Goal: Obtain resource: Obtain resource

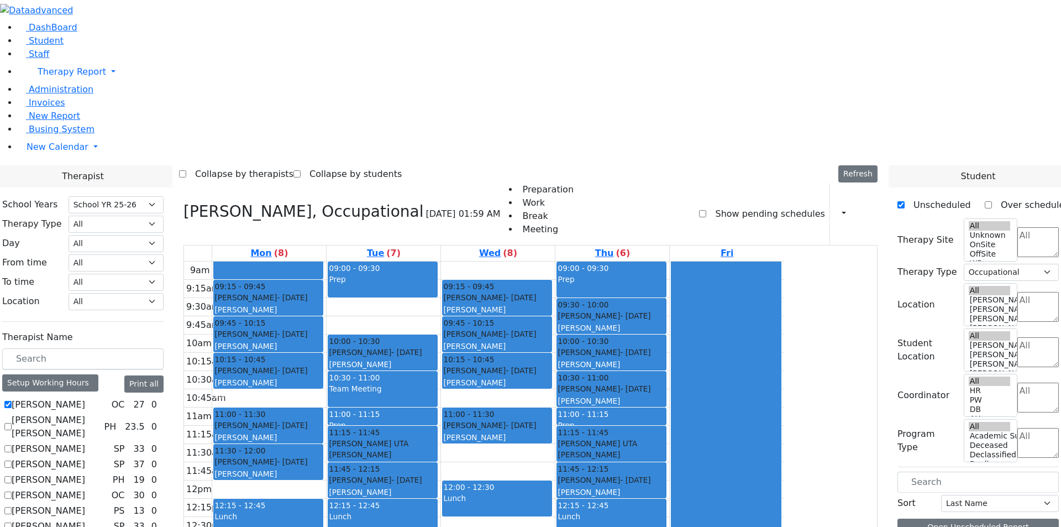
select select "212"
select select "1"
click at [164, 375] on button "Print all" at bounding box center [143, 383] width 39 height 17
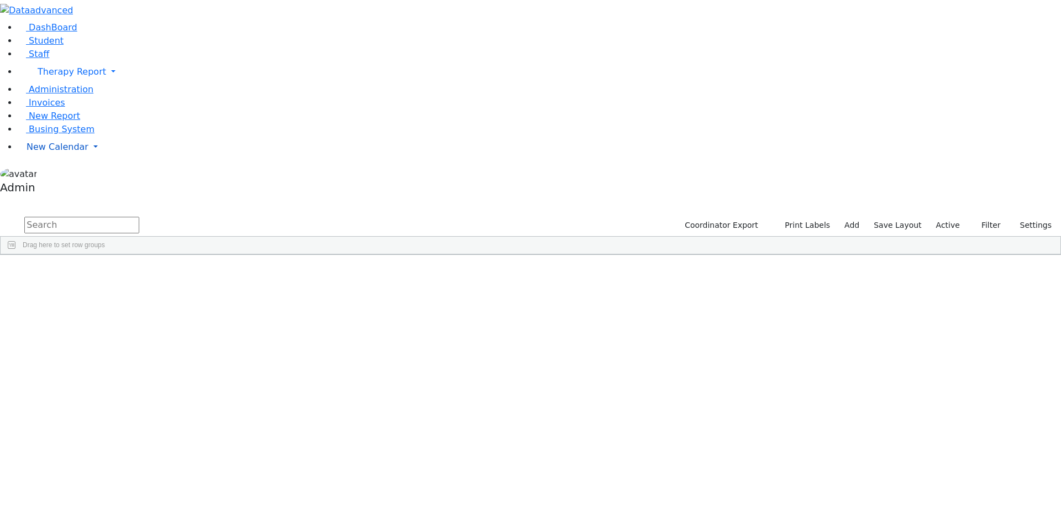
click at [64, 152] on span "New Calendar" at bounding box center [58, 146] width 62 height 10
click at [64, 174] on span "Calendar" at bounding box center [44, 169] width 40 height 10
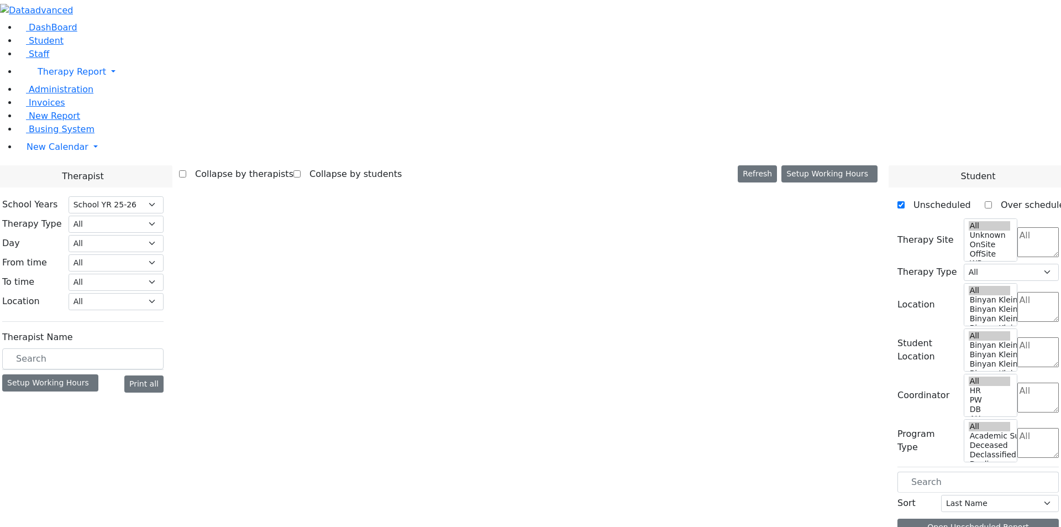
select select "212"
select select "1"
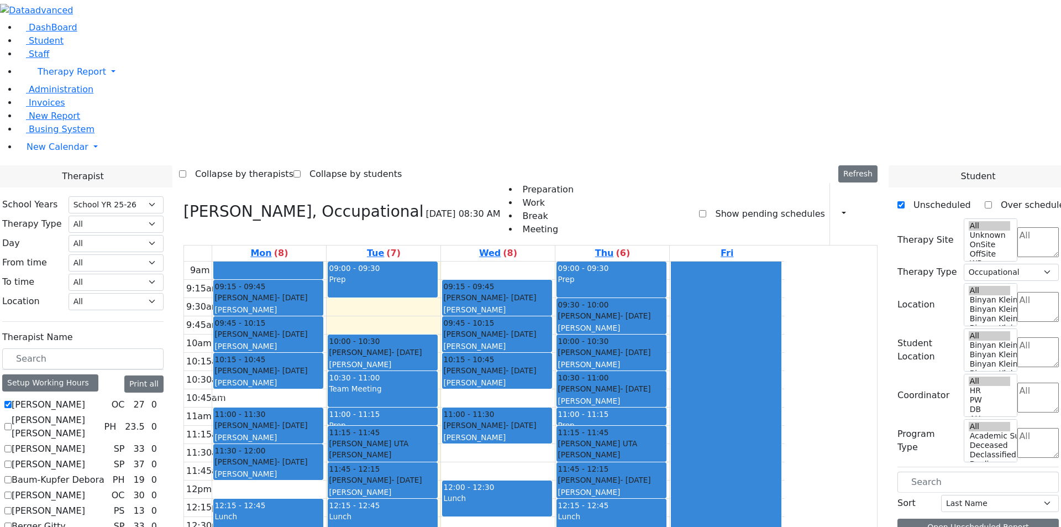
click at [85, 398] on label "[PERSON_NAME]" at bounding box center [48, 404] width 73 height 13
click at [12, 401] on input "[PERSON_NAME]" at bounding box center [7, 404] width 7 height 7
checkbox input "false"
select select
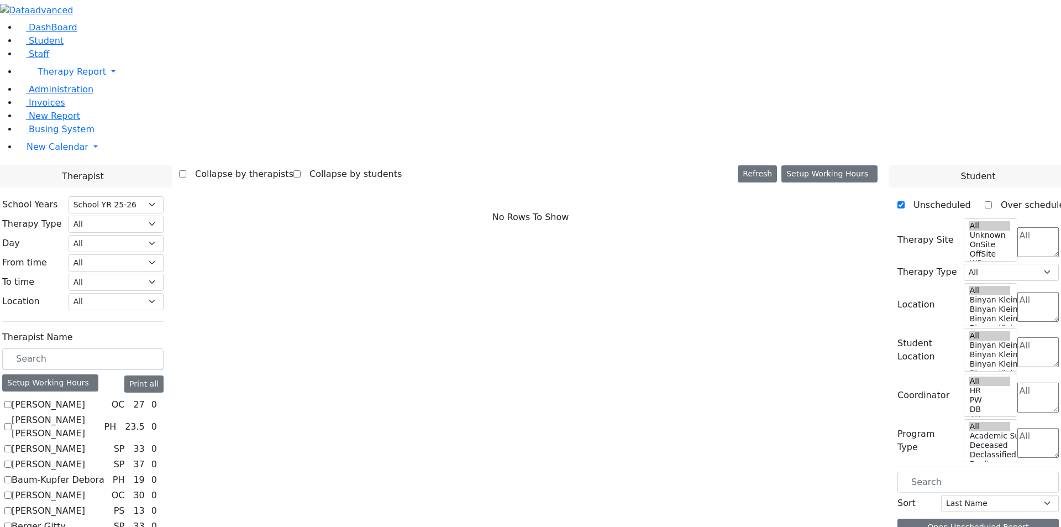
click at [85, 398] on label "[PERSON_NAME]" at bounding box center [48, 404] width 73 height 13
click at [12, 401] on input "[PERSON_NAME]" at bounding box center [7, 404] width 7 height 7
checkbox input "true"
select select "1"
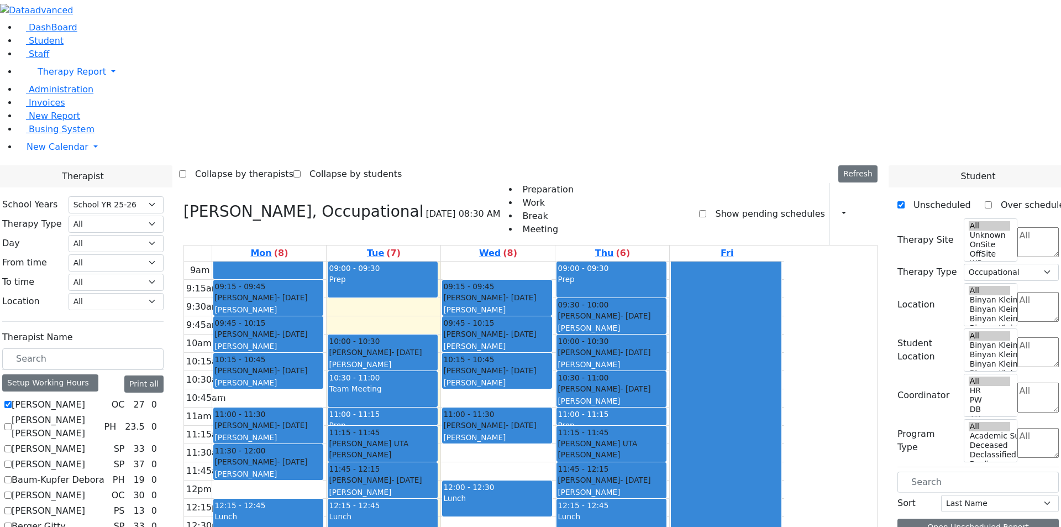
click at [161, 404] on icon at bounding box center [161, 404] width 0 height 0
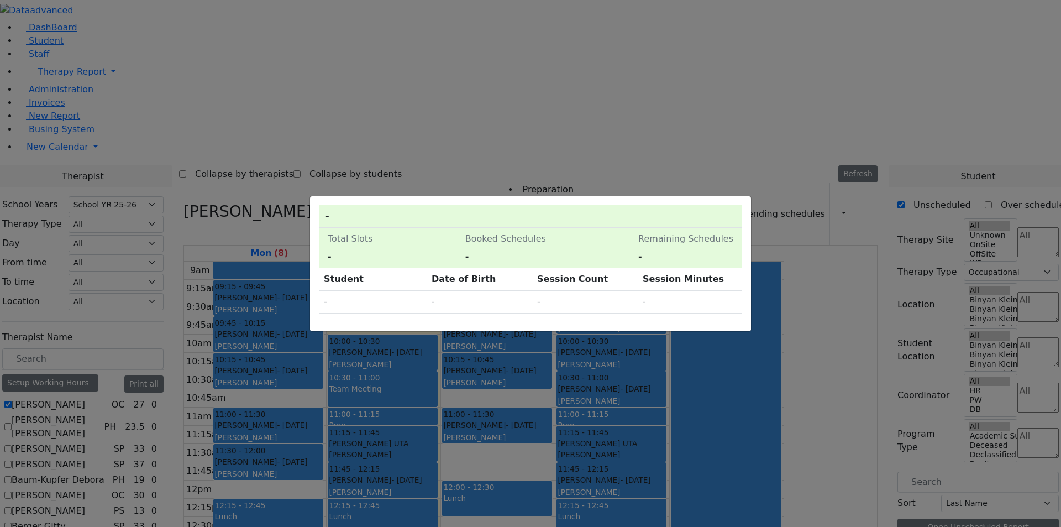
click at [276, 236] on div "0 Pending Schedules - Total Slots - Booked Schedules - Pending Schedules - Rema…" at bounding box center [530, 263] width 1061 height 527
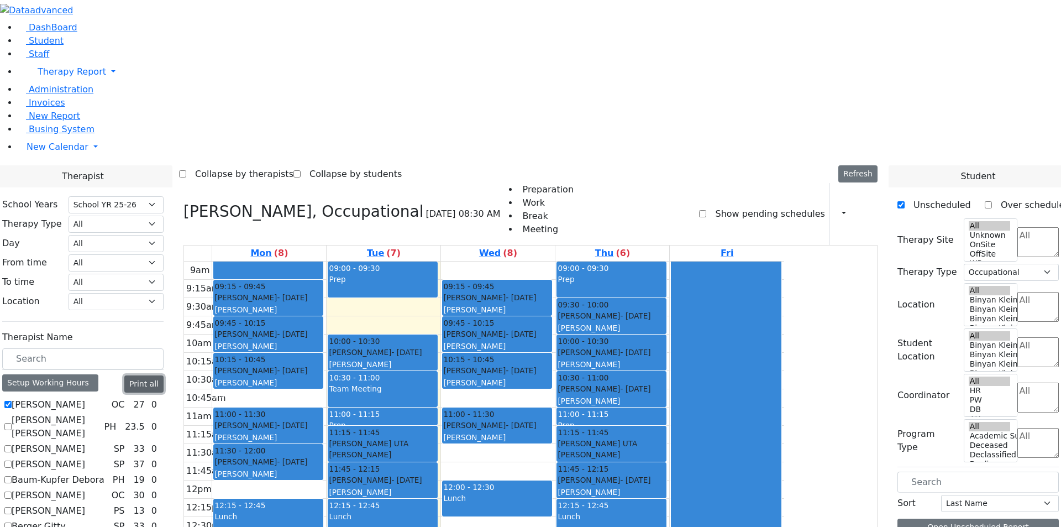
click at [164, 375] on button "Print all" at bounding box center [143, 383] width 39 height 17
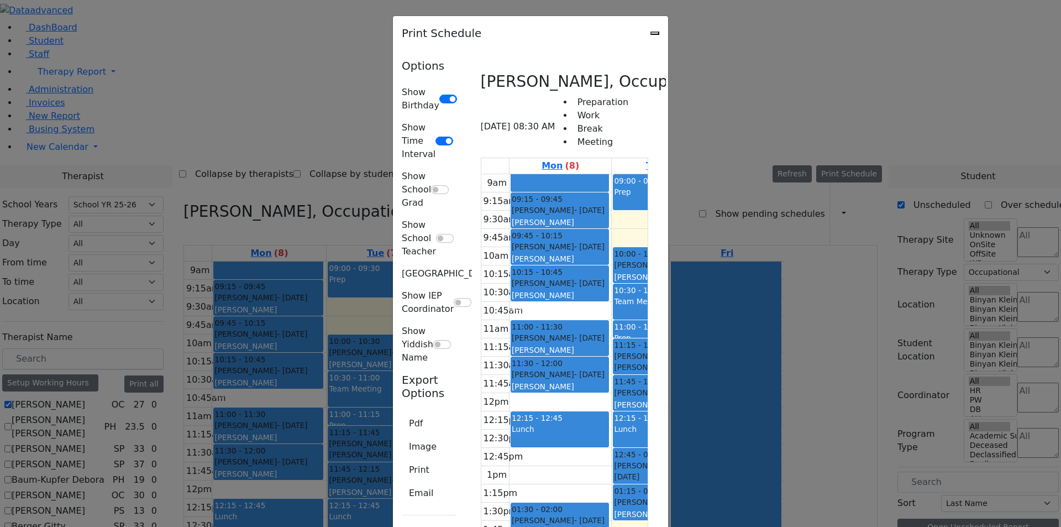
scroll to position [387, 0]
click at [402, 413] on button "Pdf" at bounding box center [416, 423] width 28 height 21
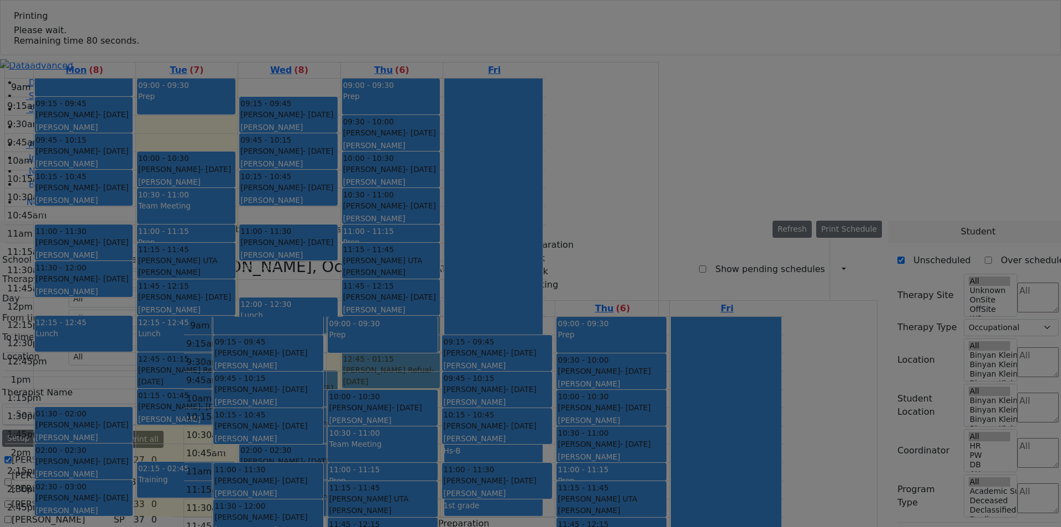
click at [838, 39] on div at bounding box center [530, 263] width 1061 height 527
click at [838, 40] on div at bounding box center [530, 263] width 1061 height 527
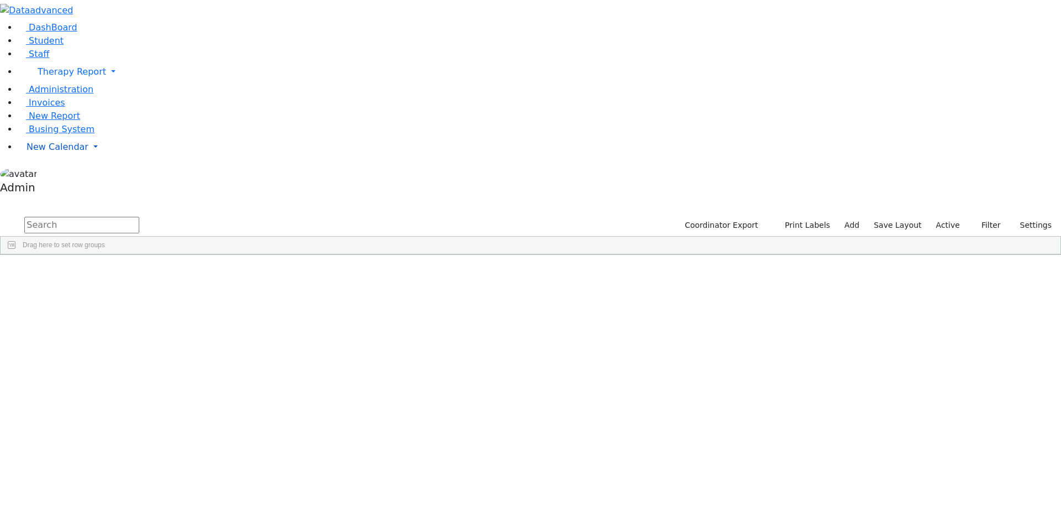
click at [43, 152] on span "New Calendar" at bounding box center [58, 146] width 62 height 10
click at [50, 174] on span "Calendar" at bounding box center [44, 169] width 40 height 10
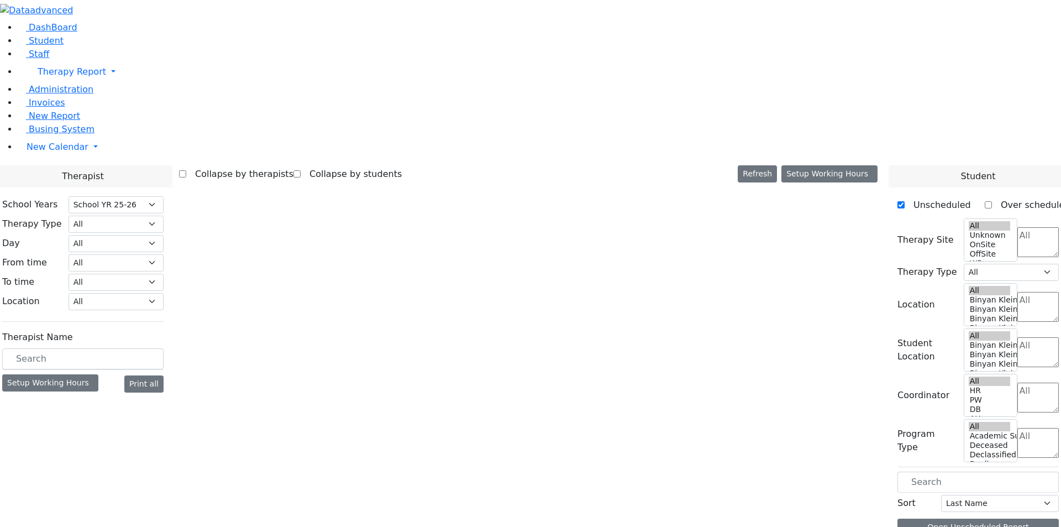
select select "212"
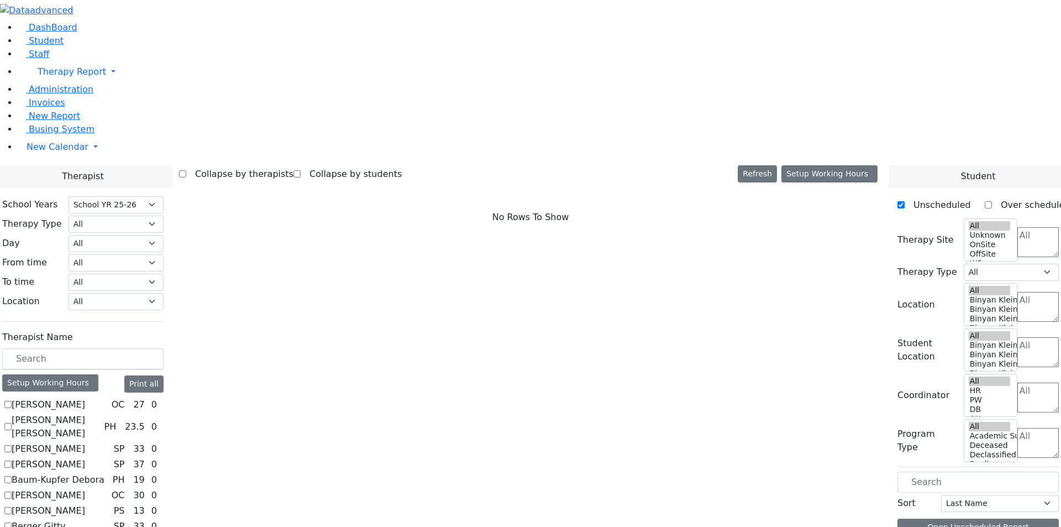
click at [85, 398] on label "[PERSON_NAME]" at bounding box center [48, 404] width 73 height 13
click at [12, 401] on input "[PERSON_NAME]" at bounding box center [7, 404] width 7 height 7
checkbox input "true"
select select "1"
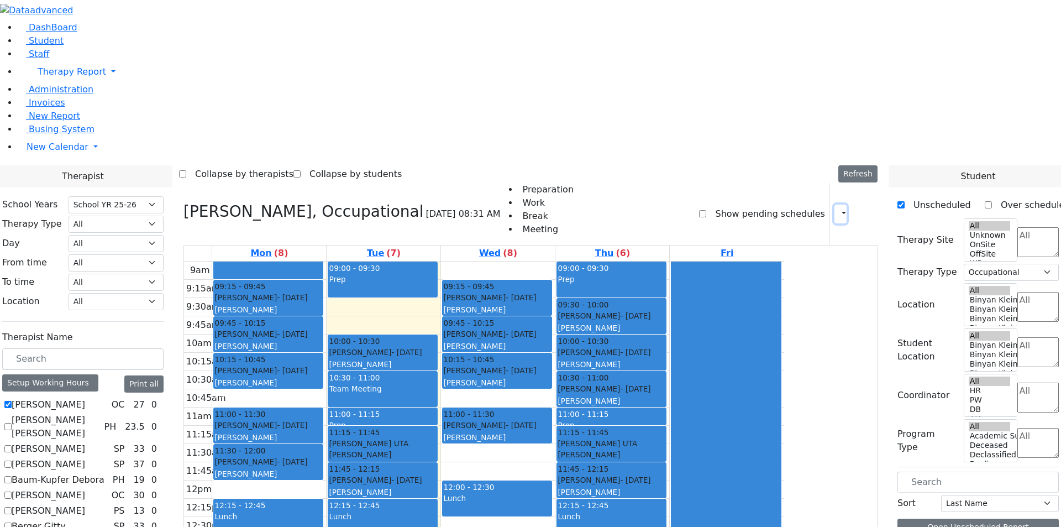
click at [838, 204] on button "button" at bounding box center [840, 213] width 12 height 19
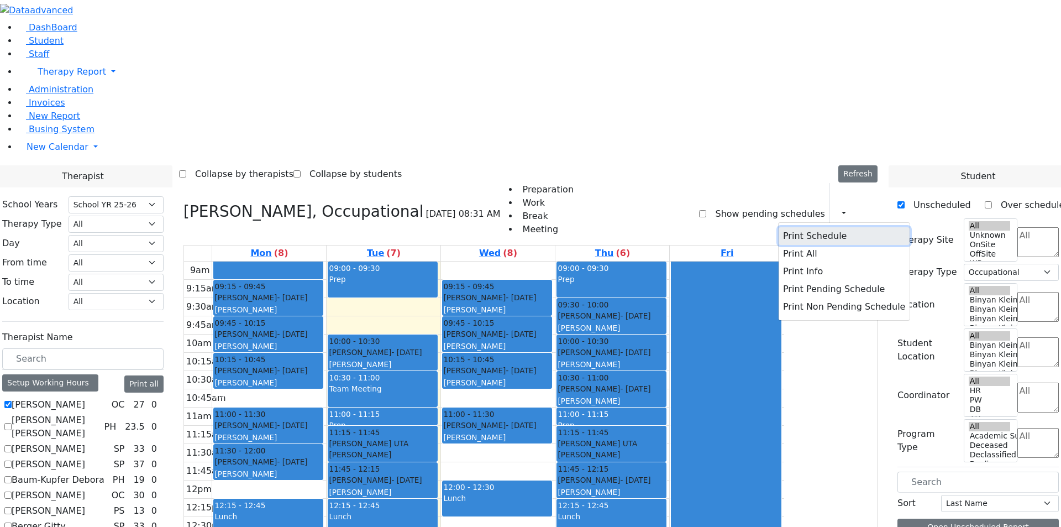
click at [838, 227] on button "Print Schedule" at bounding box center [844, 236] width 131 height 18
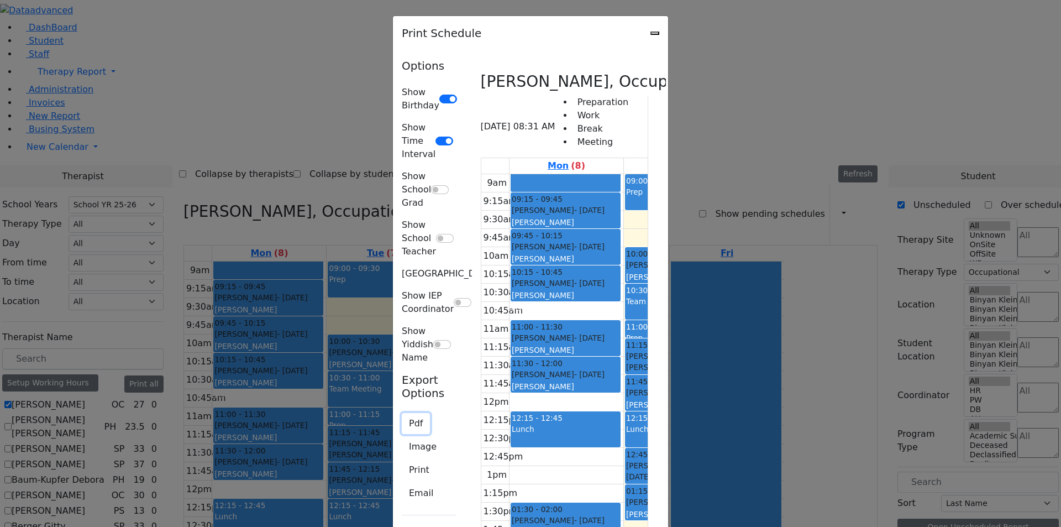
click at [402, 413] on button "Pdf" at bounding box center [416, 423] width 28 height 21
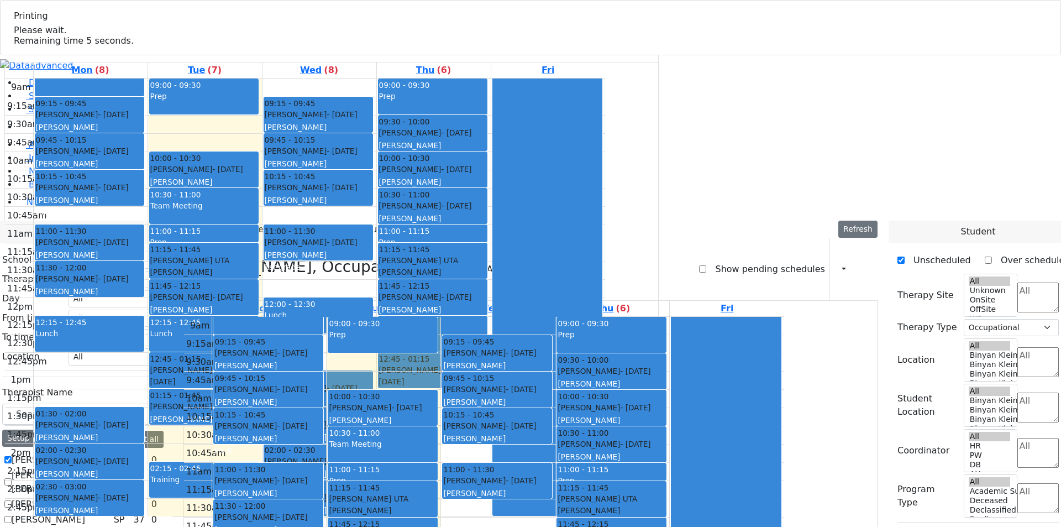
click at [99, 469] on label "[PERSON_NAME] [PERSON_NAME]" at bounding box center [56, 482] width 88 height 27
click at [12, 478] on input "[PERSON_NAME] [PERSON_NAME]" at bounding box center [7, 481] width 7 height 7
checkbox input "true"
select select
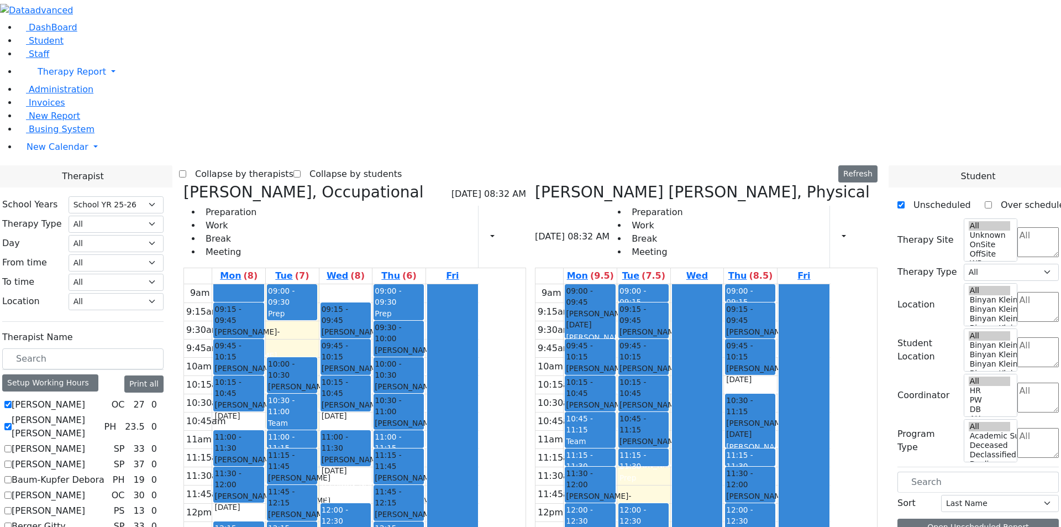
click at [85, 398] on label "[PERSON_NAME]" at bounding box center [48, 404] width 73 height 13
click at [12, 401] on input "[PERSON_NAME]" at bounding box center [7, 404] width 7 height 7
checkbox input "false"
select select "2"
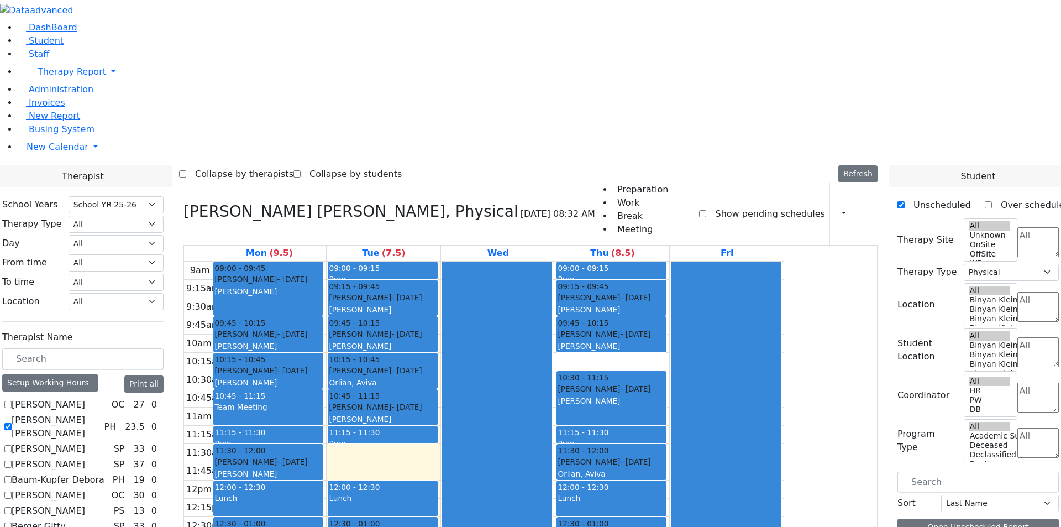
click at [755, 165] on div "Collapse by therapists Collapse by students Refresh Setup Working Hours Print S…" at bounding box center [530, 174] width 703 height 18
click at [840, 204] on button "button" at bounding box center [840, 213] width 12 height 19
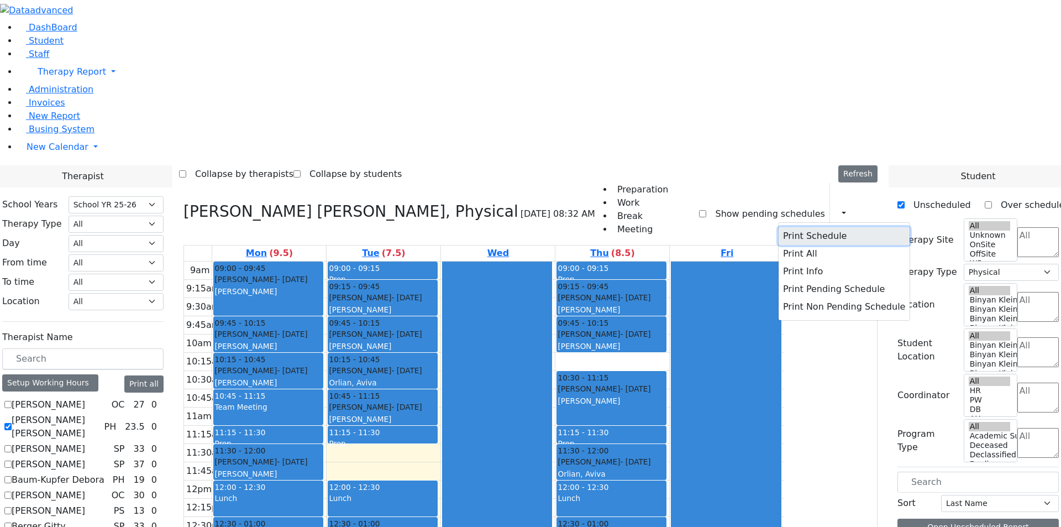
click at [822, 227] on button "Print Schedule" at bounding box center [844, 236] width 131 height 18
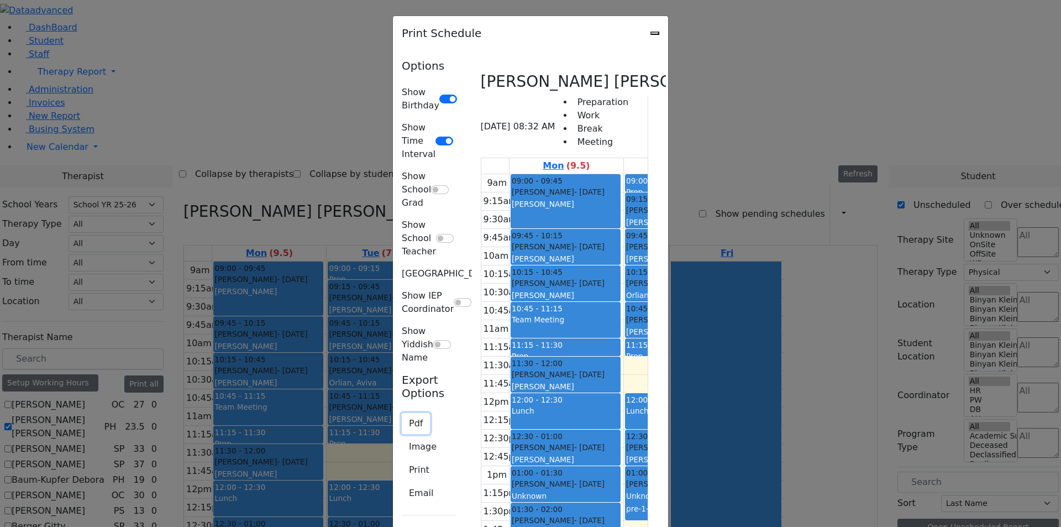
click at [402, 413] on button "Pdf" at bounding box center [416, 423] width 28 height 21
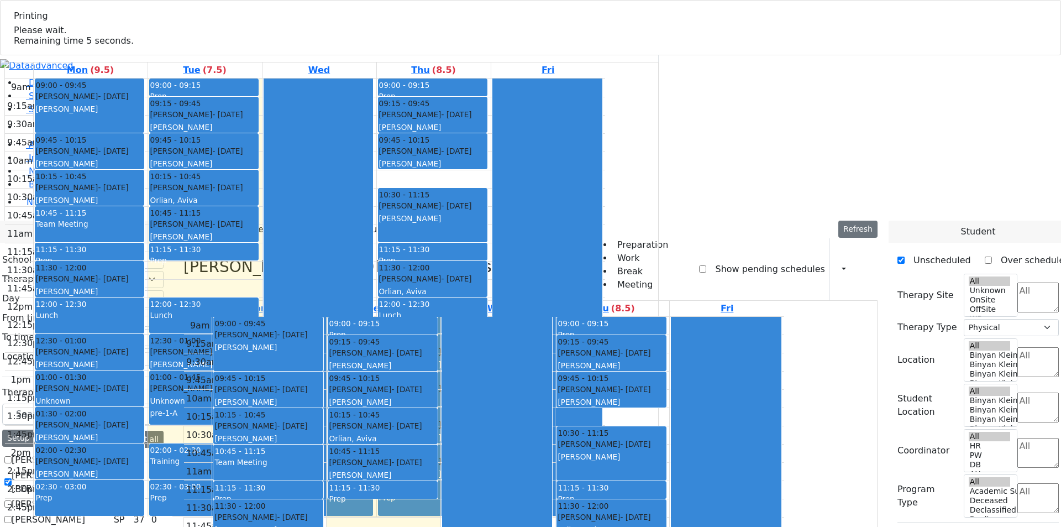
select select "212"
select select "2"
click at [99, 469] on label "[PERSON_NAME] [PERSON_NAME]" at bounding box center [56, 482] width 88 height 27
click at [12, 478] on input "[PERSON_NAME] [PERSON_NAME]" at bounding box center [7, 481] width 7 height 7
checkbox input "false"
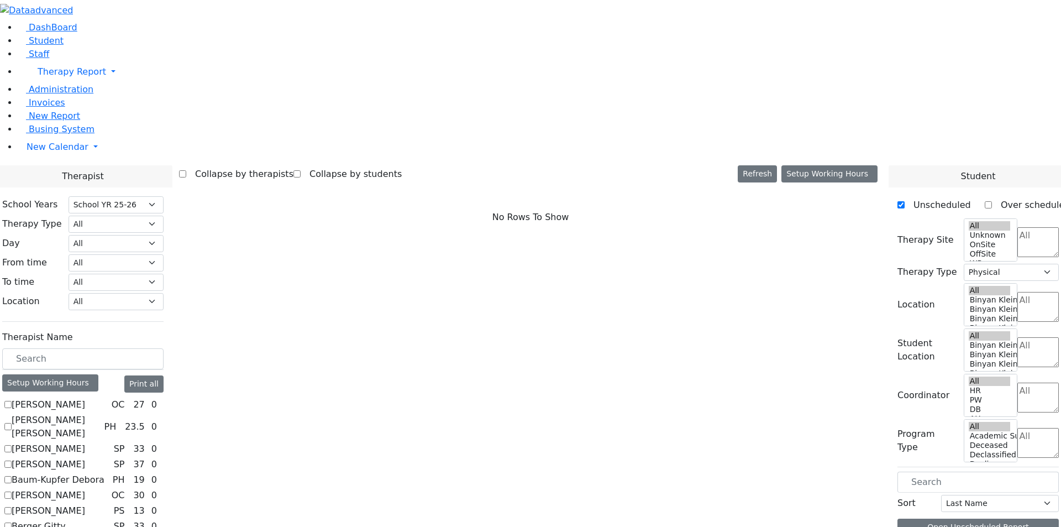
select select
click at [85, 442] on label "[PERSON_NAME]" at bounding box center [48, 448] width 73 height 13
click at [12, 445] on input "[PERSON_NAME]" at bounding box center [7, 448] width 7 height 7
checkbox input "true"
select select "3"
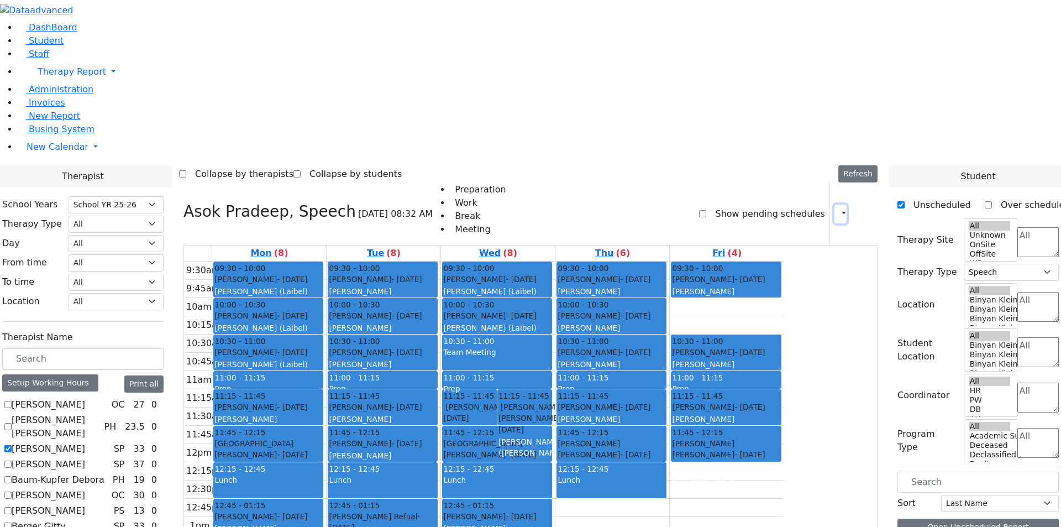
click at [840, 204] on button "button" at bounding box center [840, 213] width 12 height 19
click at [85, 458] on label "[PERSON_NAME]" at bounding box center [48, 464] width 73 height 13
click at [12, 460] on input "[PERSON_NAME]" at bounding box center [7, 463] width 7 height 7
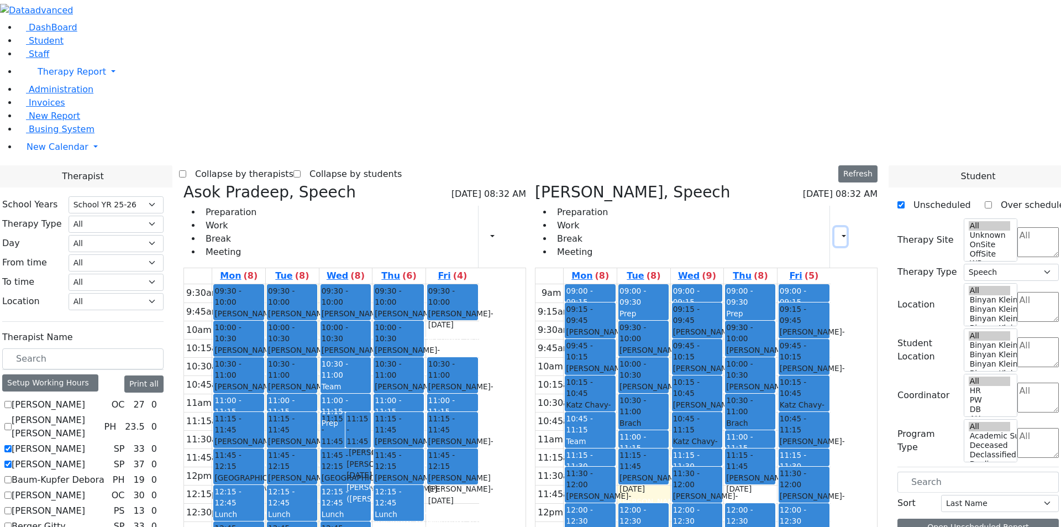
click at [837, 227] on button "button" at bounding box center [840, 236] width 12 height 19
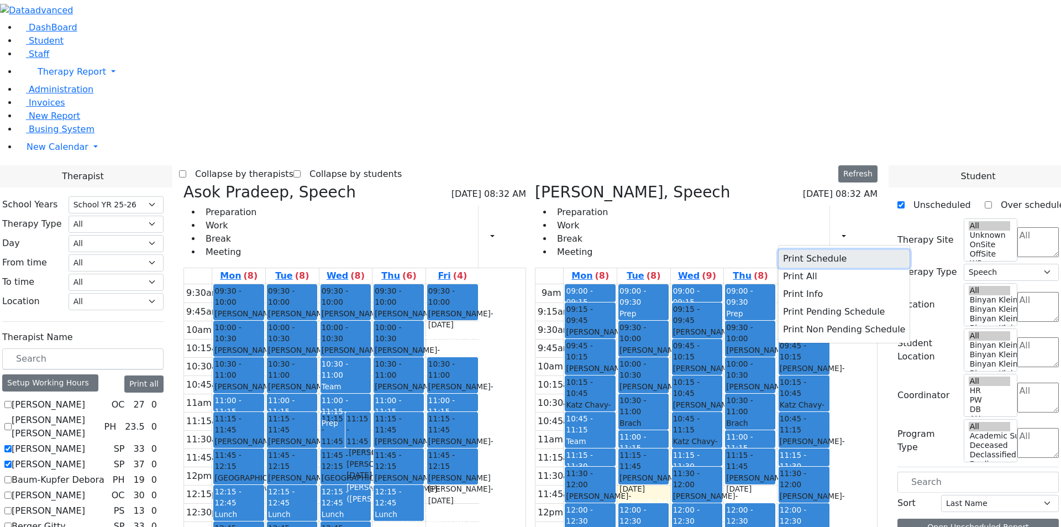
click at [817, 250] on button "Print Schedule" at bounding box center [844, 259] width 131 height 18
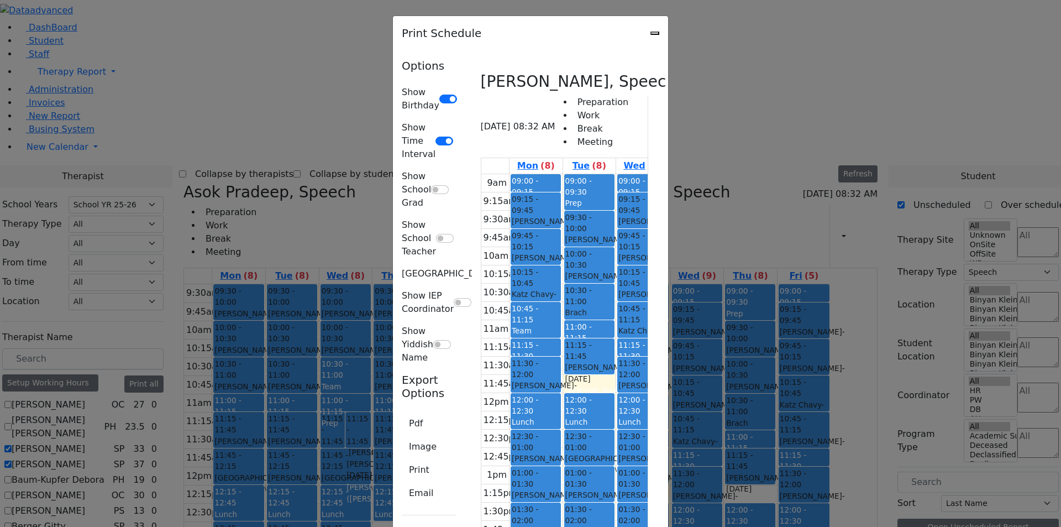
click at [655, 33] on icon "Close" at bounding box center [655, 33] width 0 height 0
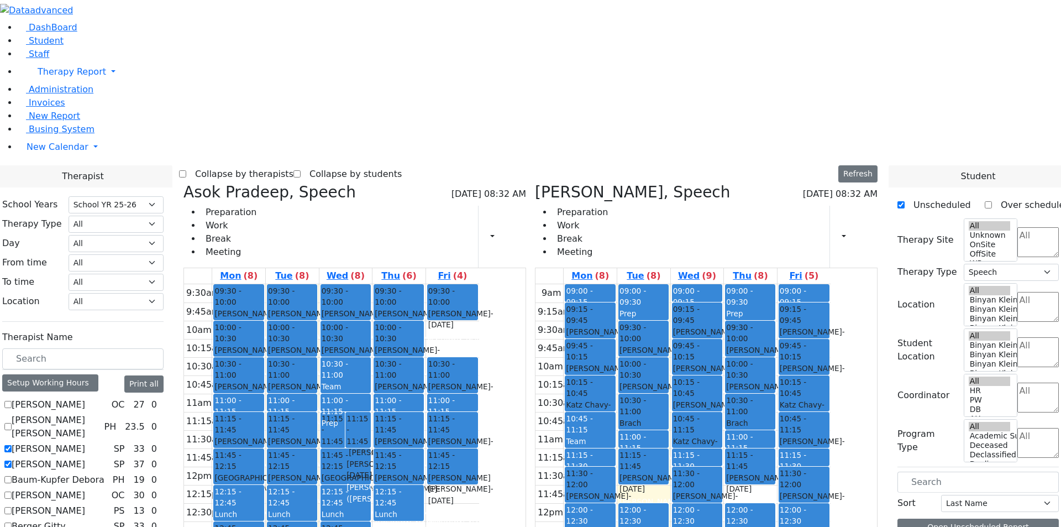
click at [85, 458] on label "[PERSON_NAME]" at bounding box center [48, 464] width 73 height 13
click at [12, 460] on input "[PERSON_NAME]" at bounding box center [7, 463] width 7 height 7
checkbox input "false"
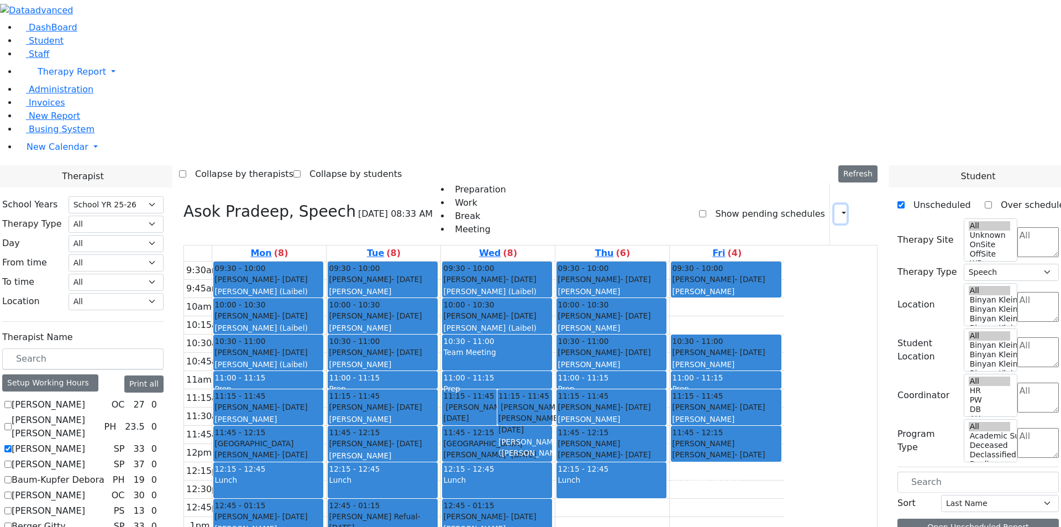
click at [841, 204] on button "button" at bounding box center [840, 213] width 12 height 19
click at [56, 77] on span "Therapy Report" at bounding box center [72, 71] width 69 height 10
click at [65, 77] on span "Therapy Report" at bounding box center [72, 71] width 69 height 10
click at [837, 204] on button "button" at bounding box center [840, 213] width 12 height 19
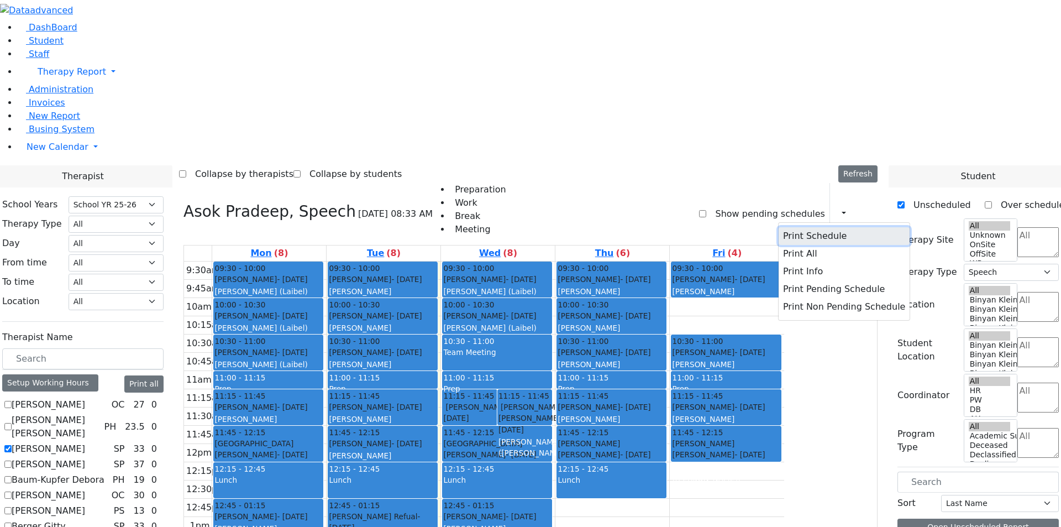
click at [817, 227] on button "Print Schedule" at bounding box center [844, 236] width 131 height 18
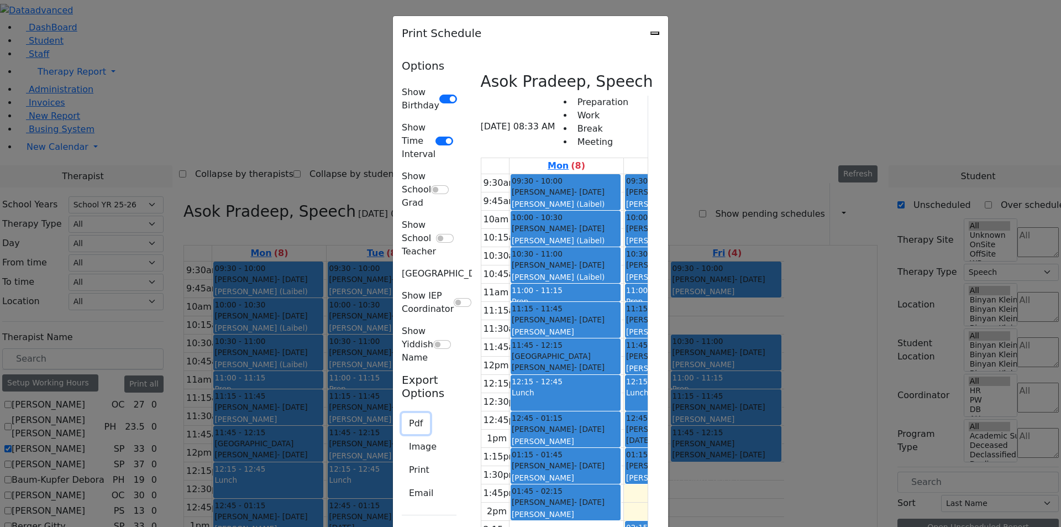
click at [402, 413] on button "Pdf" at bounding box center [416, 423] width 28 height 21
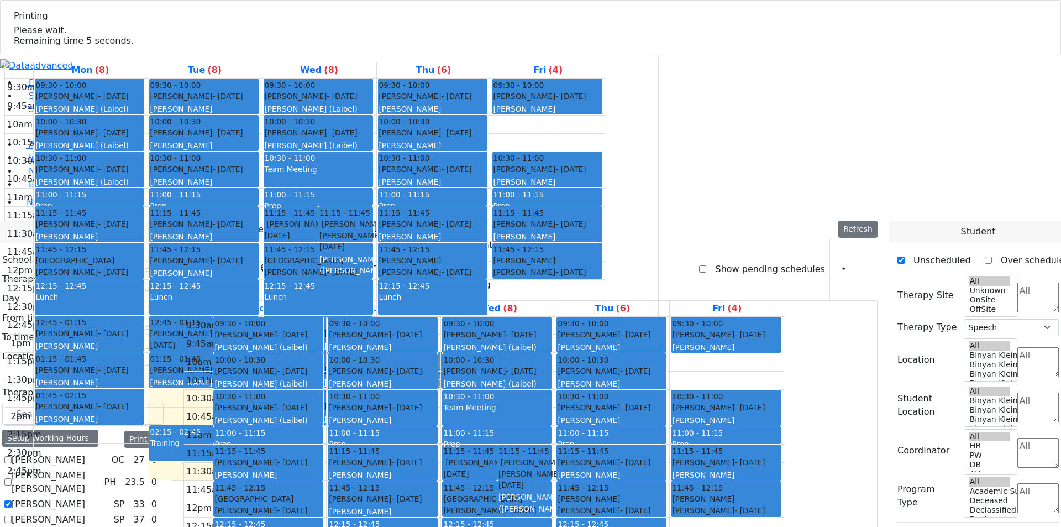
click at [85, 497] on label "[PERSON_NAME]" at bounding box center [48, 503] width 73 height 13
click at [12, 500] on input "[PERSON_NAME]" at bounding box center [7, 503] width 7 height 7
checkbox input "false"
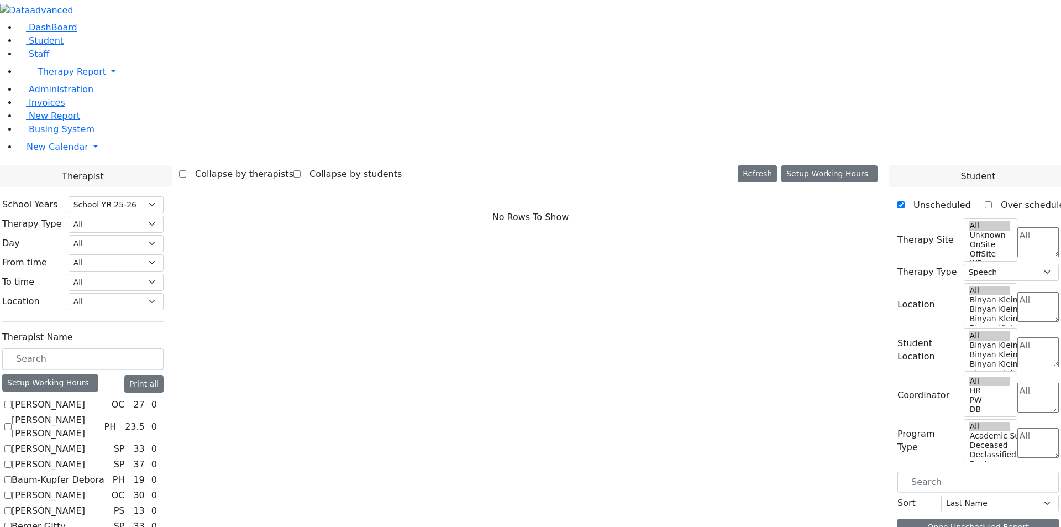
select select
click at [85, 458] on label "[PERSON_NAME]" at bounding box center [48, 464] width 73 height 13
click at [12, 460] on input "[PERSON_NAME]" at bounding box center [7, 463] width 7 height 7
checkbox input "true"
select select "3"
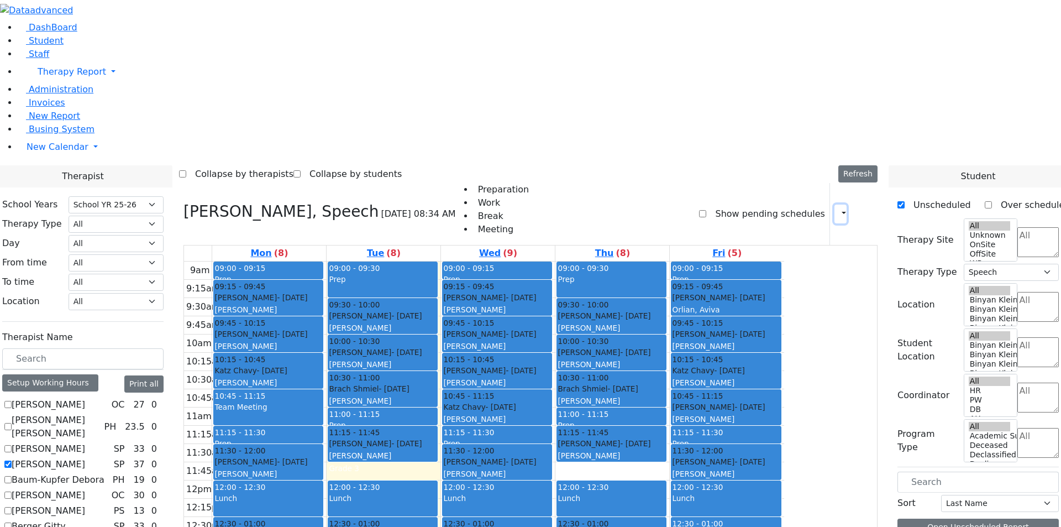
click at [835, 204] on button "button" at bounding box center [840, 213] width 12 height 19
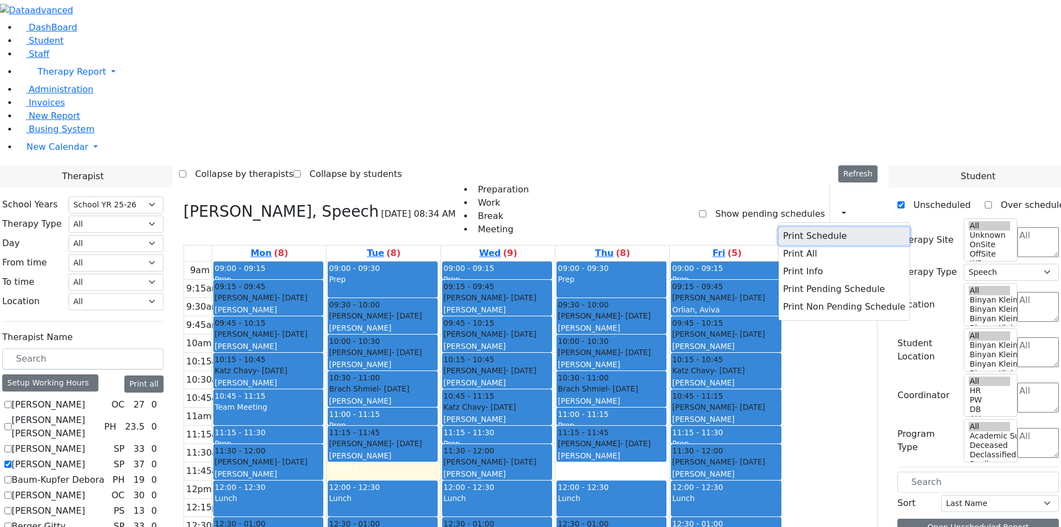
click at [824, 227] on button "Print Schedule" at bounding box center [844, 236] width 131 height 18
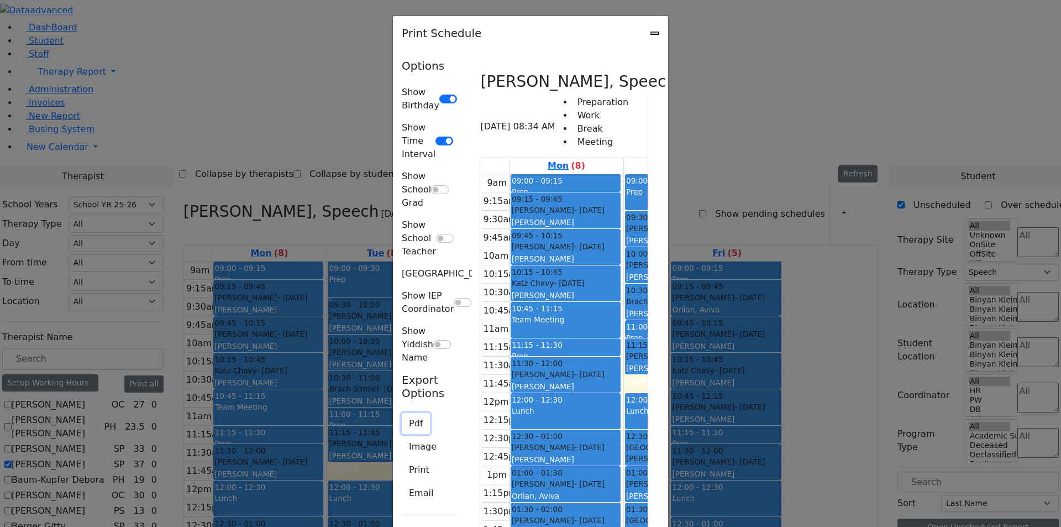
click at [402, 413] on button "Pdf" at bounding box center [416, 423] width 28 height 21
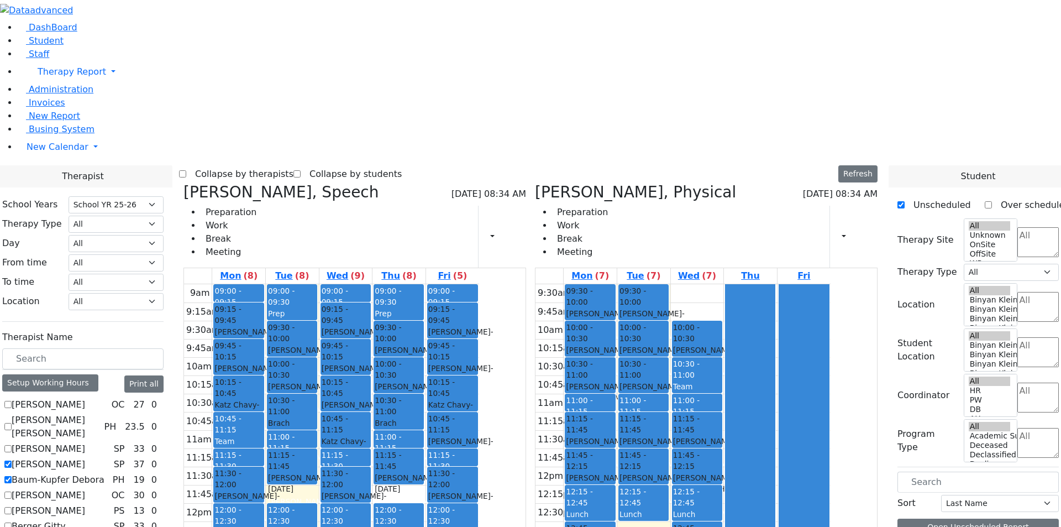
select select "212"
click at [839, 227] on button "button" at bounding box center [840, 236] width 12 height 19
click at [740, 165] on div "Collapse by therapists Collapse by students Refresh Setup Working Hours Print S…" at bounding box center [530, 174] width 703 height 18
click at [85, 458] on label "[PERSON_NAME]" at bounding box center [48, 464] width 73 height 13
click at [12, 460] on input "[PERSON_NAME]" at bounding box center [7, 463] width 7 height 7
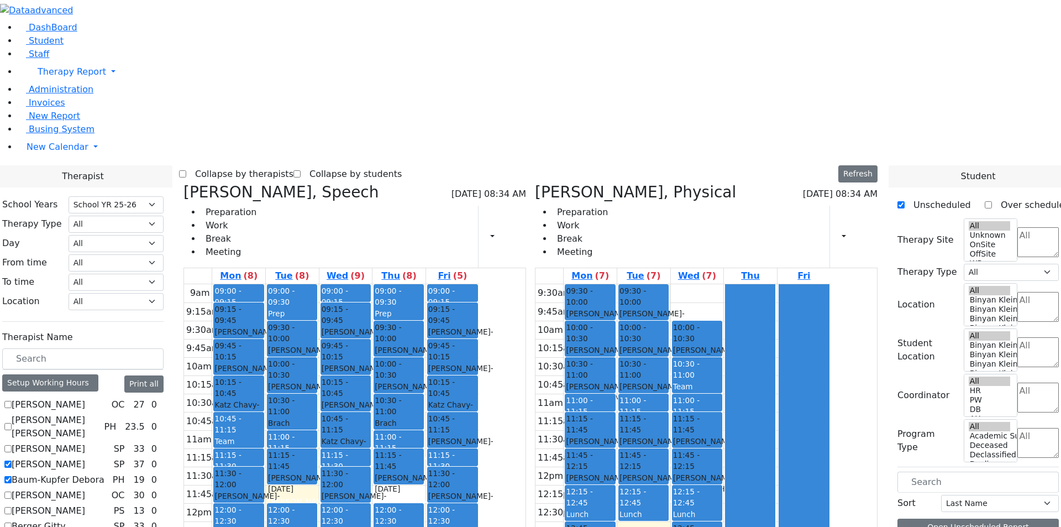
checkbox input "false"
select select "2"
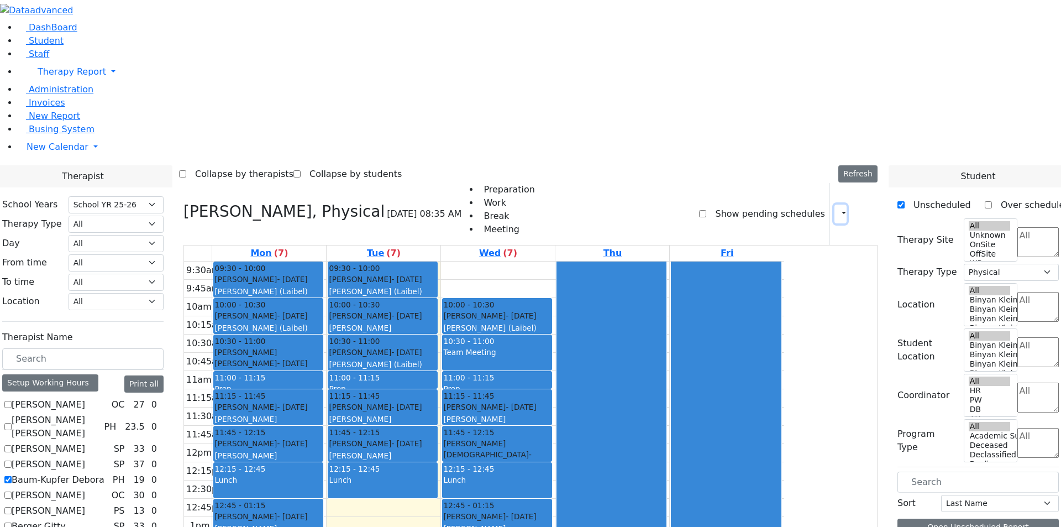
click at [836, 204] on button "button" at bounding box center [840, 213] width 12 height 19
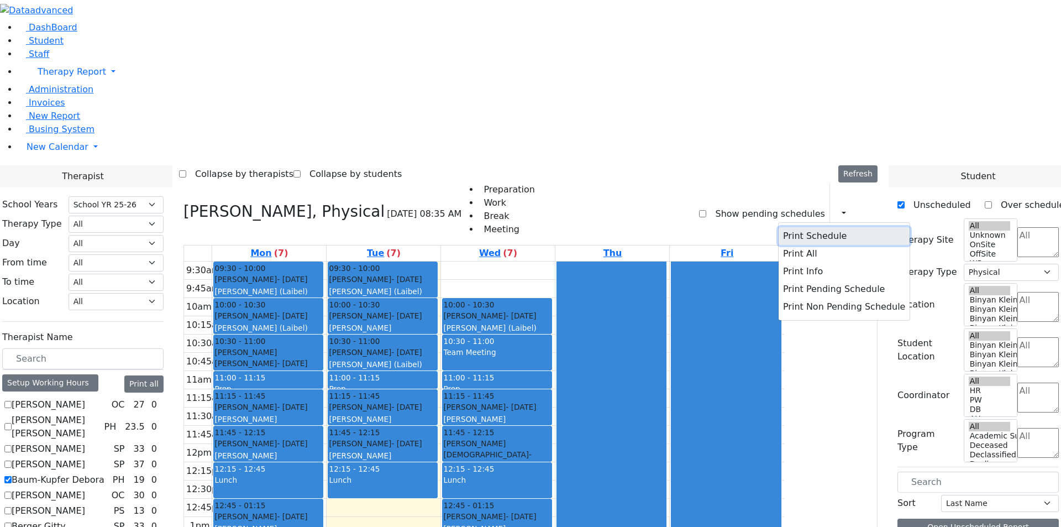
click at [816, 227] on button "Print Schedule" at bounding box center [844, 236] width 131 height 18
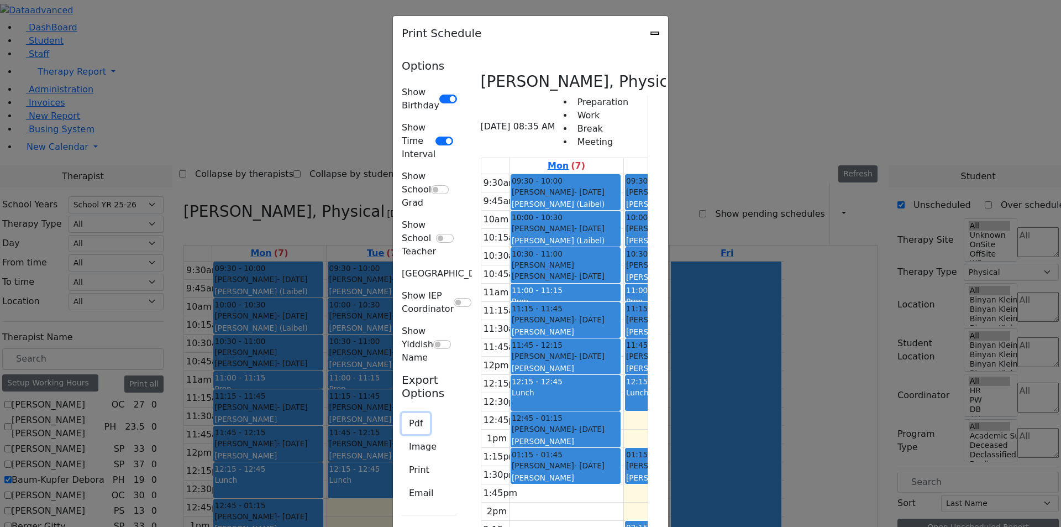
click at [402, 413] on button "Pdf" at bounding box center [416, 423] width 28 height 21
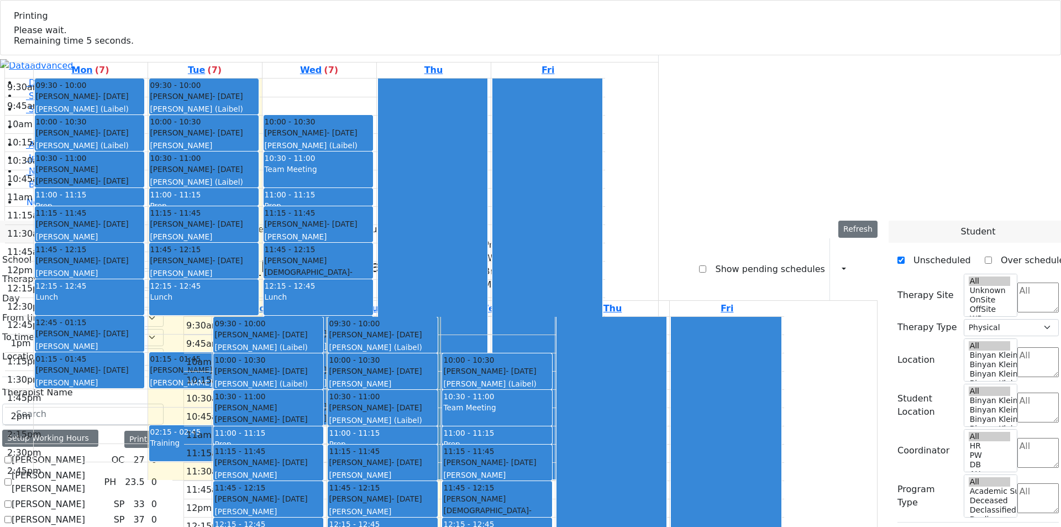
checkbox input "true"
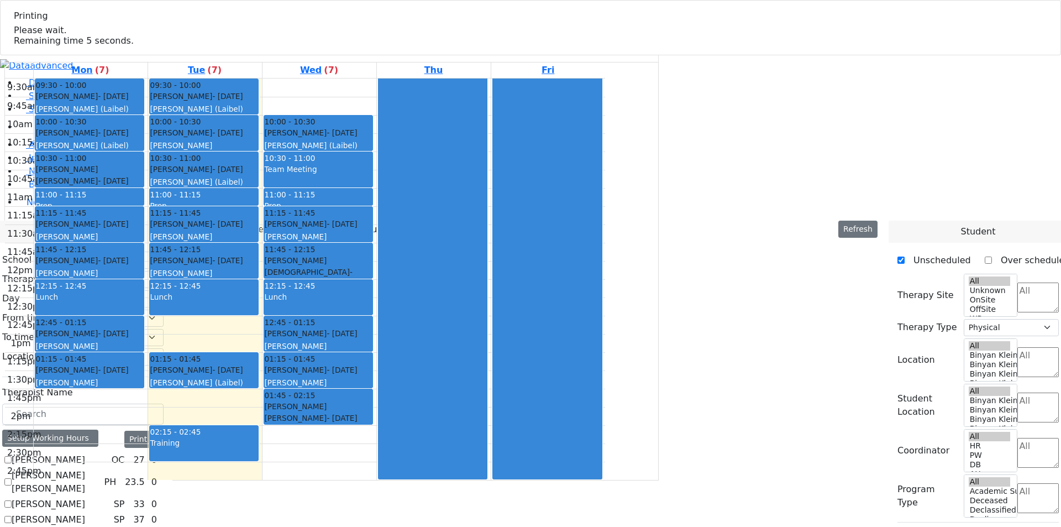
select select
click at [104, 526] on label "Baum-Kupfer Debora" at bounding box center [58, 534] width 93 height 13
click at [12, 526] on input "Baum-Kupfer Debora" at bounding box center [7, 534] width 7 height 7
checkbox input "false"
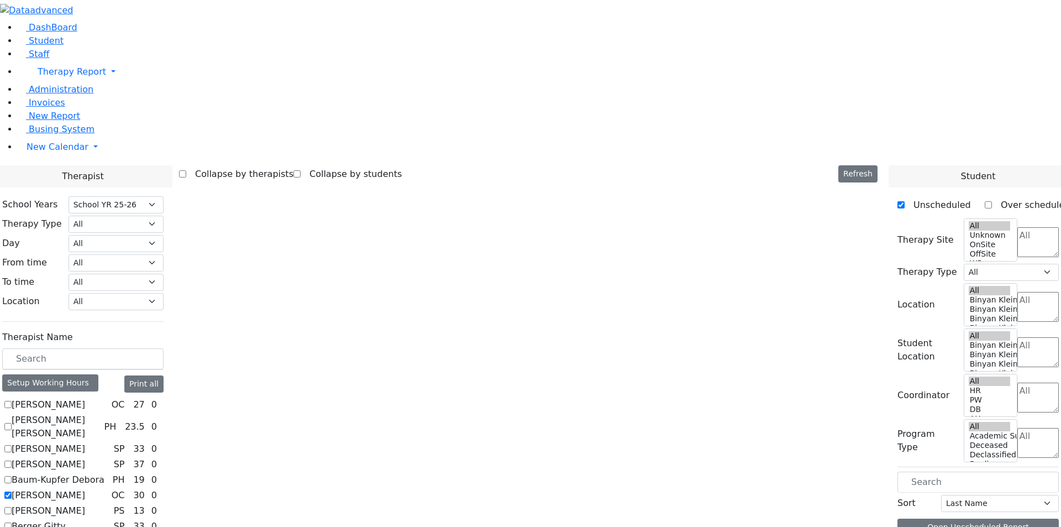
select select "1"
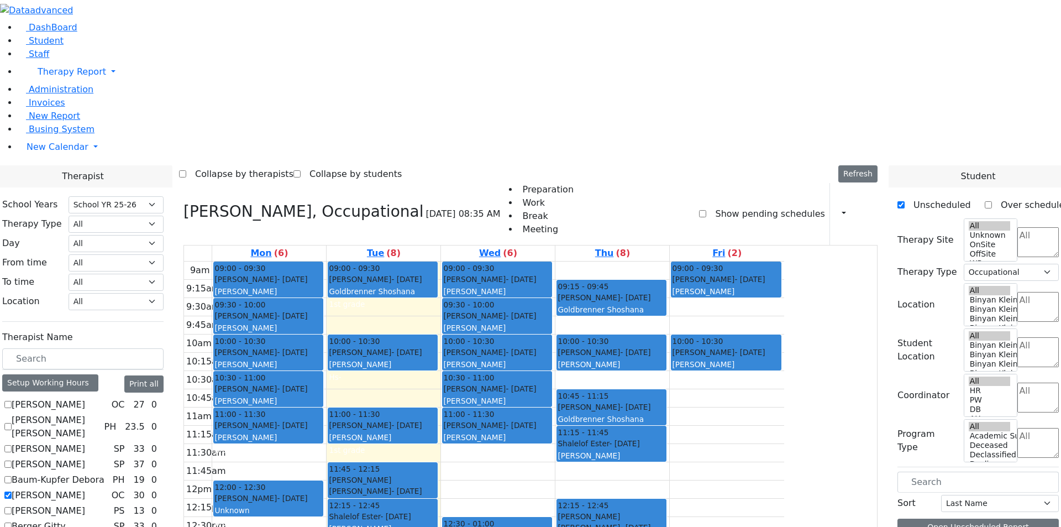
click at [840, 204] on button "button" at bounding box center [840, 213] width 12 height 19
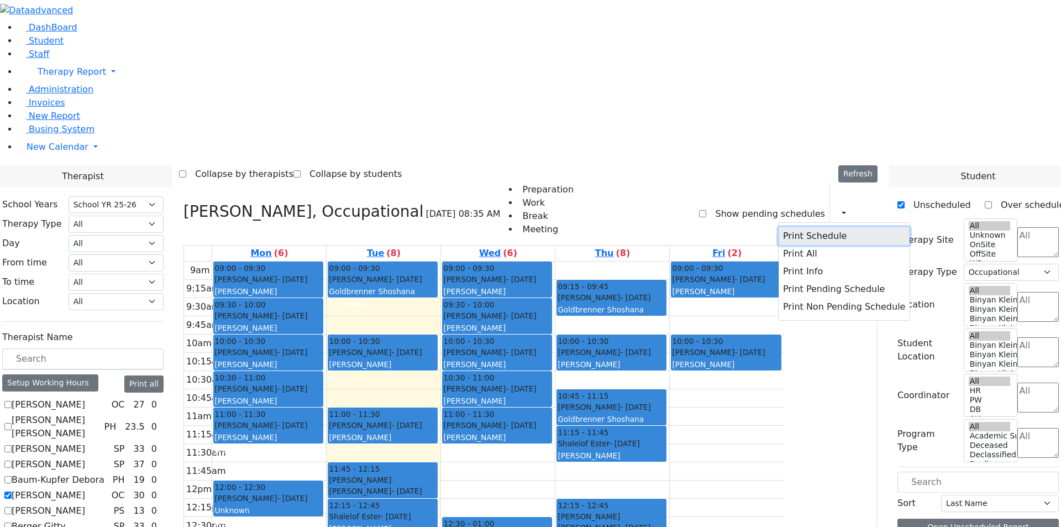
click at [826, 227] on button "Print Schedule" at bounding box center [844, 236] width 131 height 18
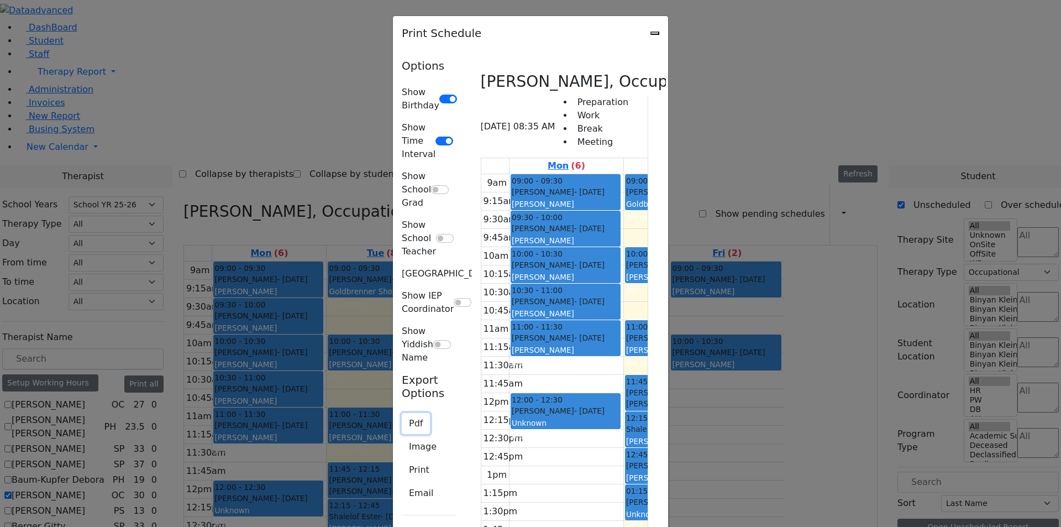
click at [402, 413] on button "Pdf" at bounding box center [416, 423] width 28 height 21
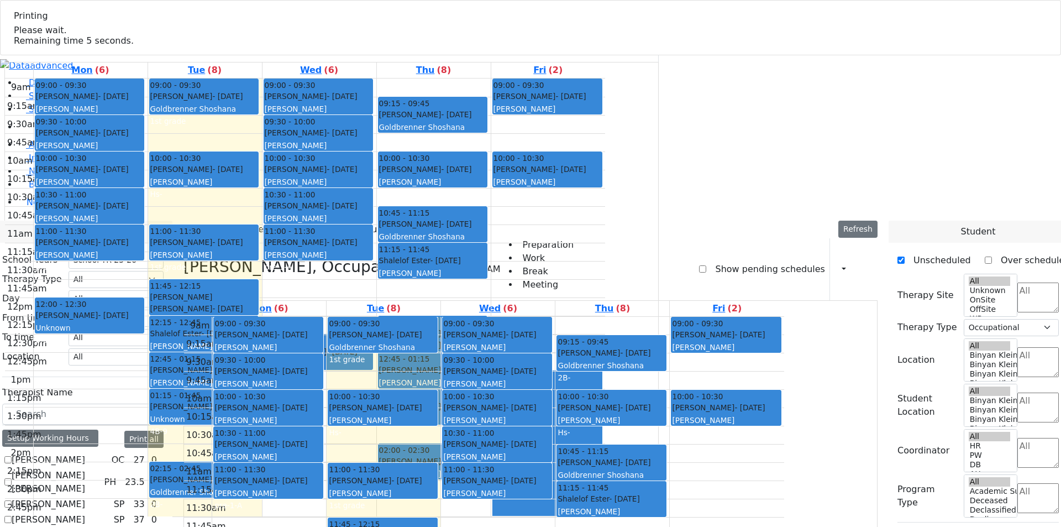
checkbox input "true"
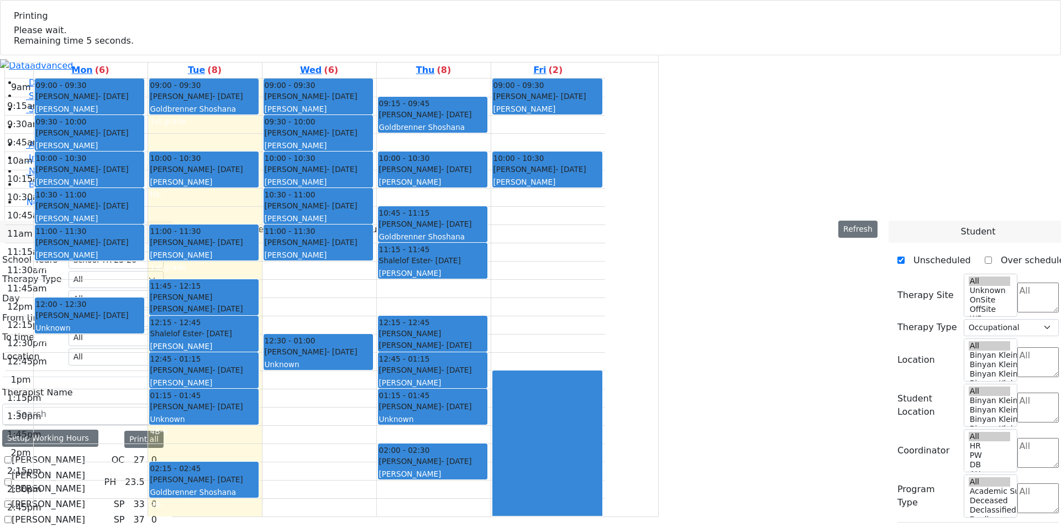
select select
checkbox input "false"
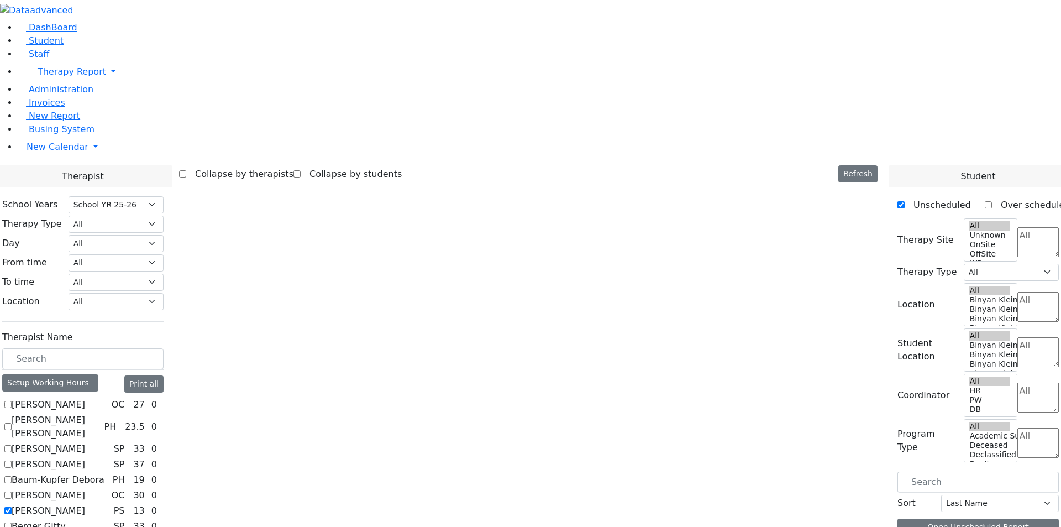
select select "6"
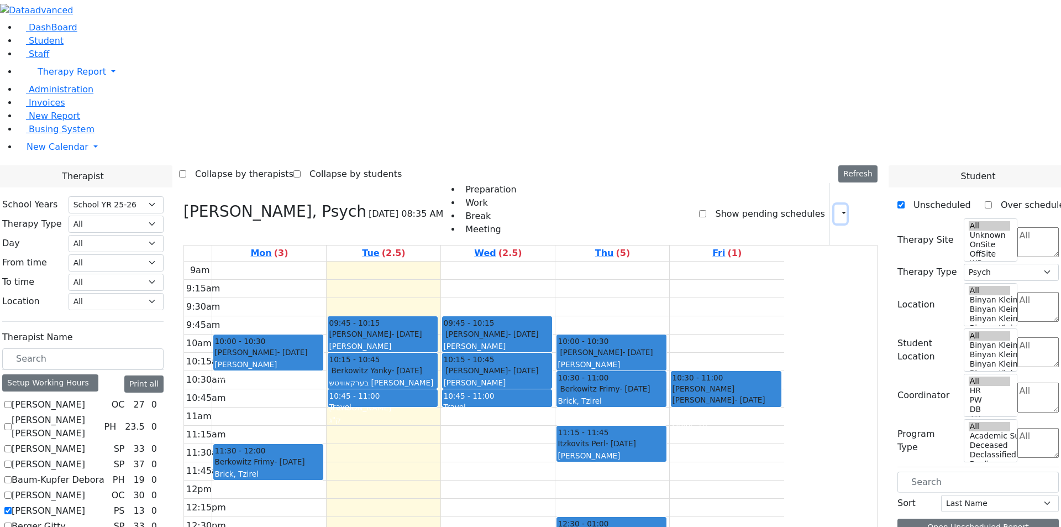
click at [840, 204] on button "button" at bounding box center [840, 213] width 12 height 19
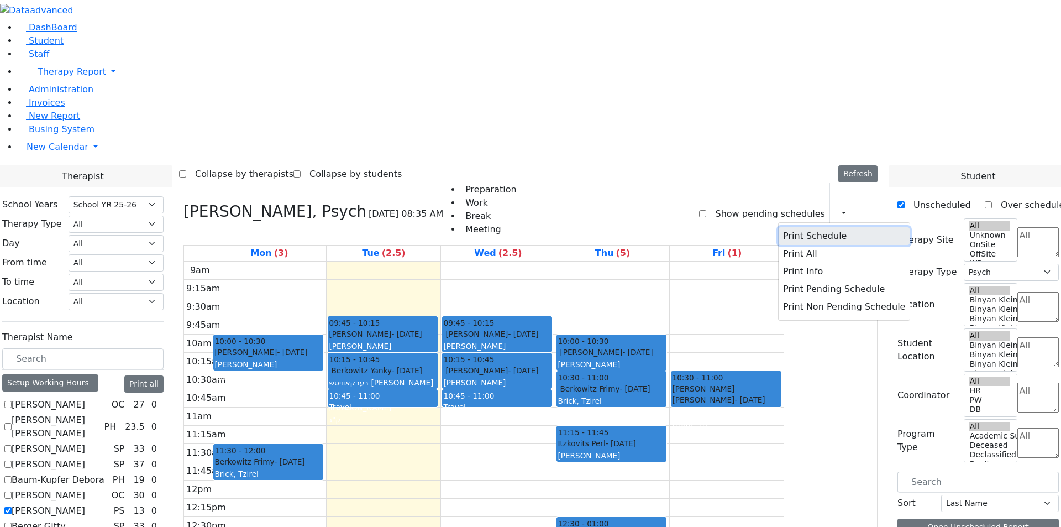
click at [792, 227] on button "Print Schedule" at bounding box center [844, 236] width 131 height 18
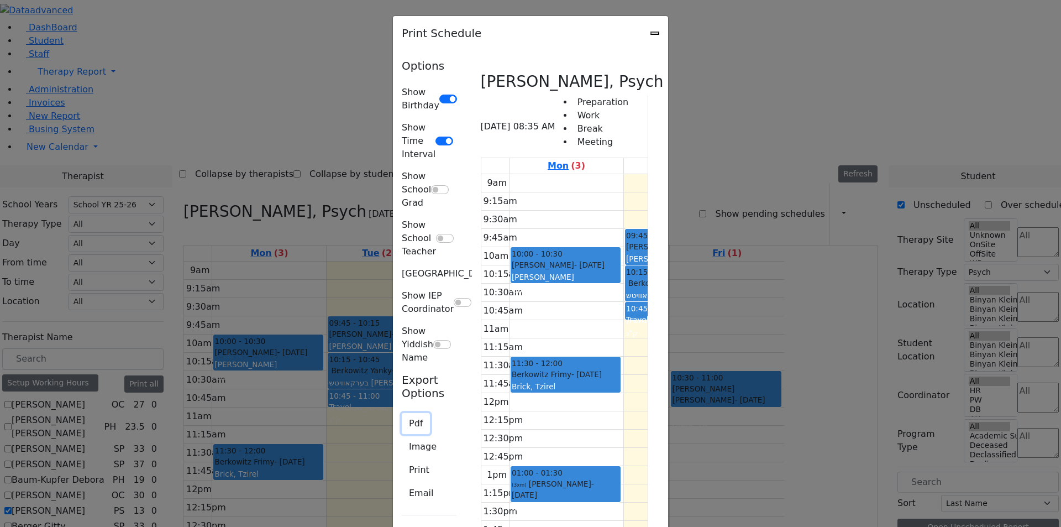
click at [402, 413] on button "Pdf" at bounding box center [416, 423] width 28 height 21
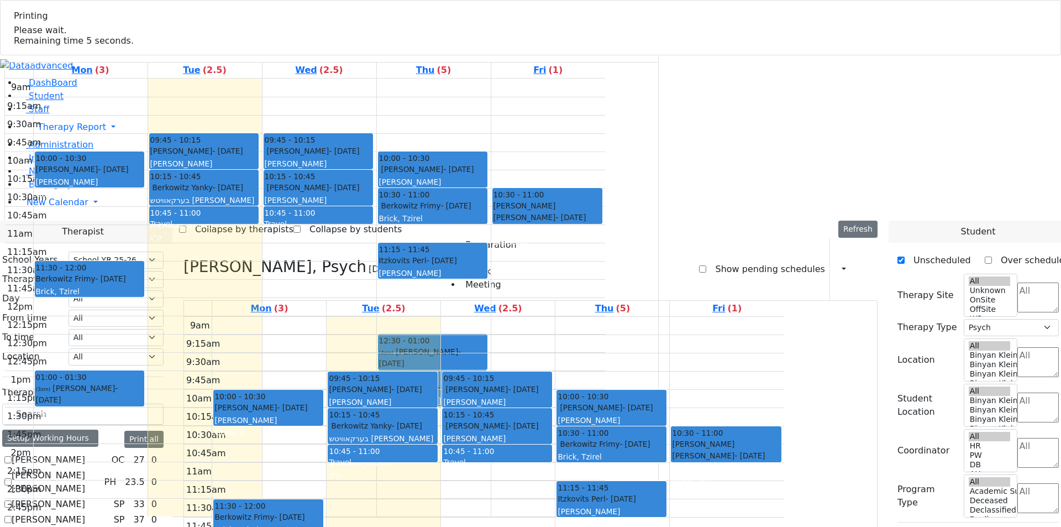
select select "212"
select select "6"
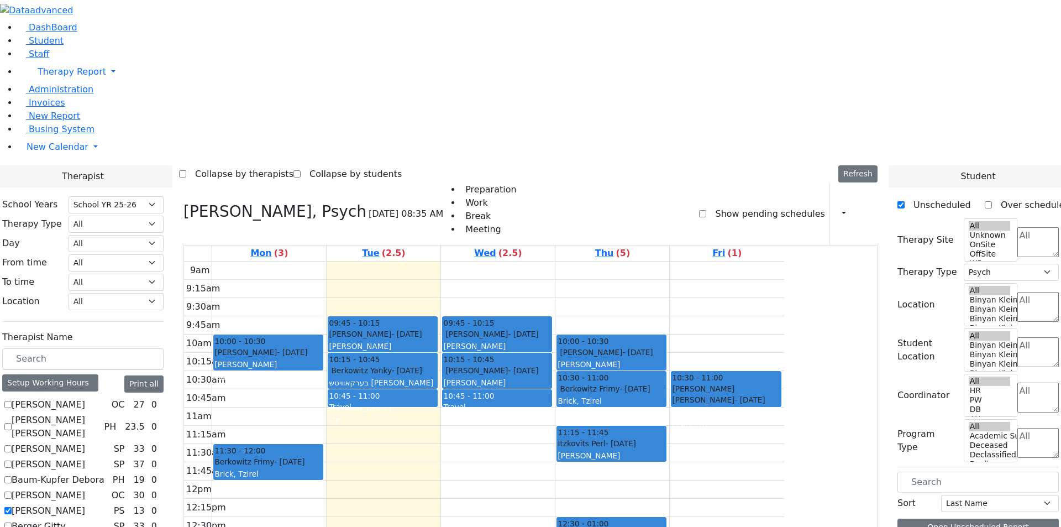
click at [85, 504] on label "[PERSON_NAME]" at bounding box center [48, 510] width 73 height 13
click at [12, 507] on input "[PERSON_NAME]" at bounding box center [7, 510] width 7 height 7
checkbox input "false"
select select
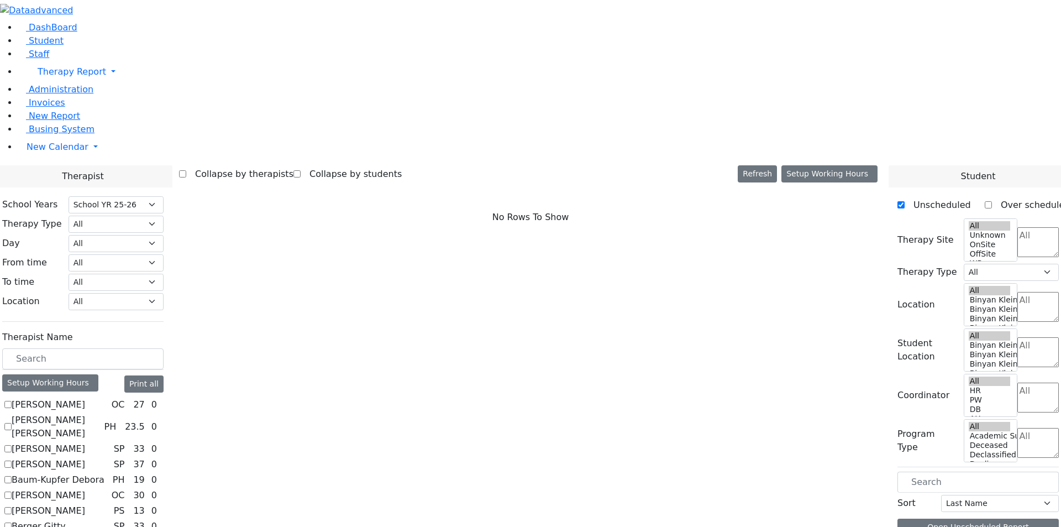
click at [66, 519] on label "Berger Gitty" at bounding box center [39, 525] width 54 height 13
click at [12, 522] on input "Berger Gitty" at bounding box center [7, 525] width 7 height 7
checkbox input "true"
select select "3"
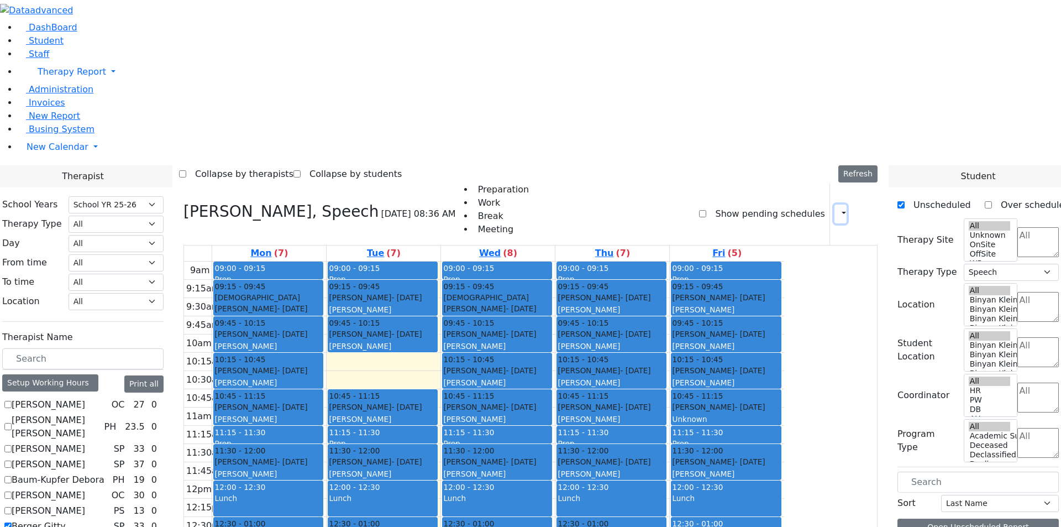
click at [838, 204] on button "button" at bounding box center [840, 213] width 12 height 19
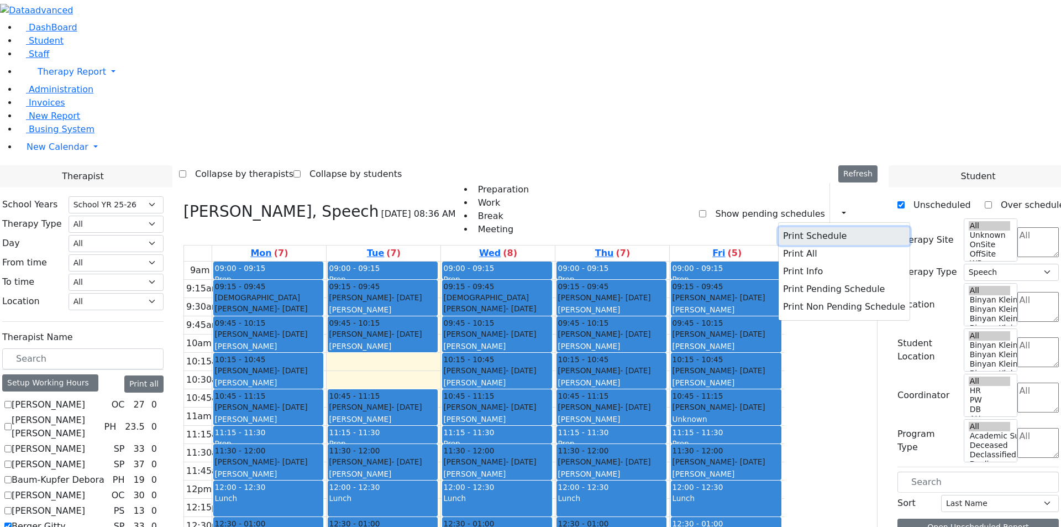
click at [808, 227] on button "Print Schedule" at bounding box center [844, 236] width 131 height 18
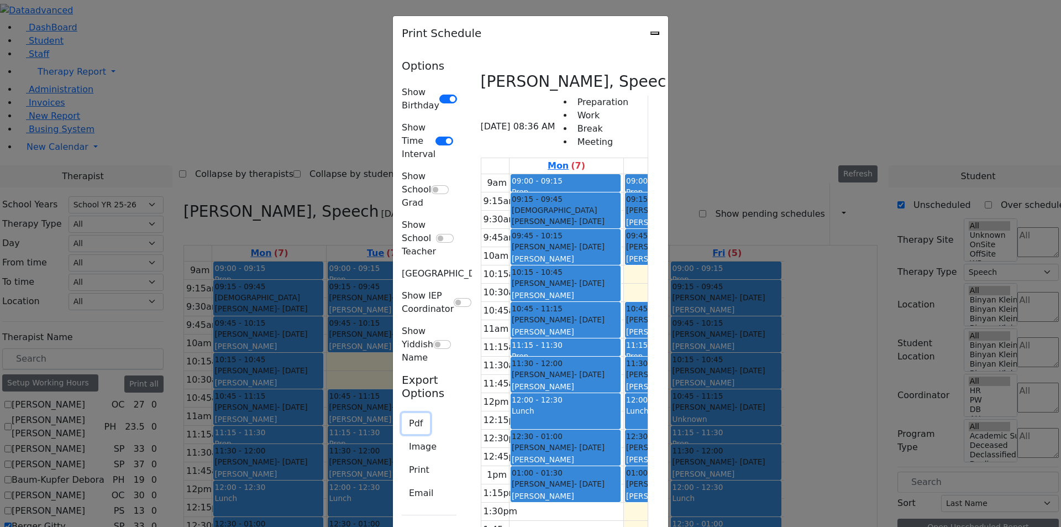
click at [402, 413] on button "Pdf" at bounding box center [416, 423] width 28 height 21
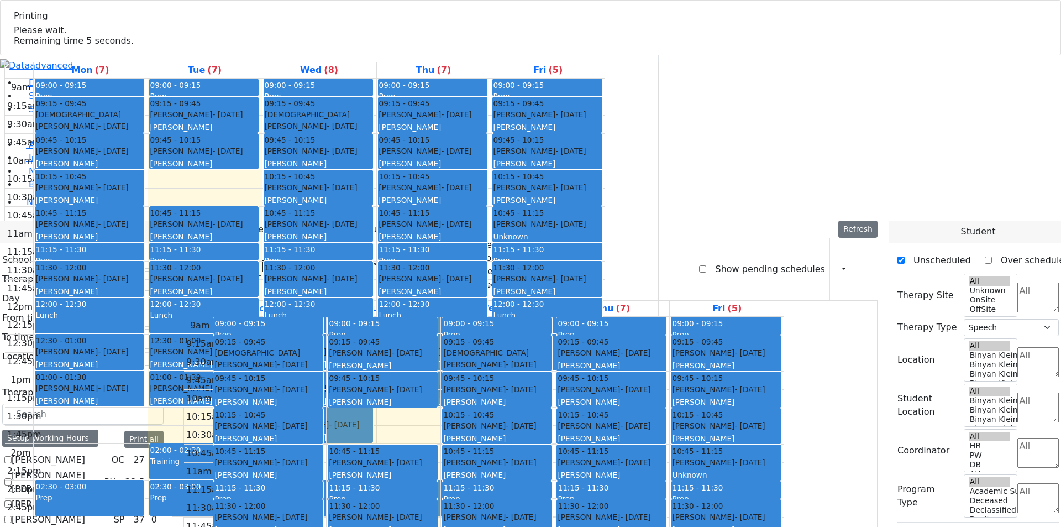
select select "212"
select select "3"
checkbox input "true"
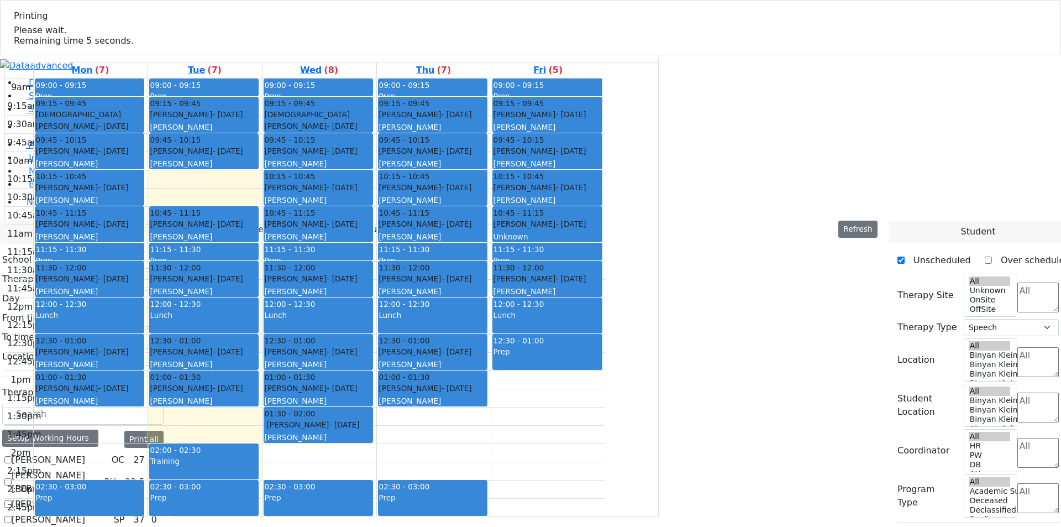
click at [138, 55] on div at bounding box center [530, 55] width 1061 height 0
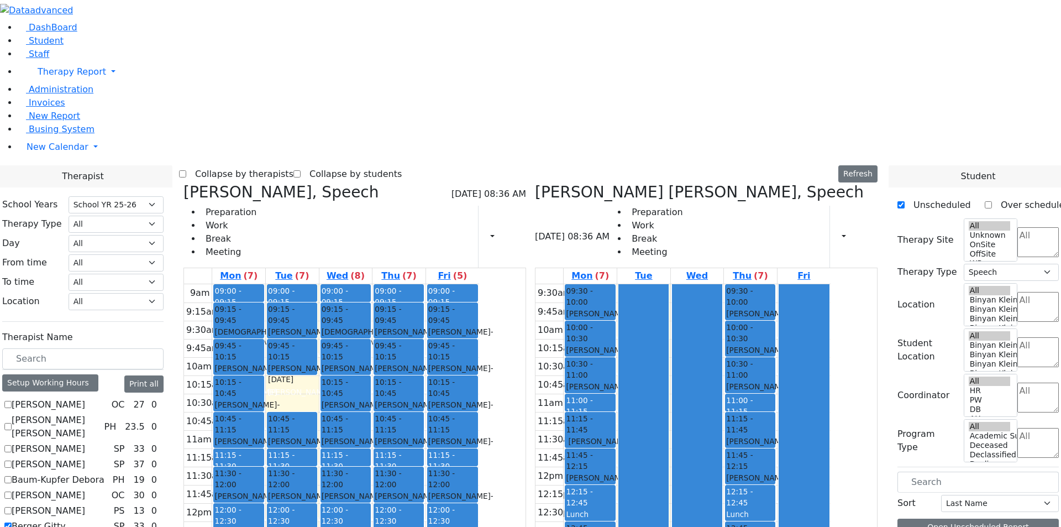
click at [66, 519] on label "Berger Gitty" at bounding box center [39, 525] width 54 height 13
click at [12, 522] on input "Berger Gitty" at bounding box center [7, 525] width 7 height 7
checkbox input "false"
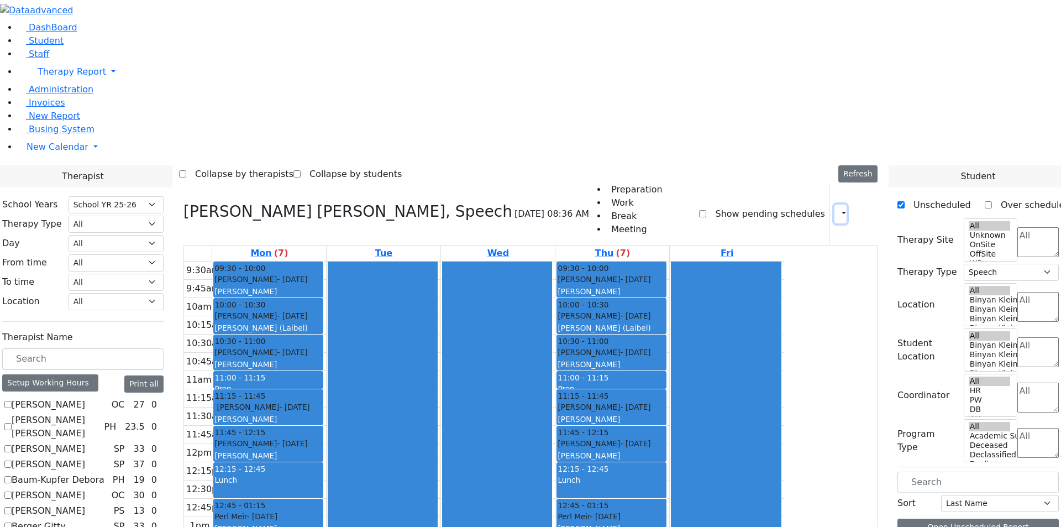
click at [837, 208] on icon "button" at bounding box center [837, 213] width 0 height 10
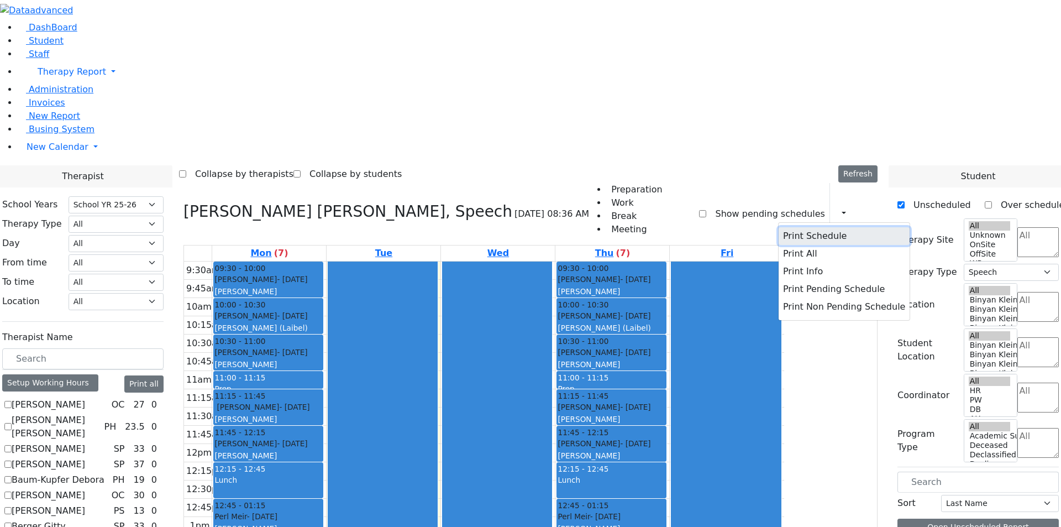
click at [807, 227] on button "Print Schedule" at bounding box center [844, 236] width 131 height 18
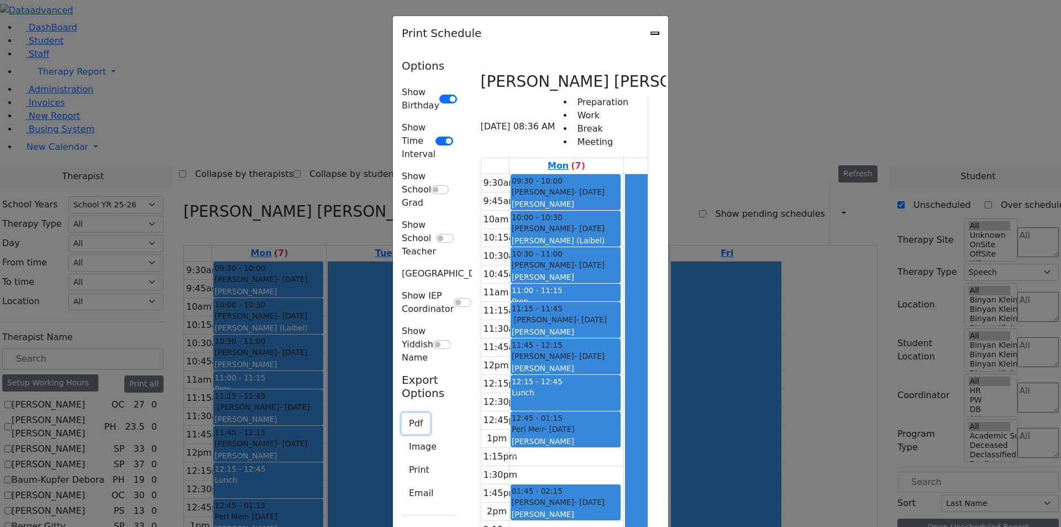
click at [402, 413] on button "Pdf" at bounding box center [416, 423] width 28 height 21
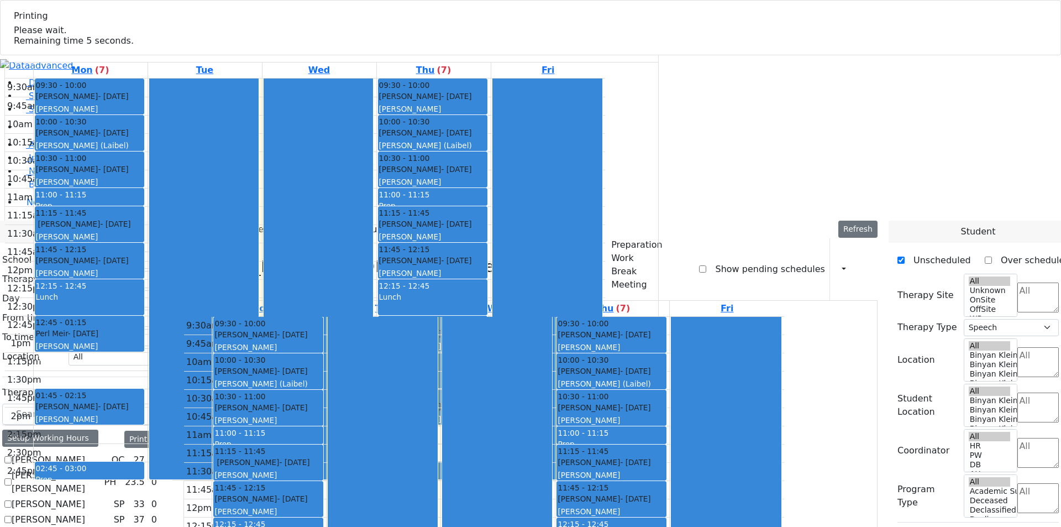
checkbox input "false"
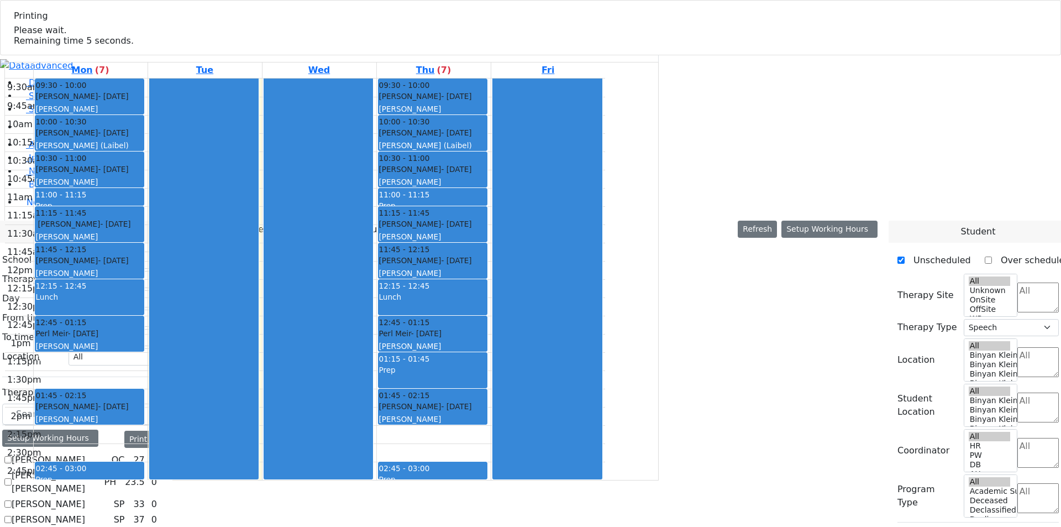
select select
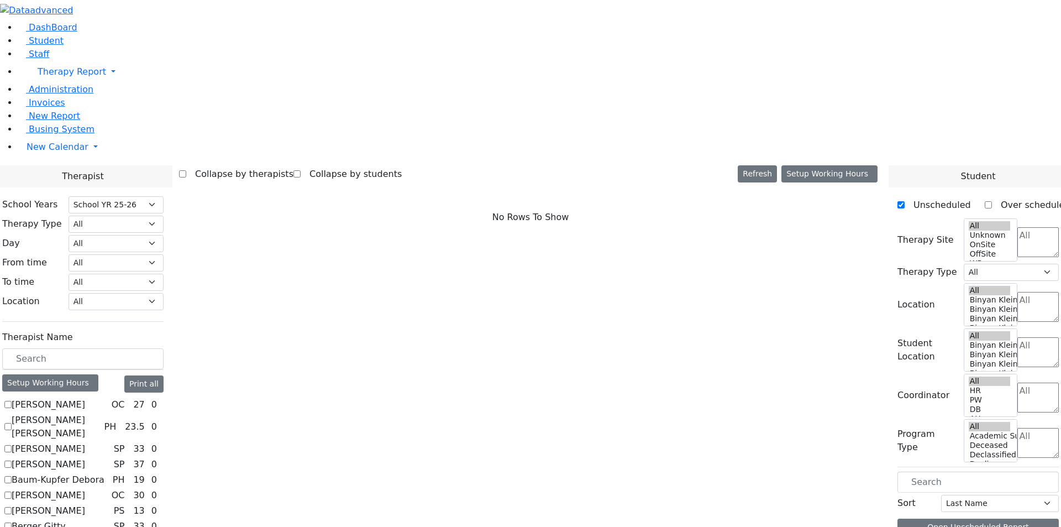
checkbox input "true"
select select "3"
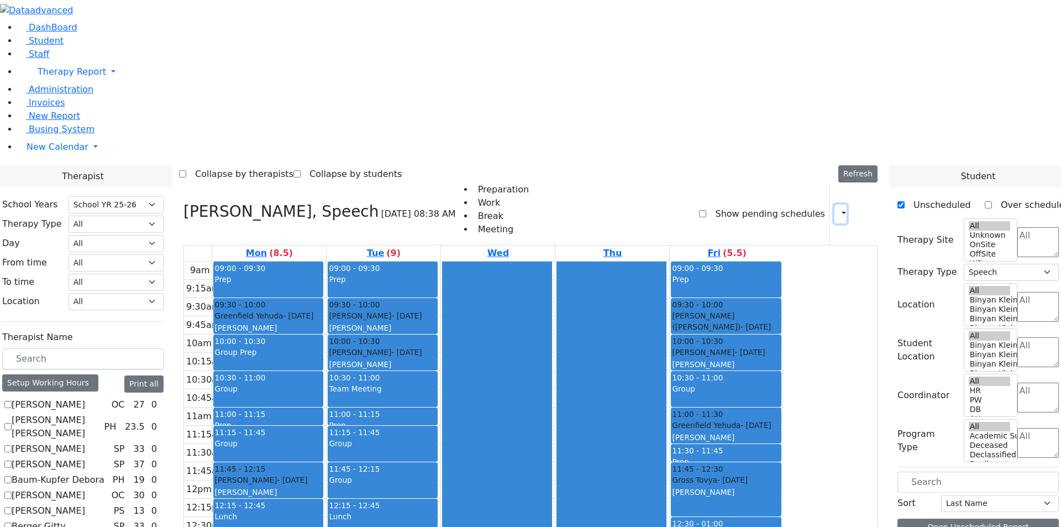
click at [837, 208] on icon "button" at bounding box center [837, 213] width 0 height 10
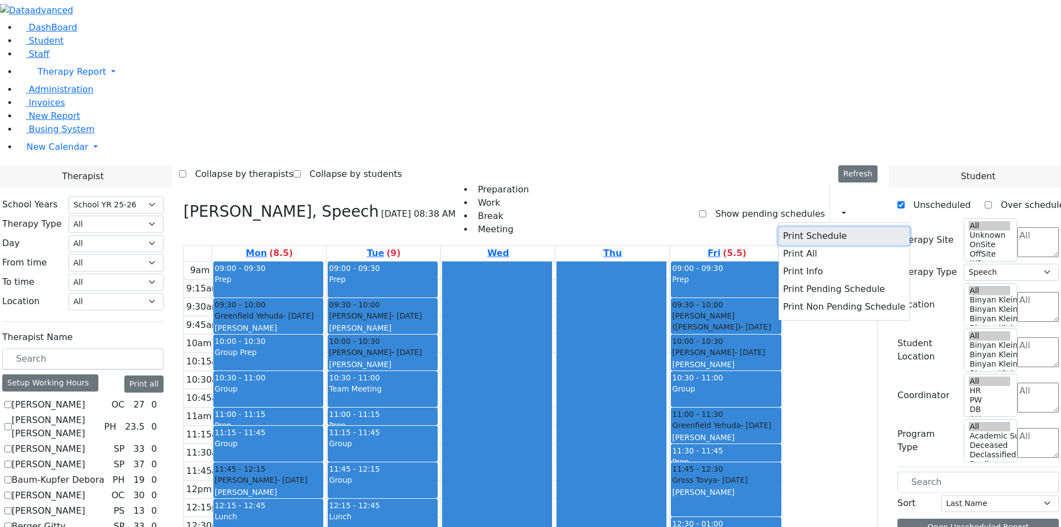
click at [795, 227] on button "Print Schedule" at bounding box center [844, 236] width 131 height 18
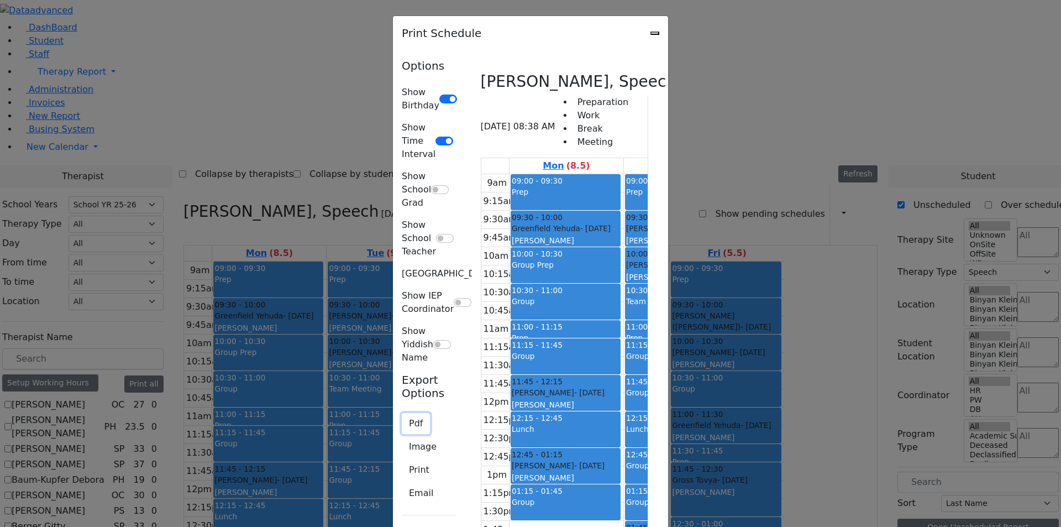
click at [402, 413] on button "Pdf" at bounding box center [416, 423] width 28 height 21
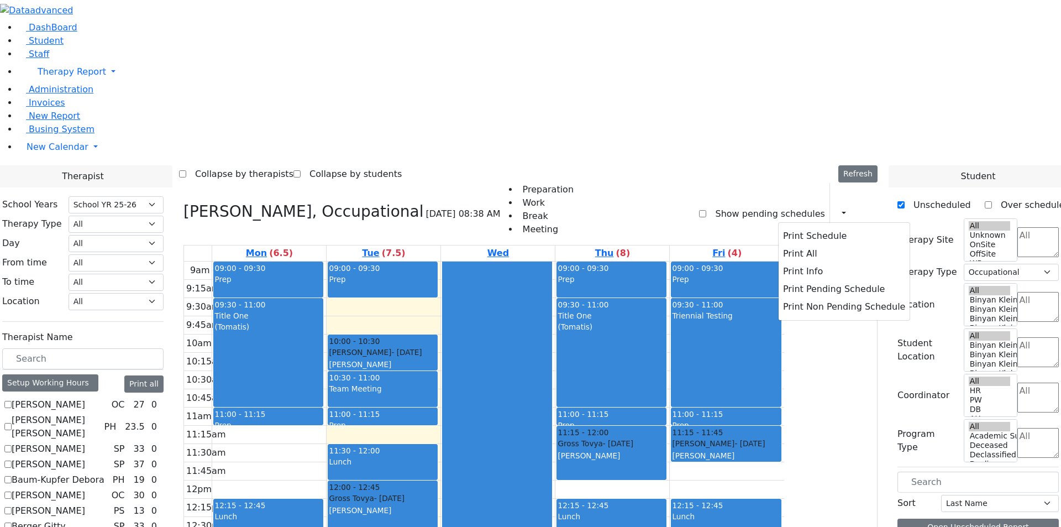
select select "212"
select select "1"
click at [823, 227] on button "Print Schedule" at bounding box center [844, 236] width 131 height 18
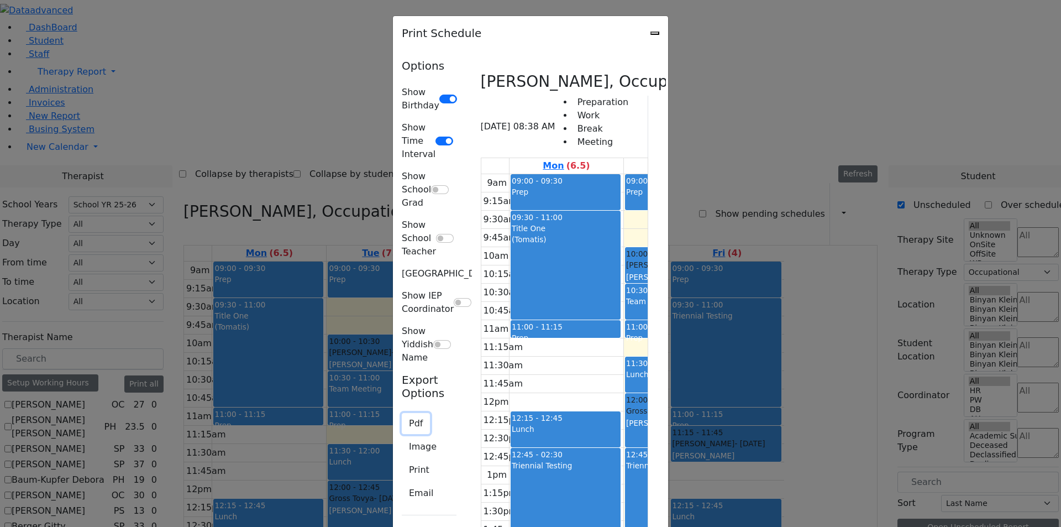
click at [402, 413] on button "Pdf" at bounding box center [416, 423] width 28 height 21
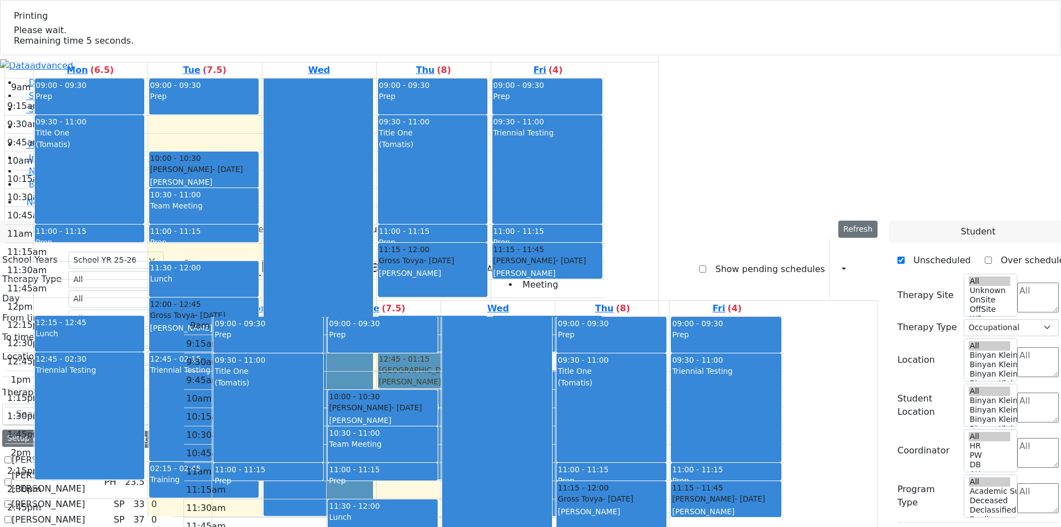
checkbox input "false"
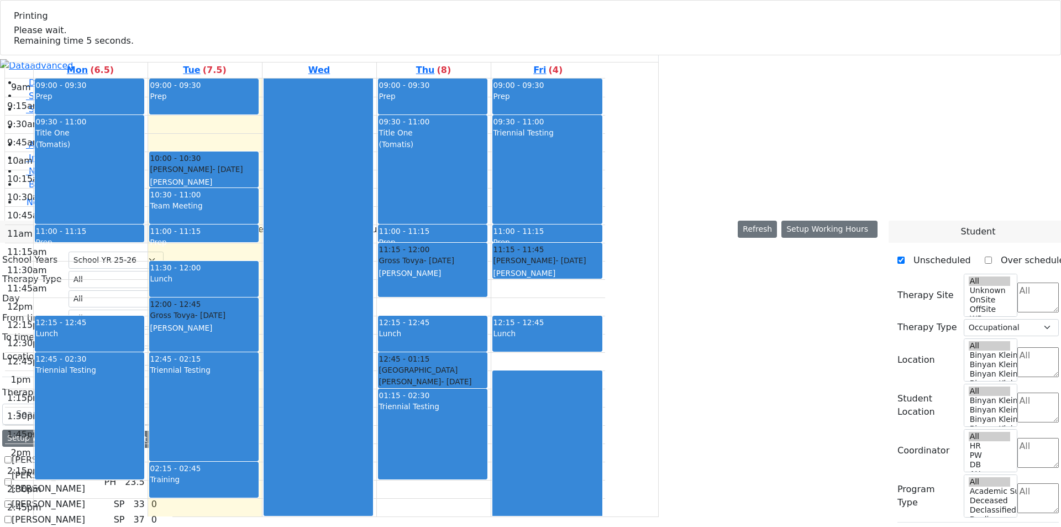
select select
select select "212"
select select "1"
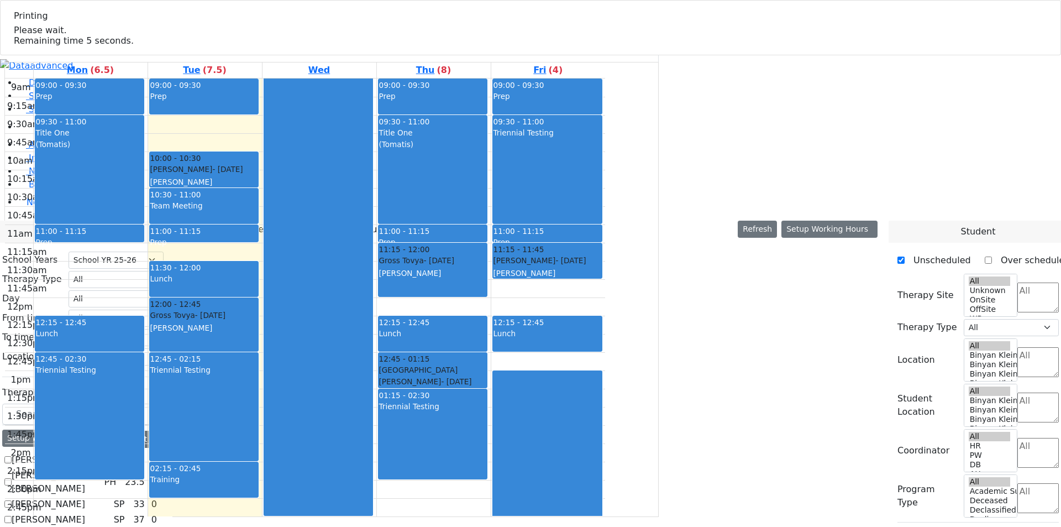
checkbox input "true"
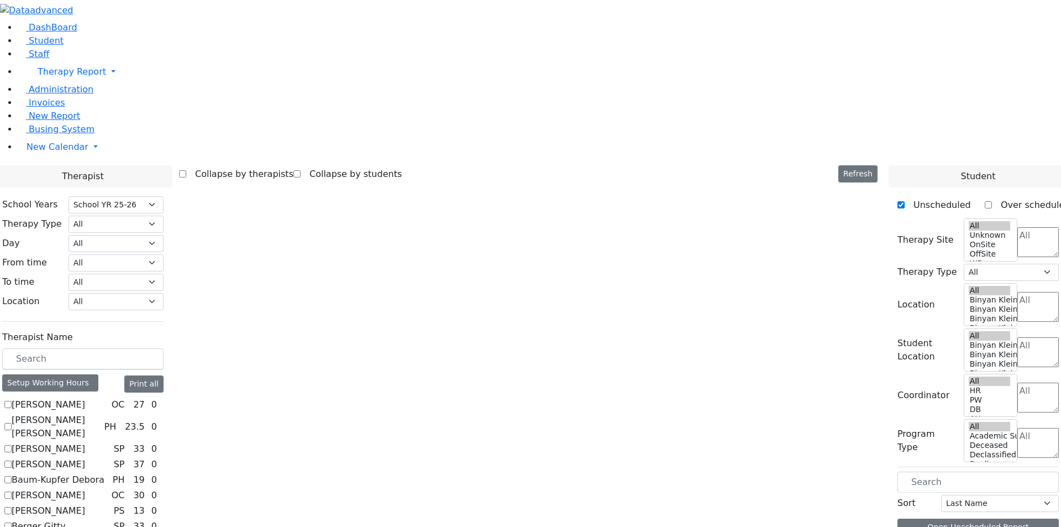
select select "4"
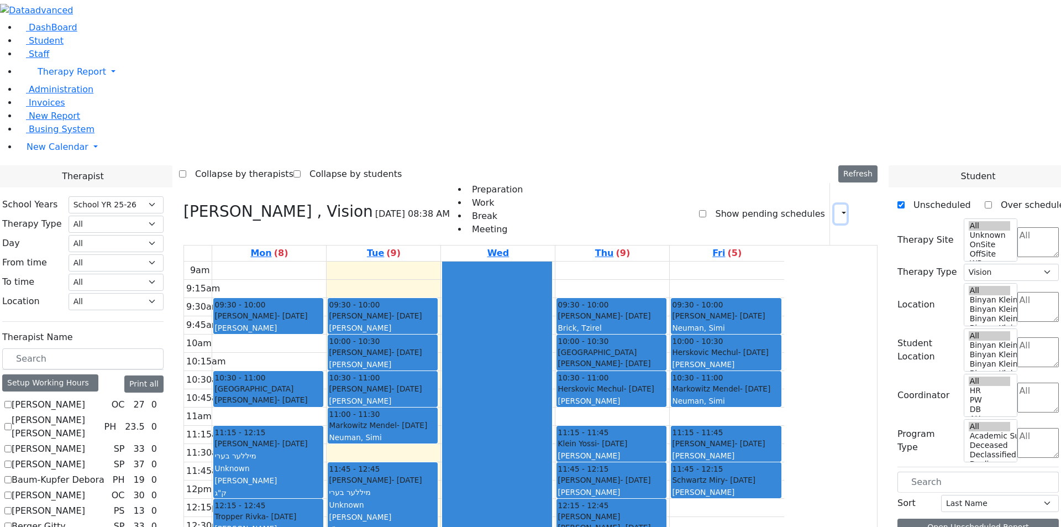
click at [837, 208] on icon "button" at bounding box center [837, 213] width 0 height 10
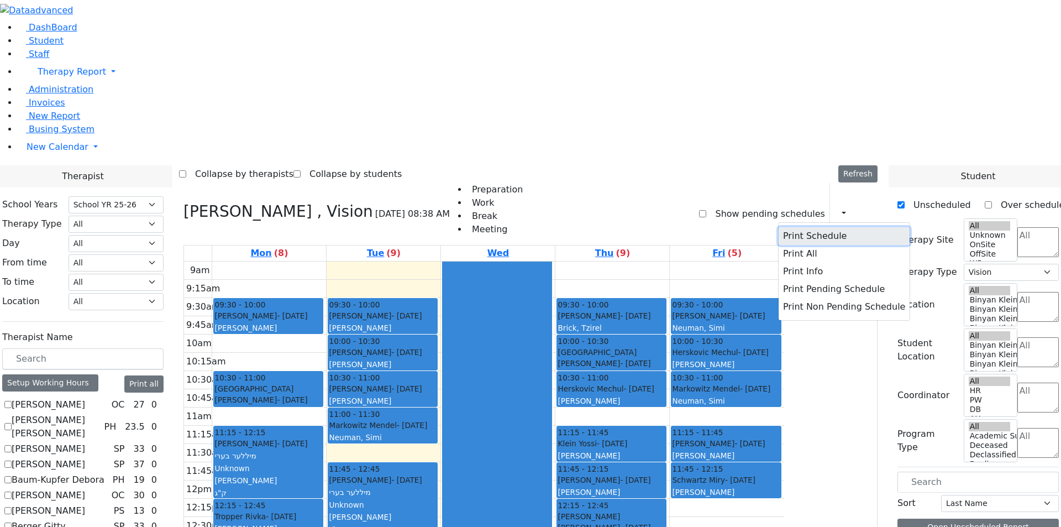
click at [810, 227] on button "Print Schedule" at bounding box center [844, 236] width 131 height 18
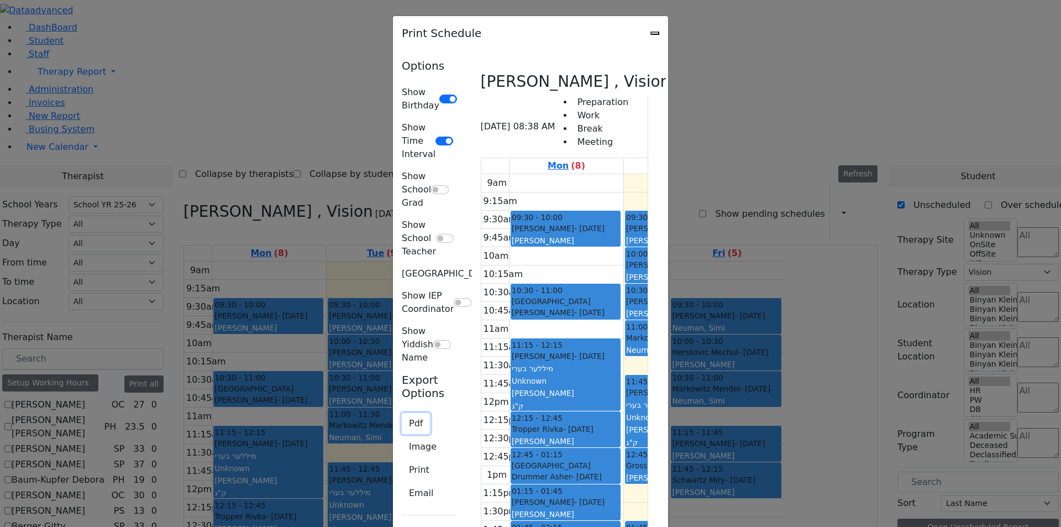
click at [402, 413] on button "Pdf" at bounding box center [416, 423] width 28 height 21
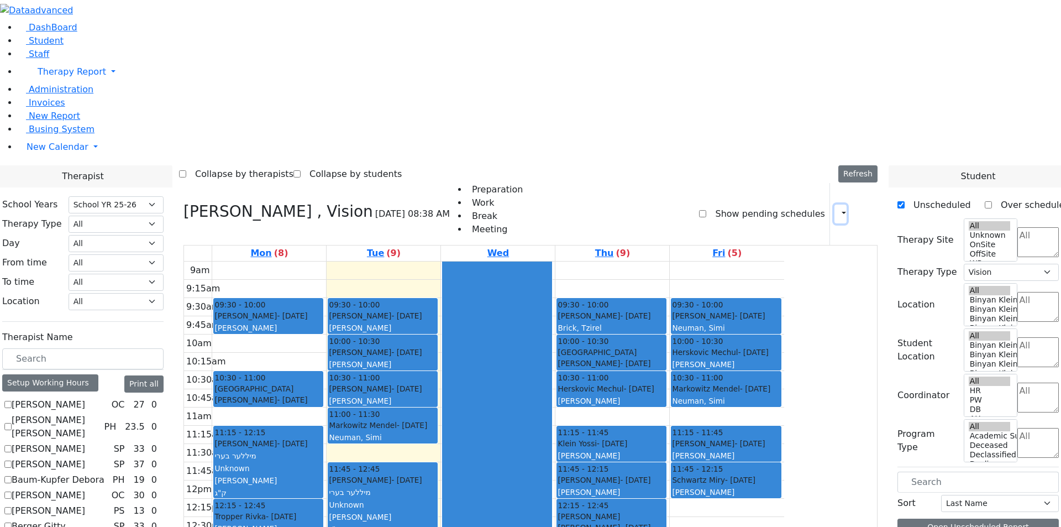
click at [837, 208] on icon "button" at bounding box center [837, 213] width 0 height 10
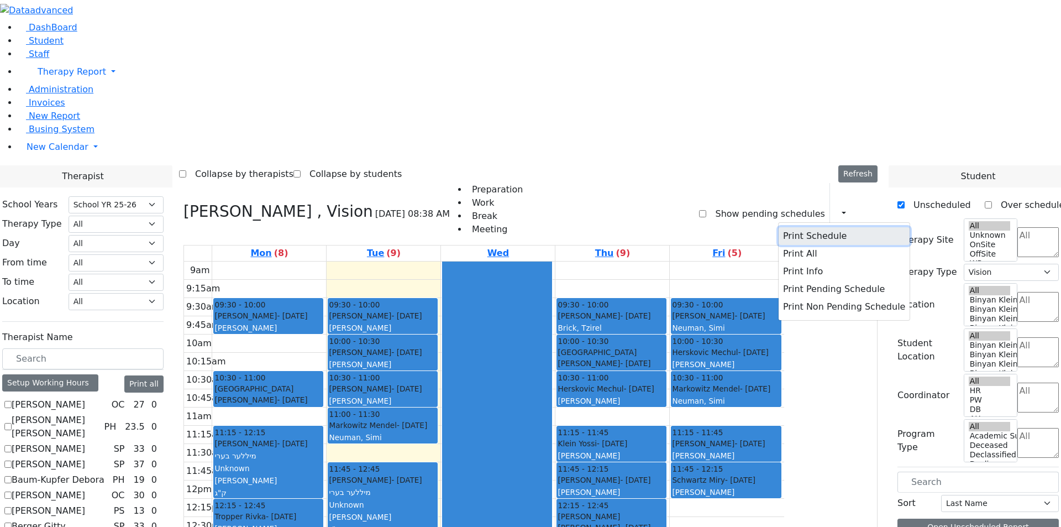
click at [803, 227] on button "Print Schedule" at bounding box center [844, 236] width 131 height 18
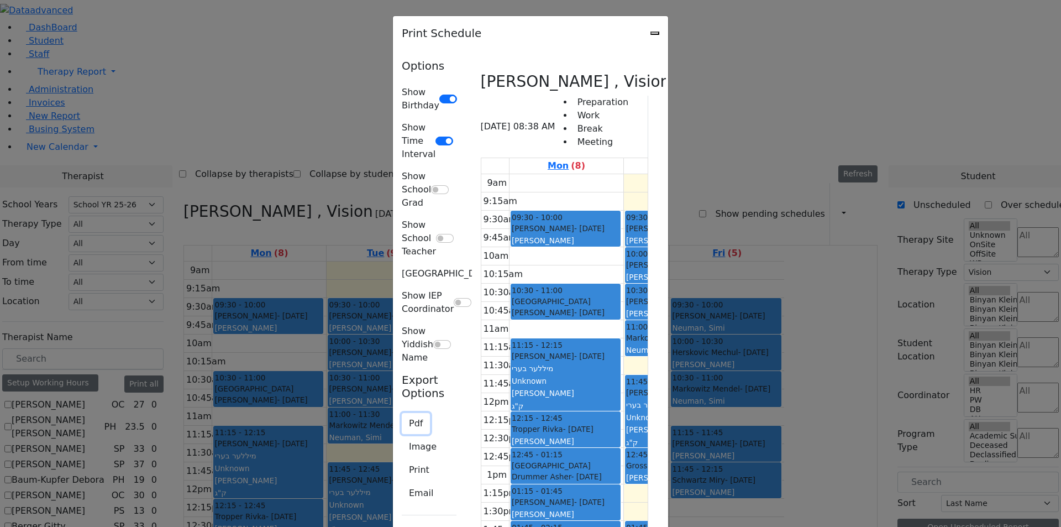
click at [402, 413] on button "Pdf" at bounding box center [416, 423] width 28 height 21
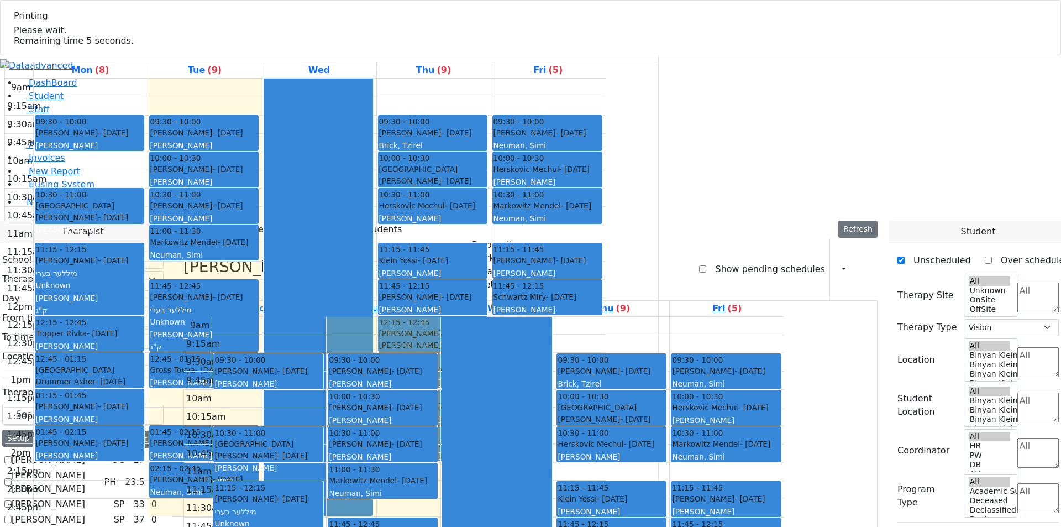
checkbox input "false"
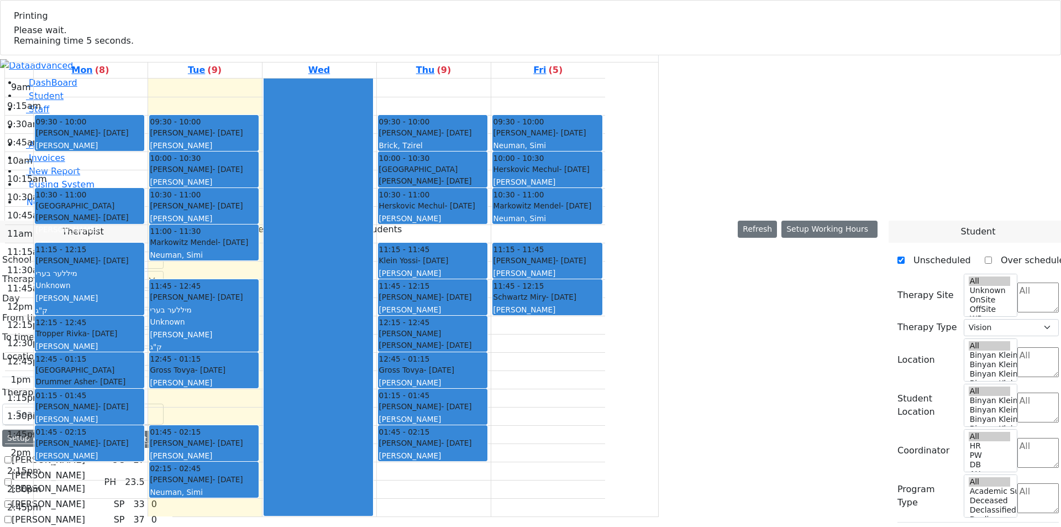
select select
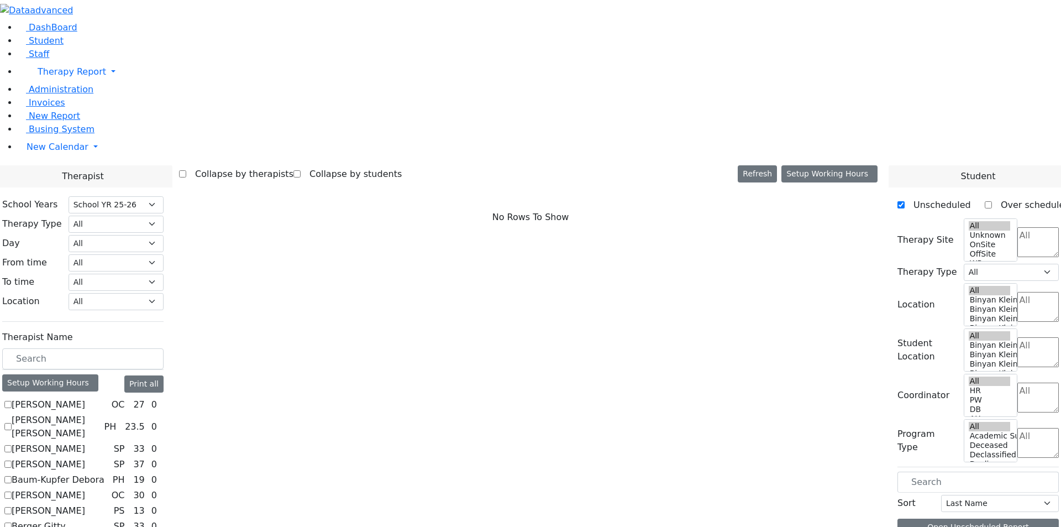
checkbox input "true"
select select "1"
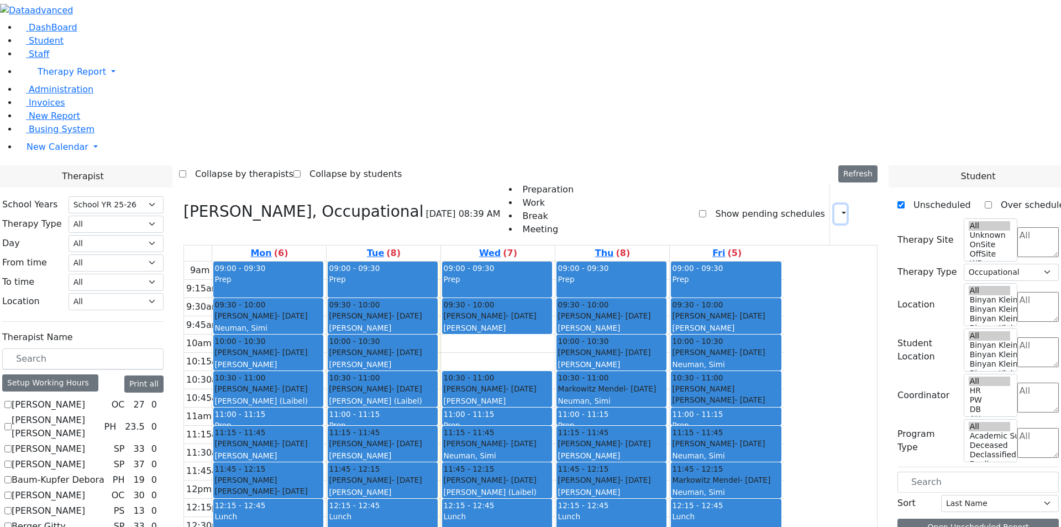
click at [834, 204] on button "button" at bounding box center [840, 213] width 12 height 19
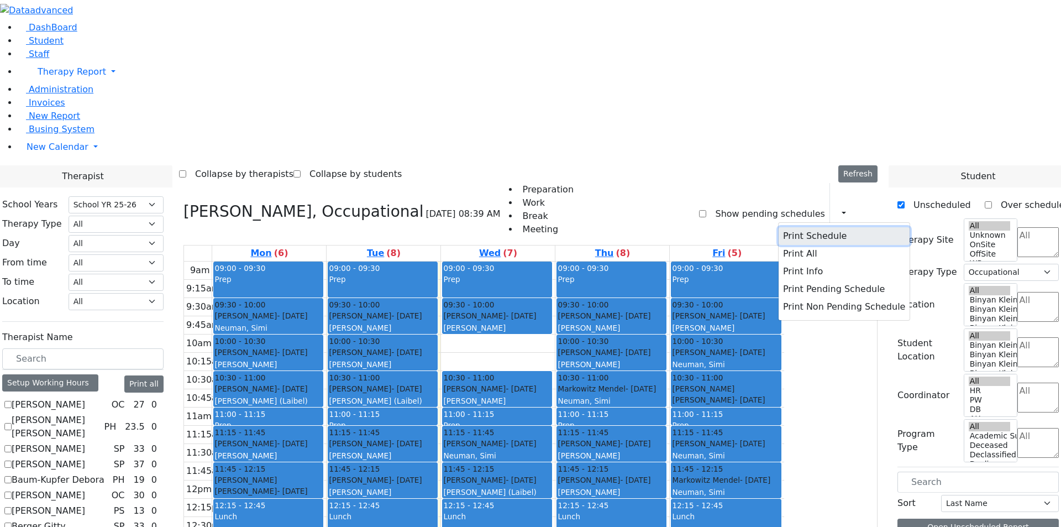
click at [800, 227] on button "Print Schedule" at bounding box center [844, 236] width 131 height 18
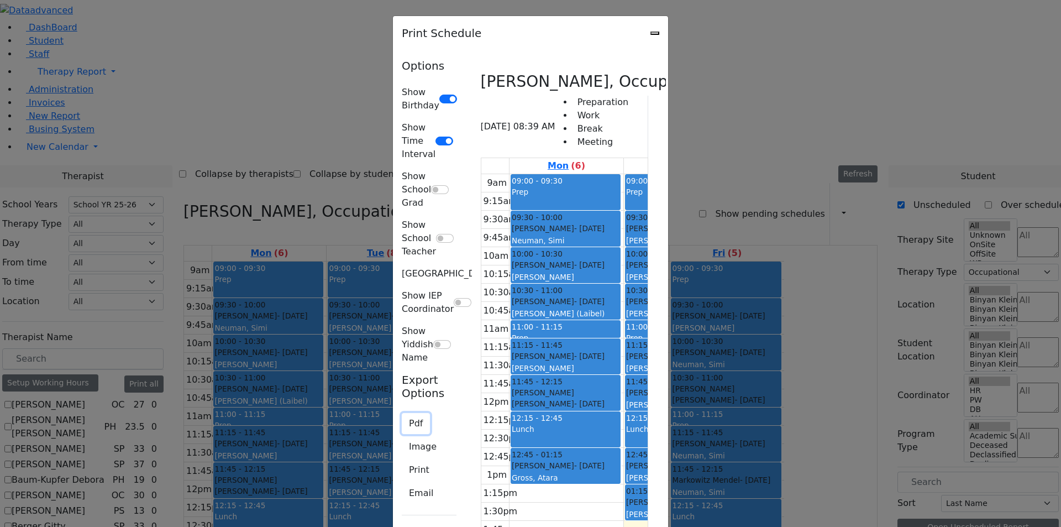
click at [402, 413] on button "Pdf" at bounding box center [416, 423] width 28 height 21
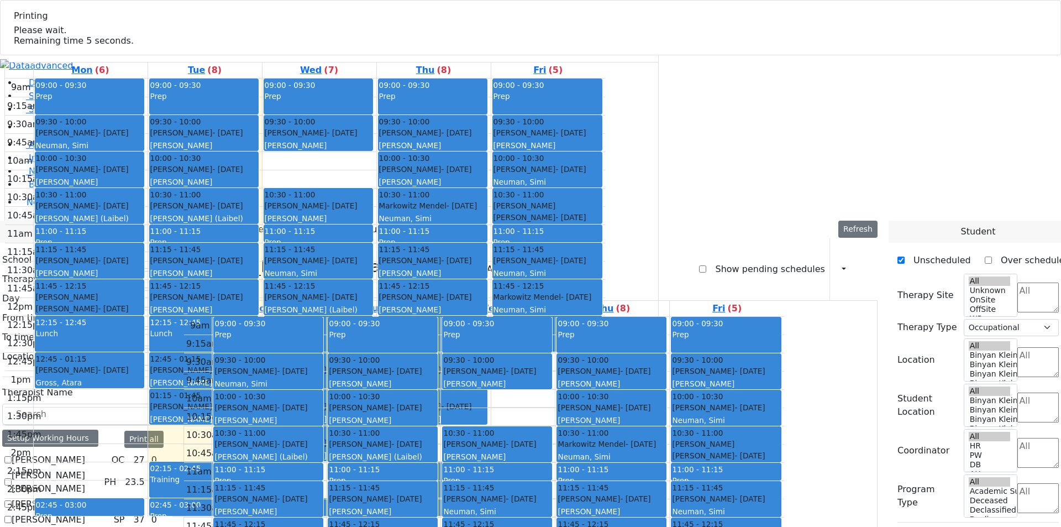
checkbox input "false"
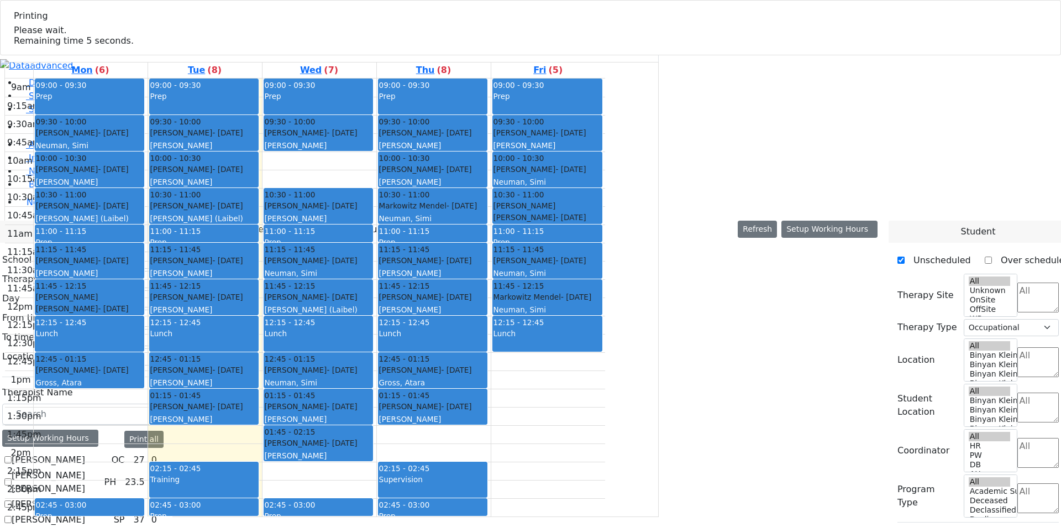
select select
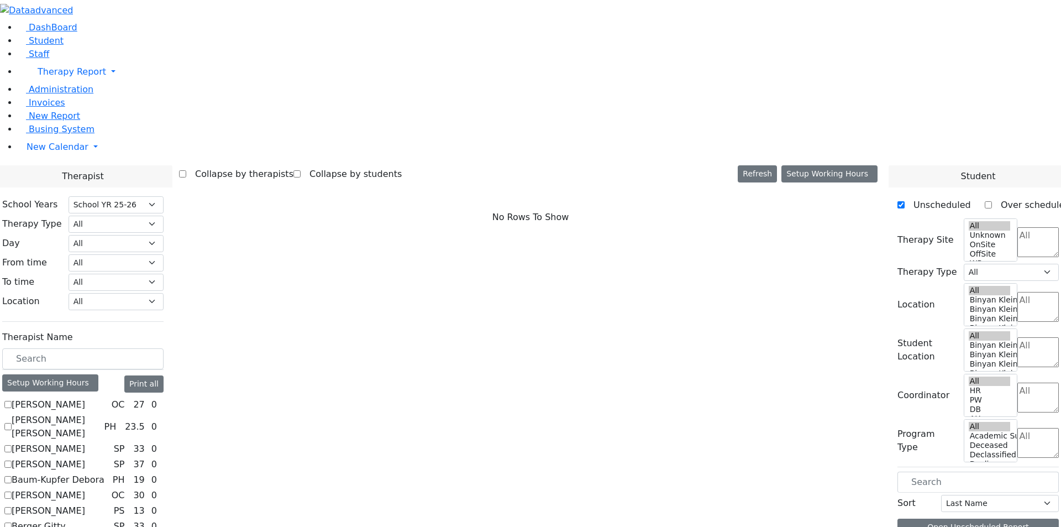
checkbox input "true"
select select "2"
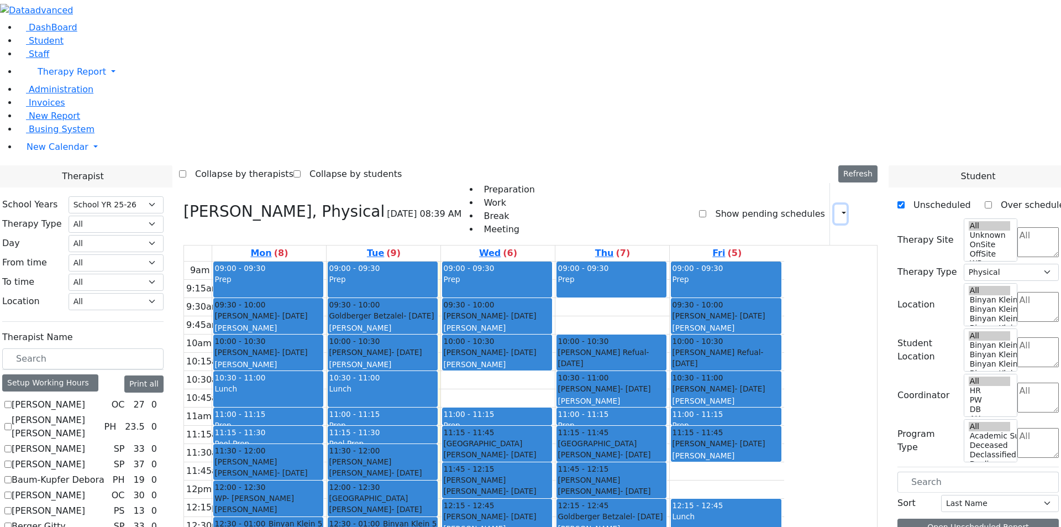
click at [834, 204] on button "button" at bounding box center [840, 213] width 12 height 19
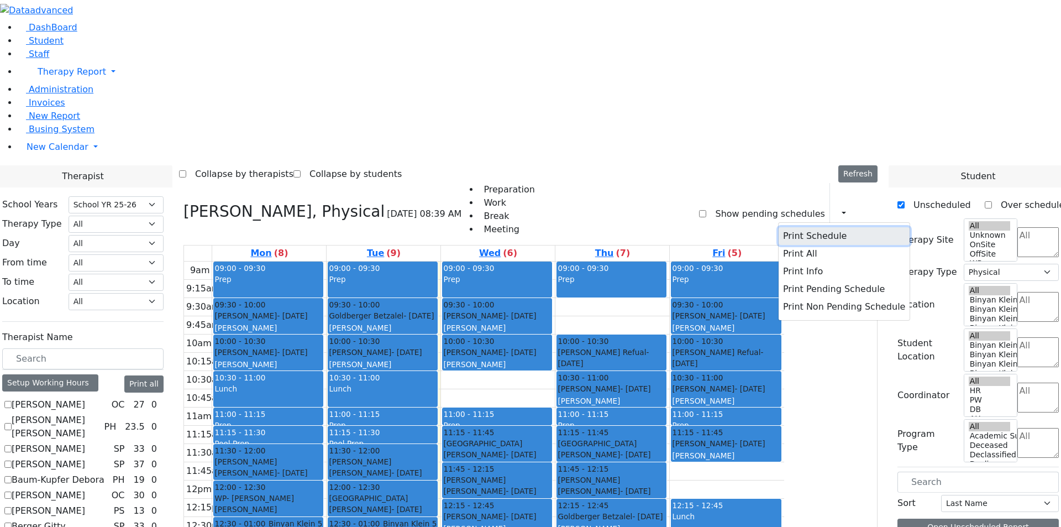
click at [812, 227] on button "Print Schedule" at bounding box center [844, 236] width 131 height 18
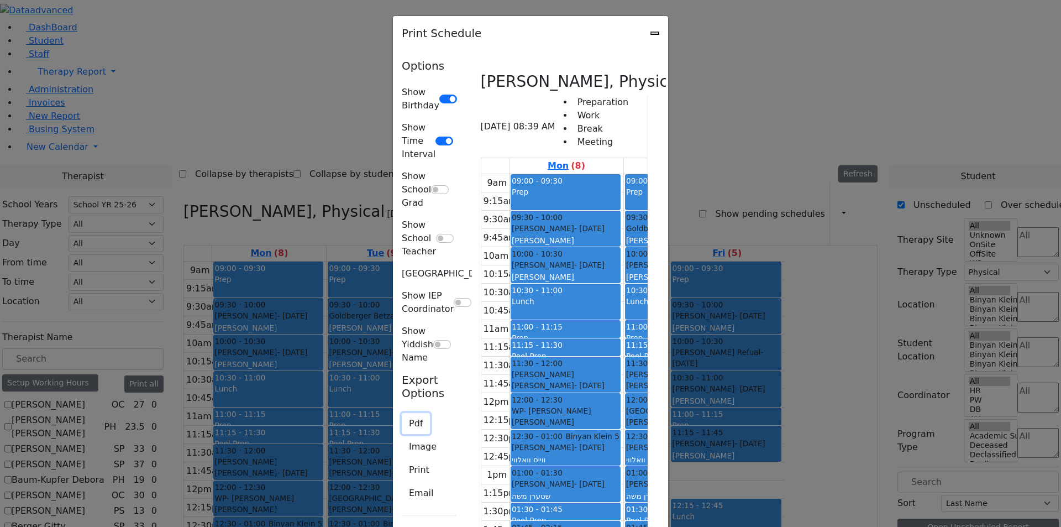
click at [402, 413] on button "Pdf" at bounding box center [416, 423] width 28 height 21
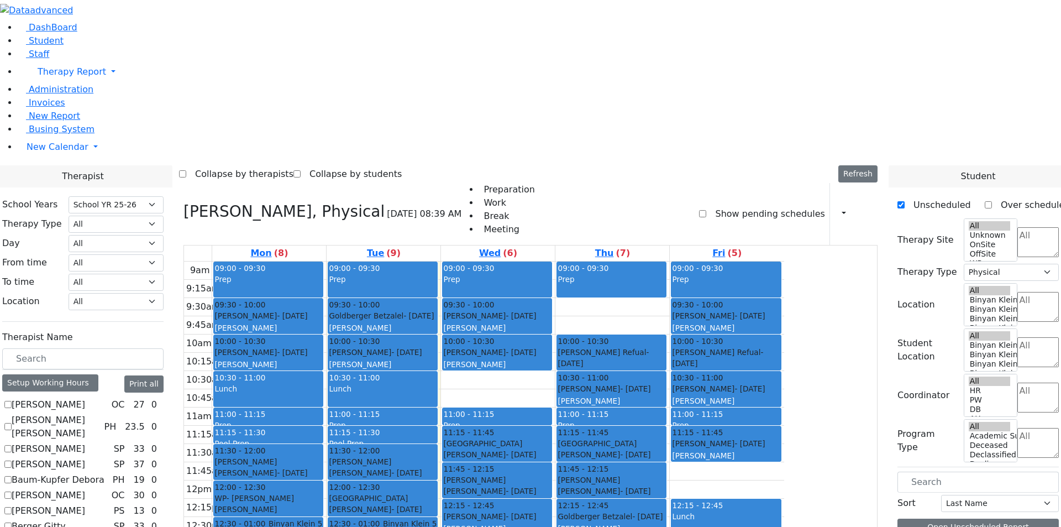
scroll to position [166, 0]
checkbox input "false"
select select
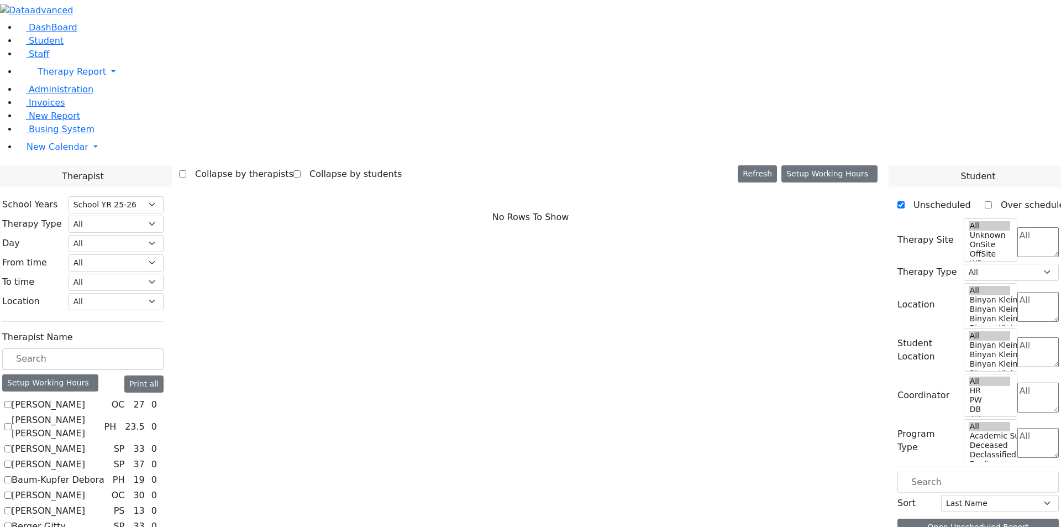
checkbox input "true"
select select "6"
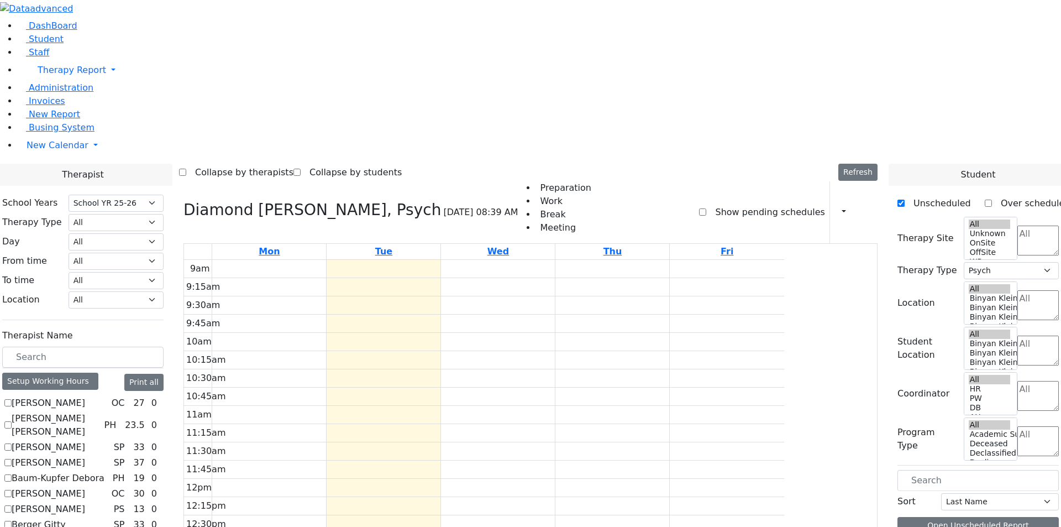
scroll to position [0, 0]
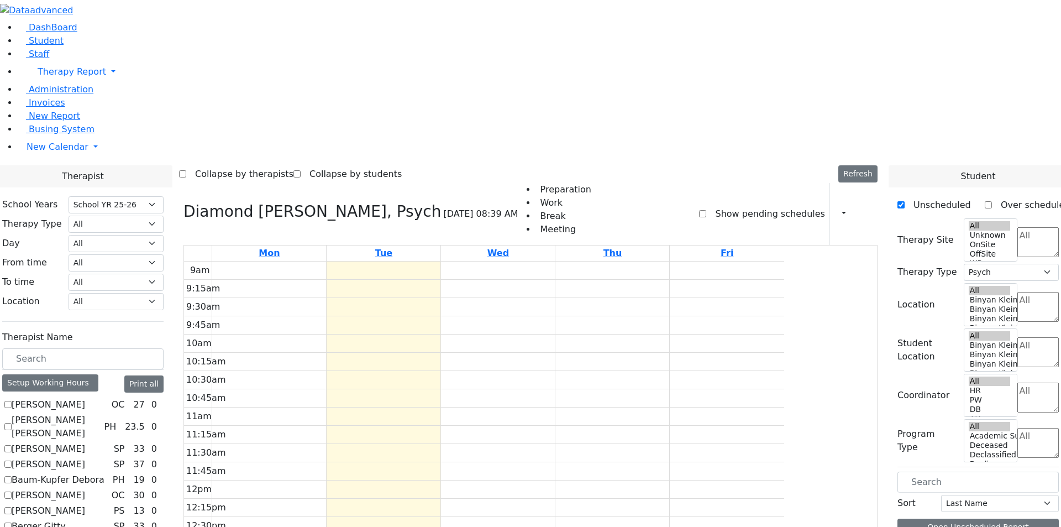
checkbox input "false"
select select
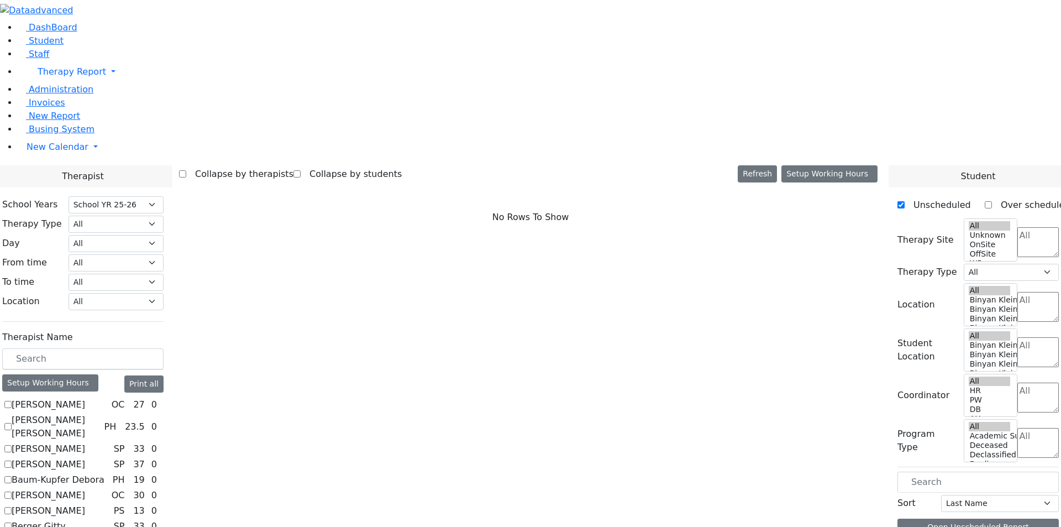
checkbox input "true"
select select "3"
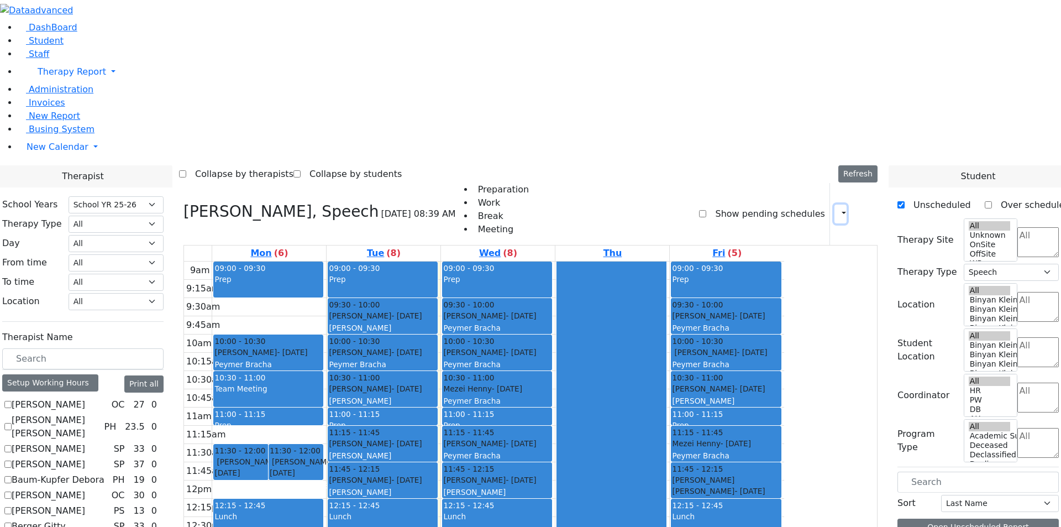
click at [837, 204] on button "button" at bounding box center [840, 213] width 12 height 19
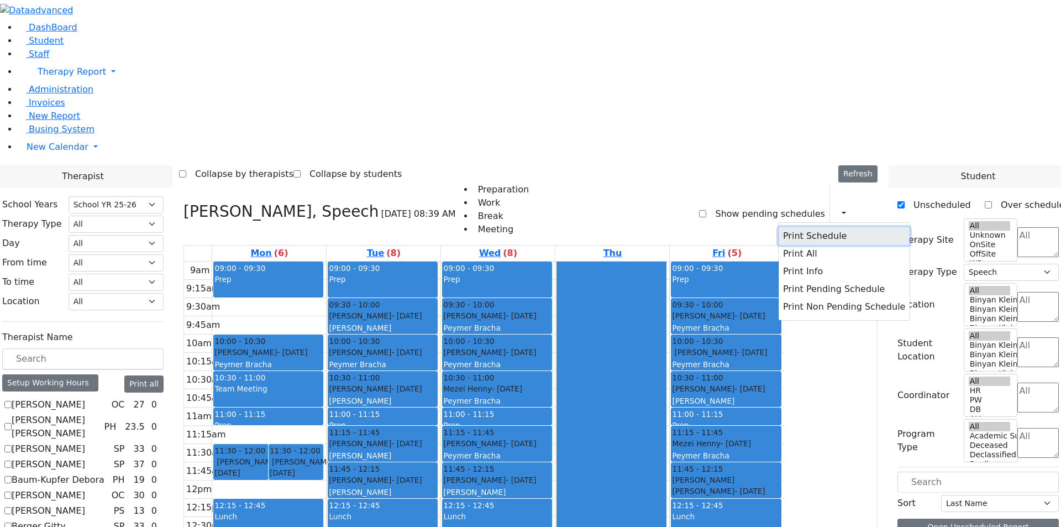
click at [790, 227] on button "Print Schedule" at bounding box center [844, 236] width 131 height 18
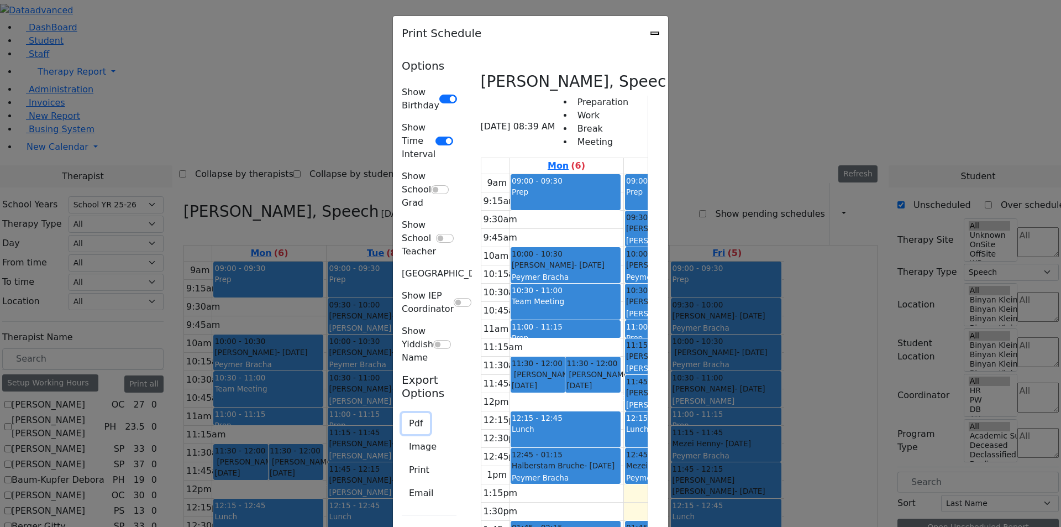
click at [402, 413] on button "Pdf" at bounding box center [416, 423] width 28 height 21
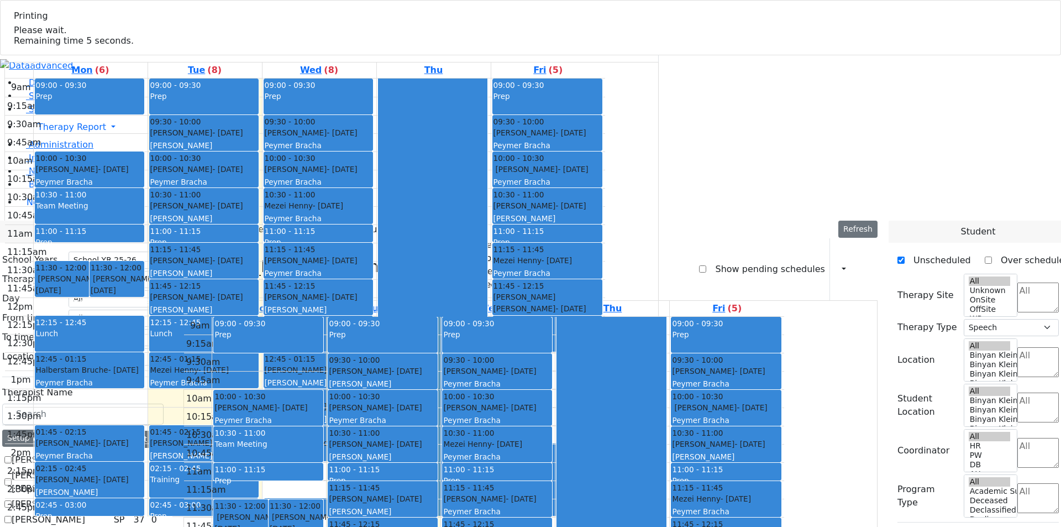
select select "212"
select select "3"
checkbox input "false"
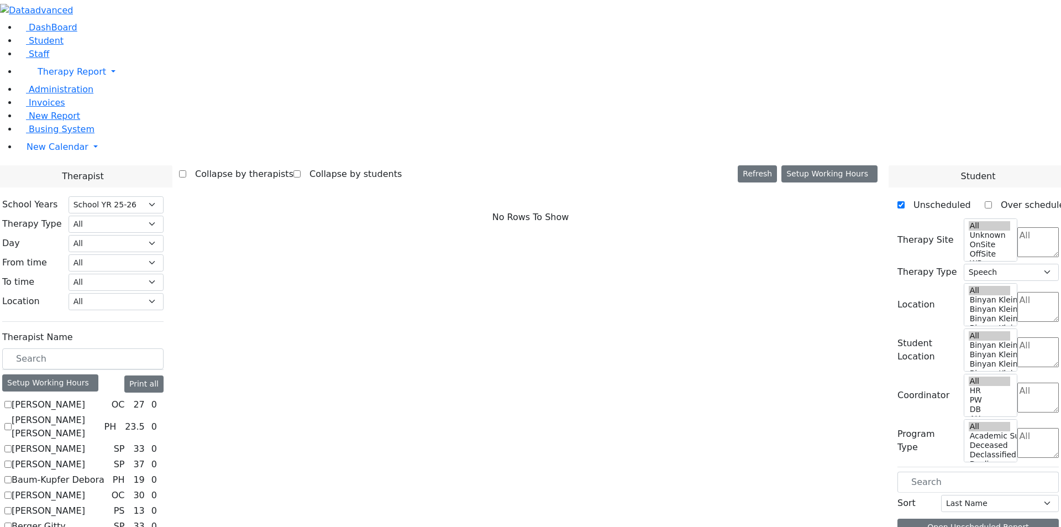
select select
checkbox input "true"
select select "1"
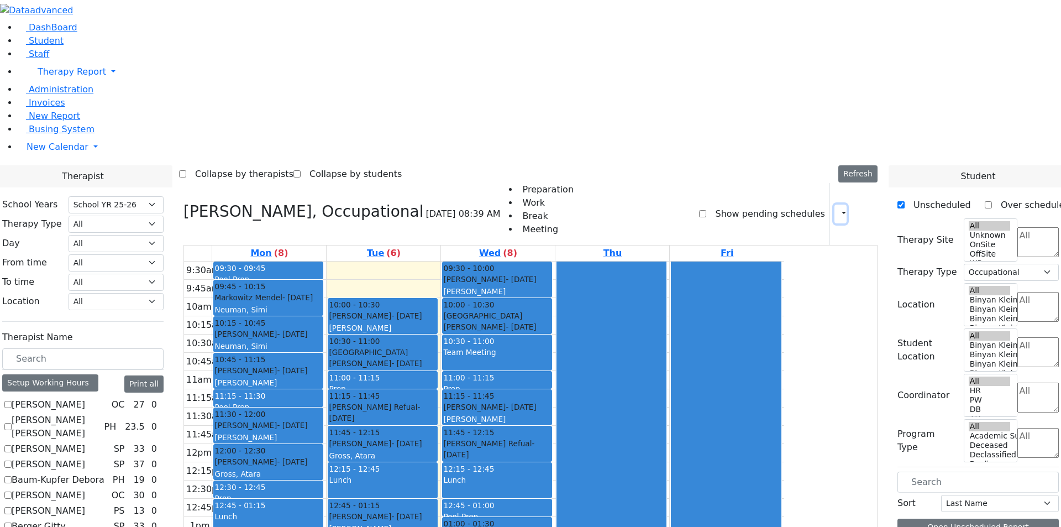
click at [837, 208] on icon "button" at bounding box center [837, 213] width 0 height 10
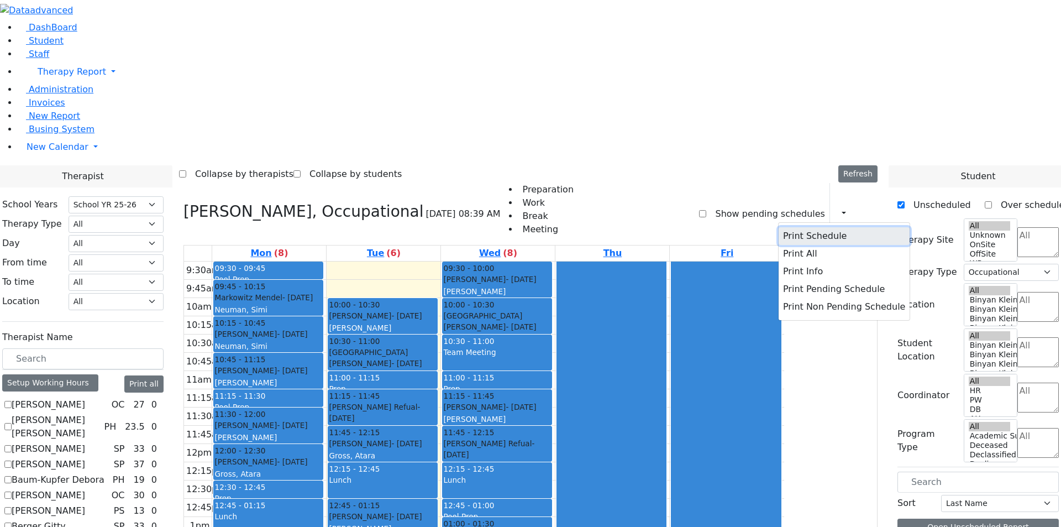
click at [813, 227] on button "Print Schedule" at bounding box center [844, 236] width 131 height 18
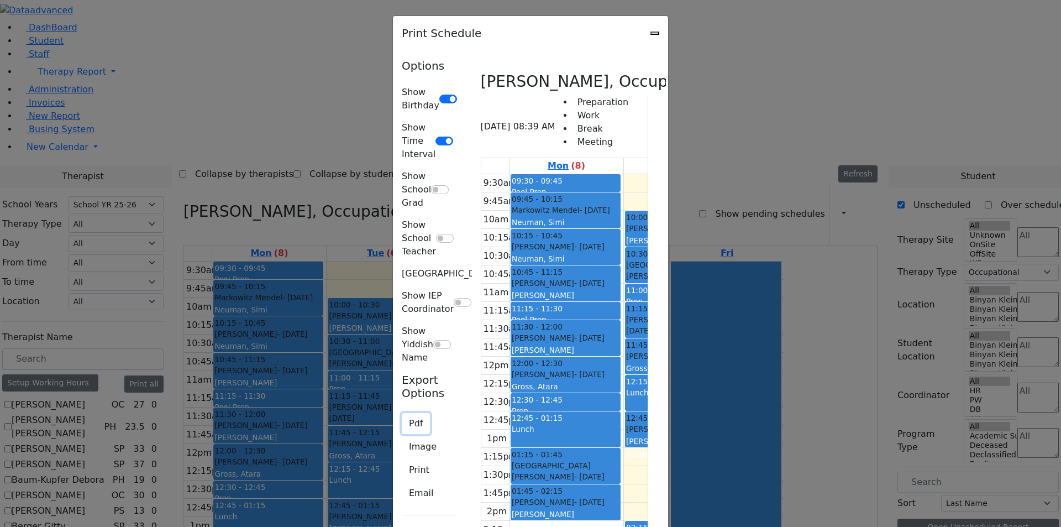
click at [402, 413] on button "Pdf" at bounding box center [416, 423] width 28 height 21
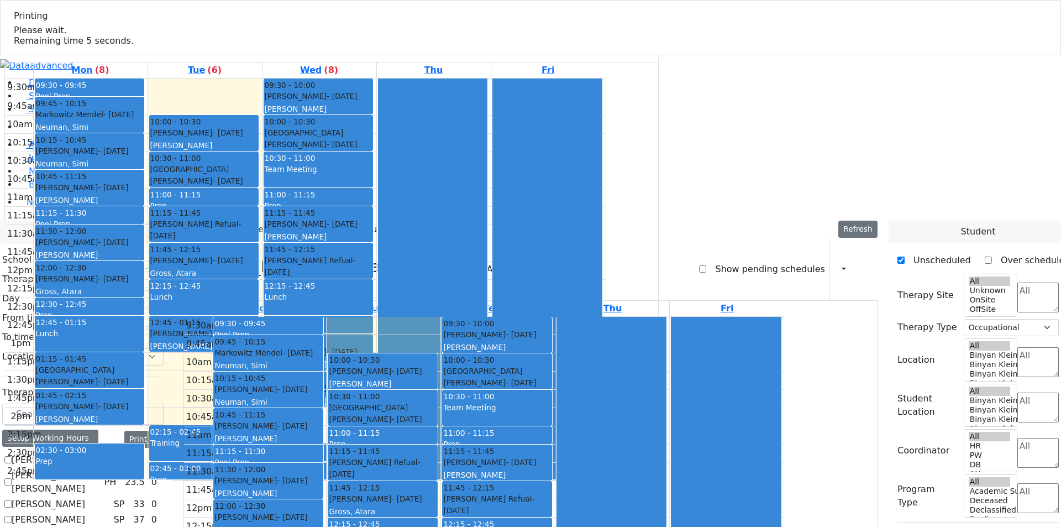
checkbox input "false"
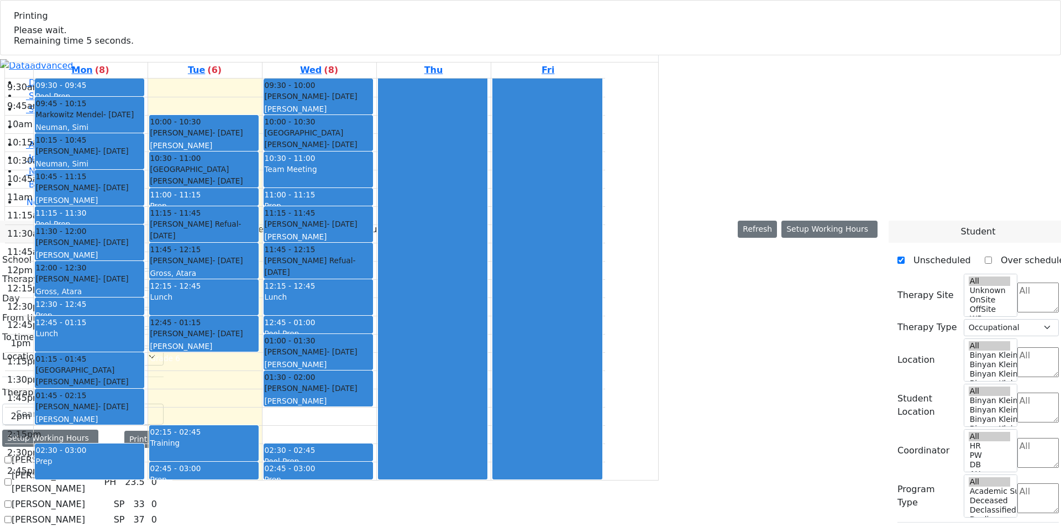
select select
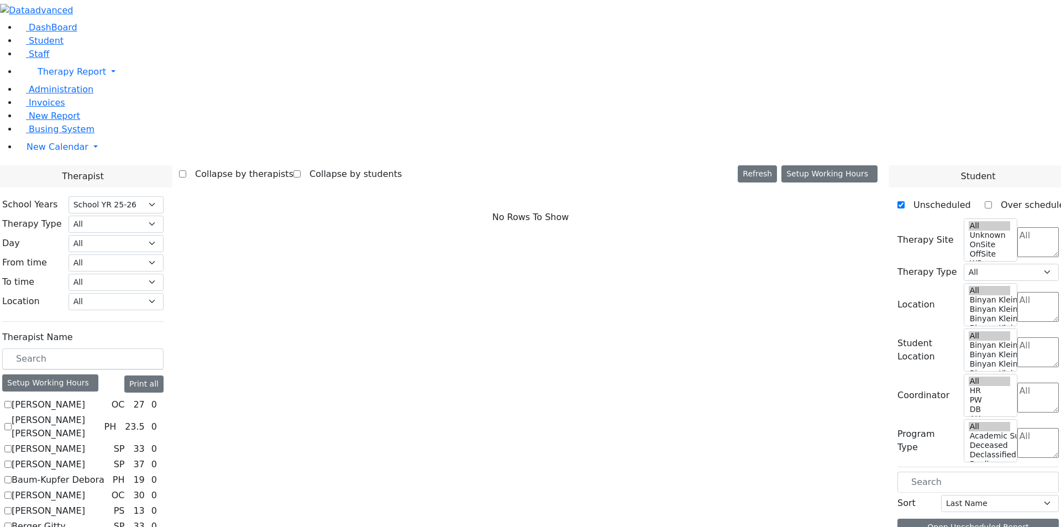
checkbox input "true"
select select "3"
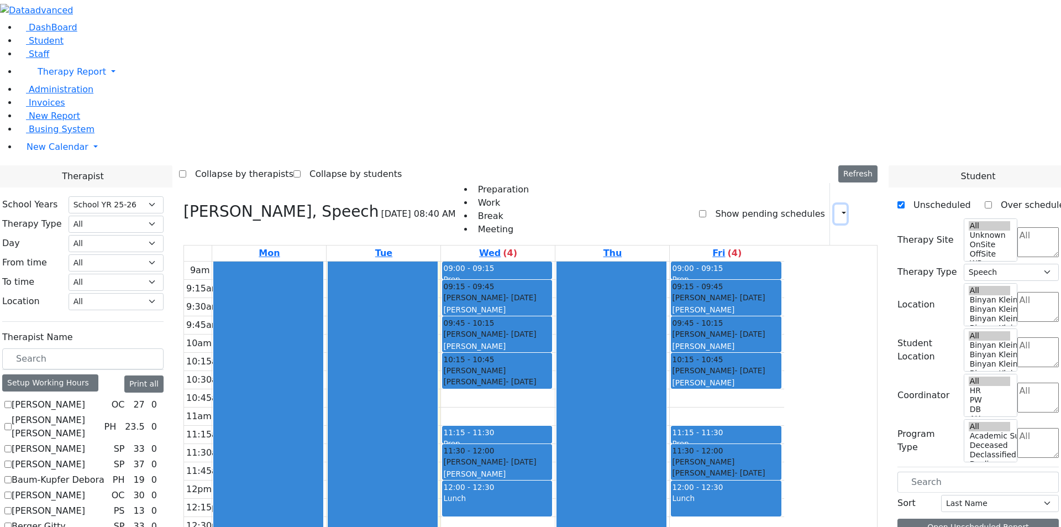
click at [834, 204] on button "button" at bounding box center [840, 213] width 12 height 19
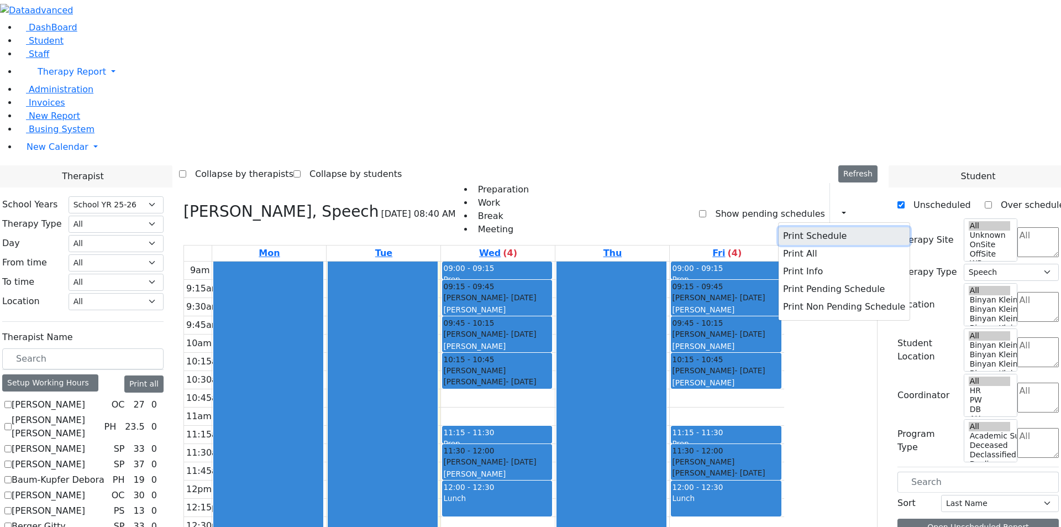
click at [816, 227] on button "Print Schedule" at bounding box center [844, 236] width 131 height 18
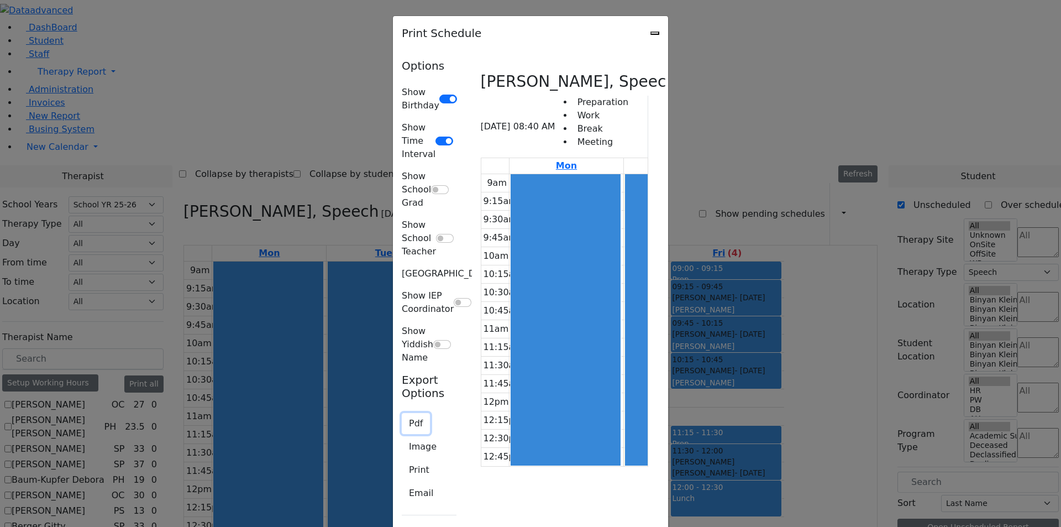
click at [402, 413] on button "Pdf" at bounding box center [416, 423] width 28 height 21
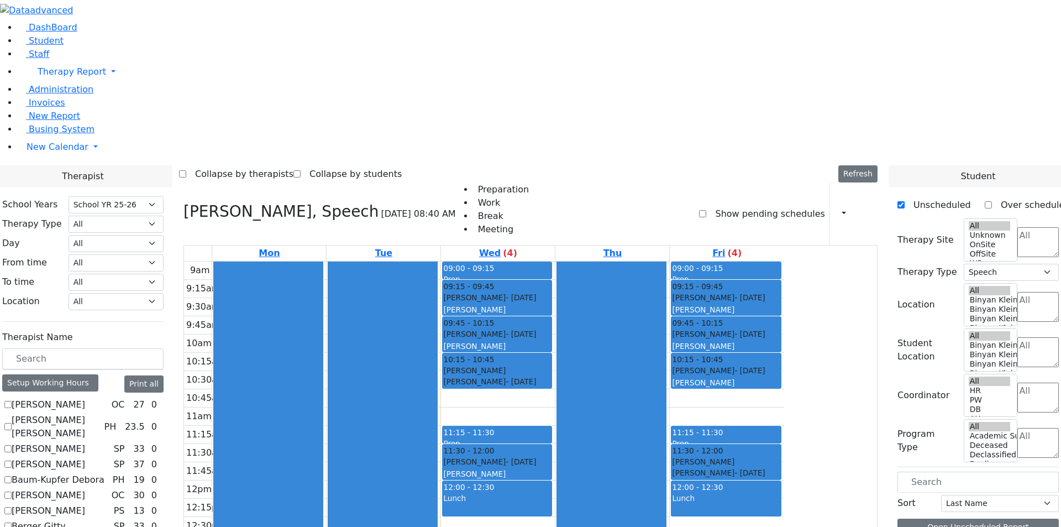
checkbox input "false"
select select
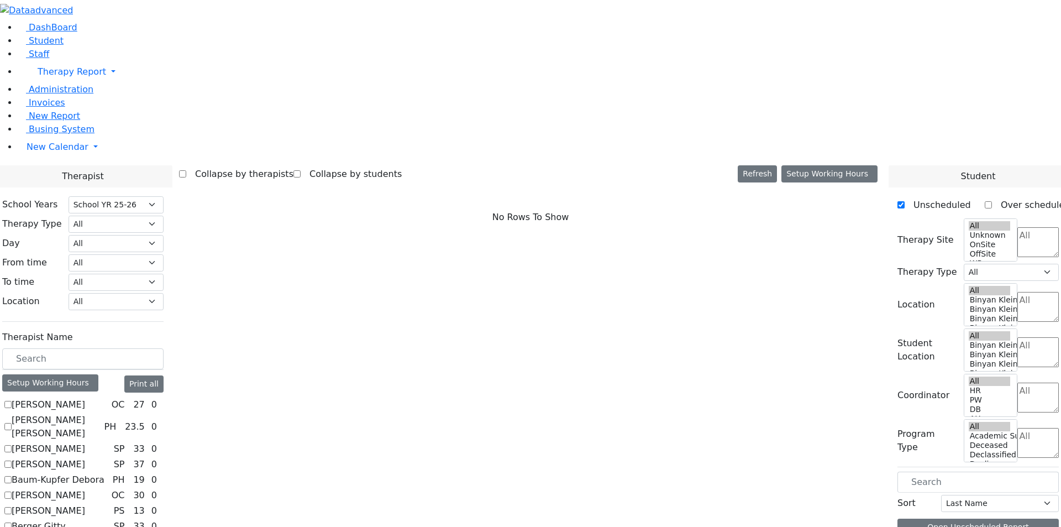
checkbox input "true"
select select "2"
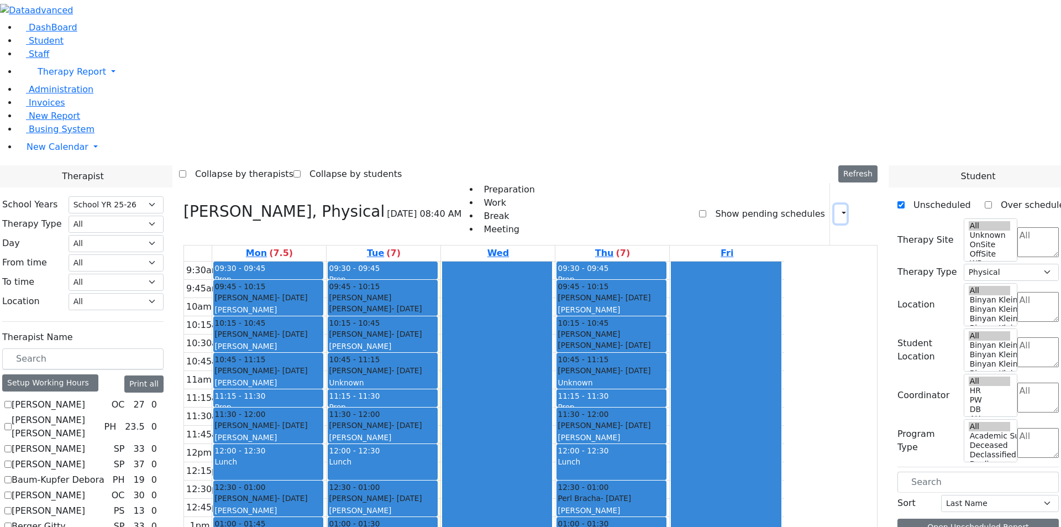
click at [837, 208] on icon "button" at bounding box center [837, 213] width 0 height 10
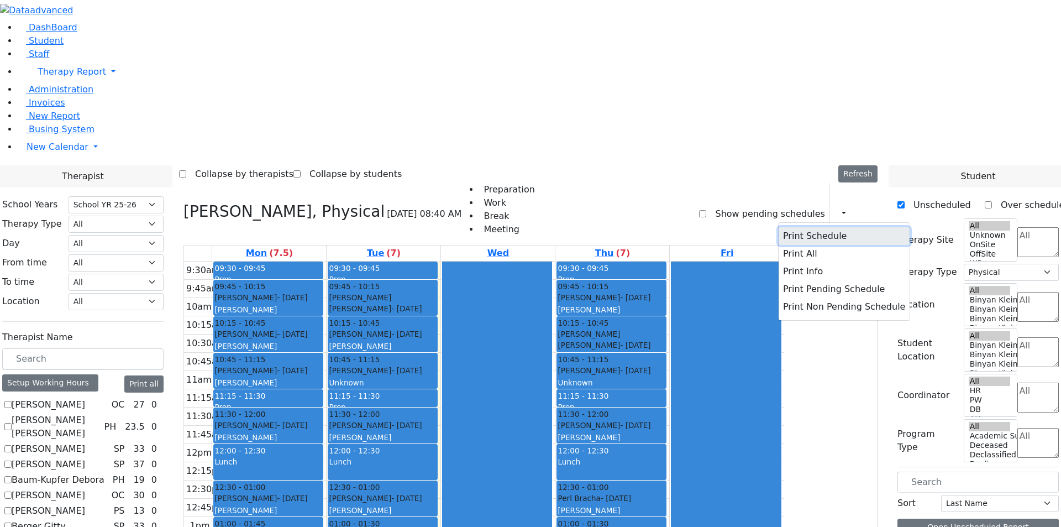
click at [796, 227] on button "Print Schedule" at bounding box center [844, 236] width 131 height 18
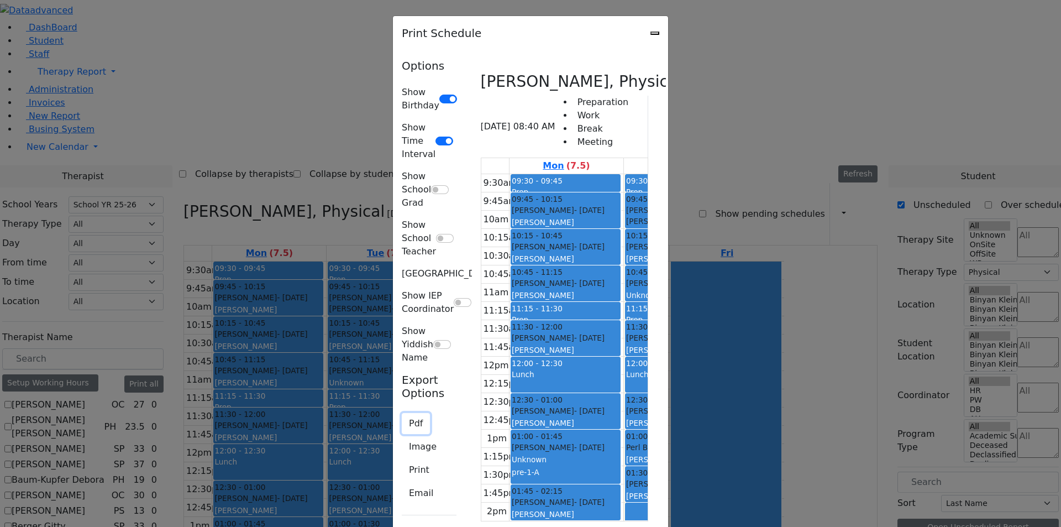
click at [402, 413] on button "Pdf" at bounding box center [416, 423] width 28 height 21
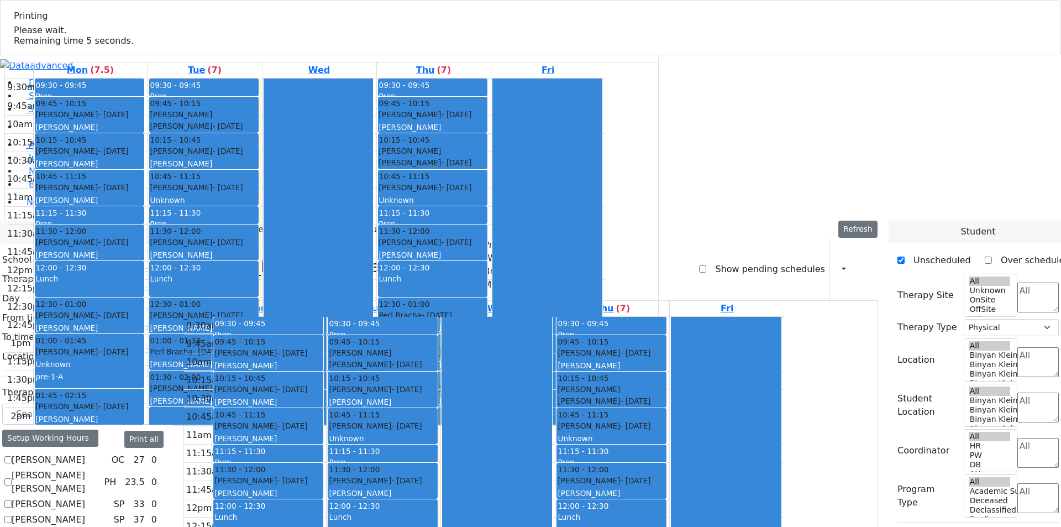
checkbox input "false"
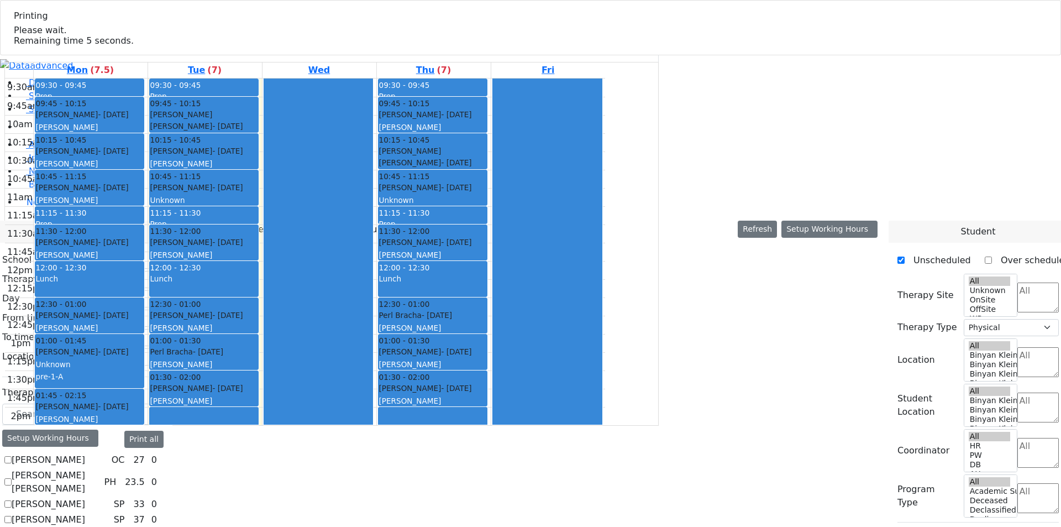
select select
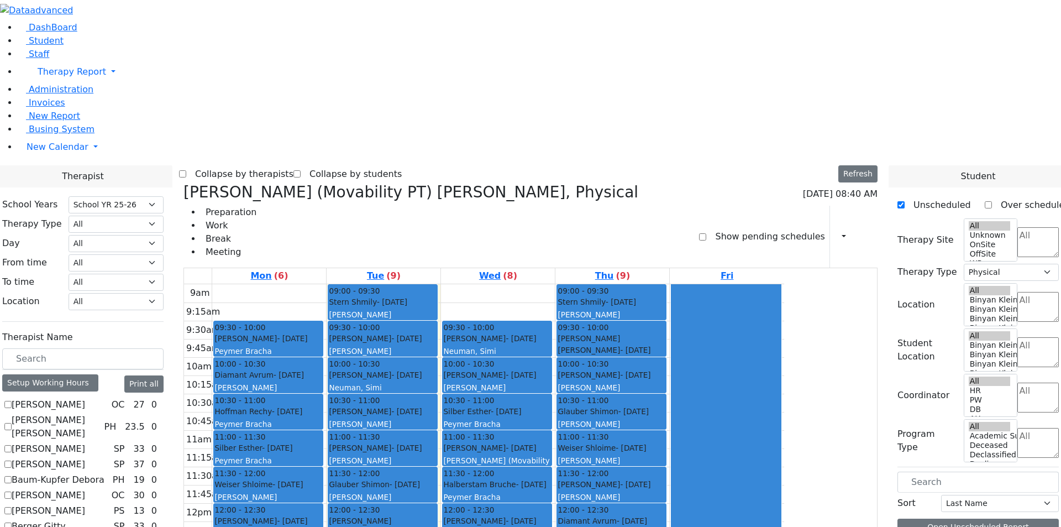
select select "212"
select select "2"
click at [837, 231] on icon "button" at bounding box center [837, 236] width 0 height 10
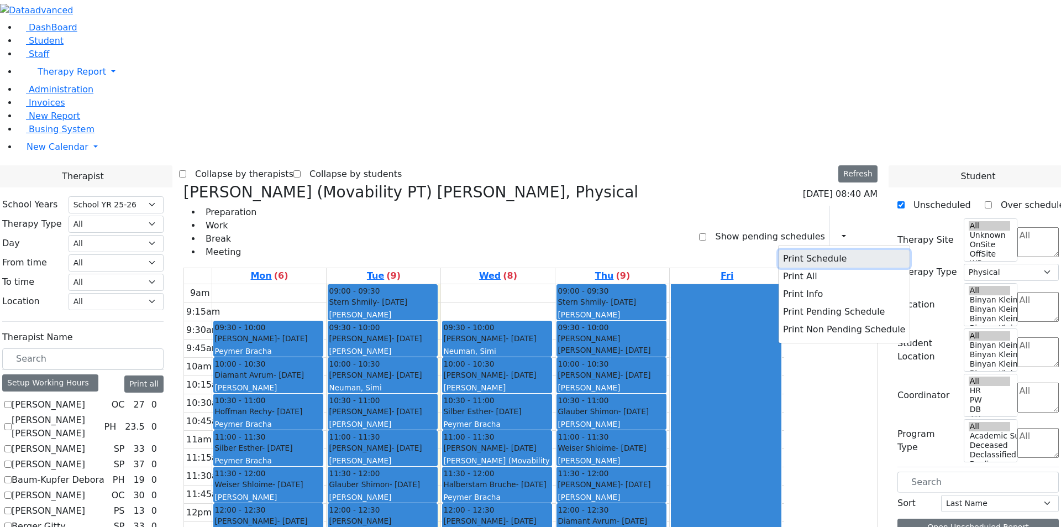
click at [823, 250] on button "Print Schedule" at bounding box center [844, 259] width 131 height 18
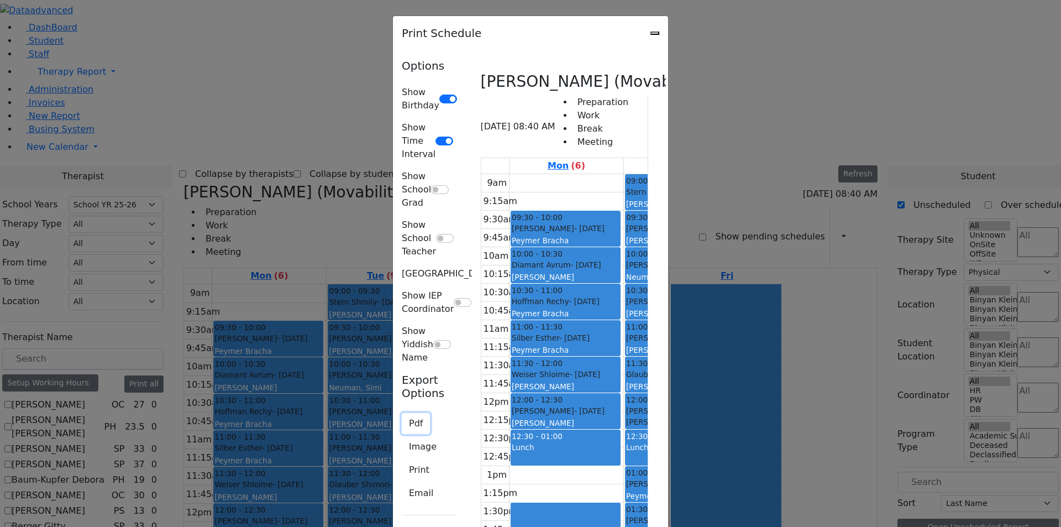
click at [402, 413] on button "Pdf" at bounding box center [416, 423] width 28 height 21
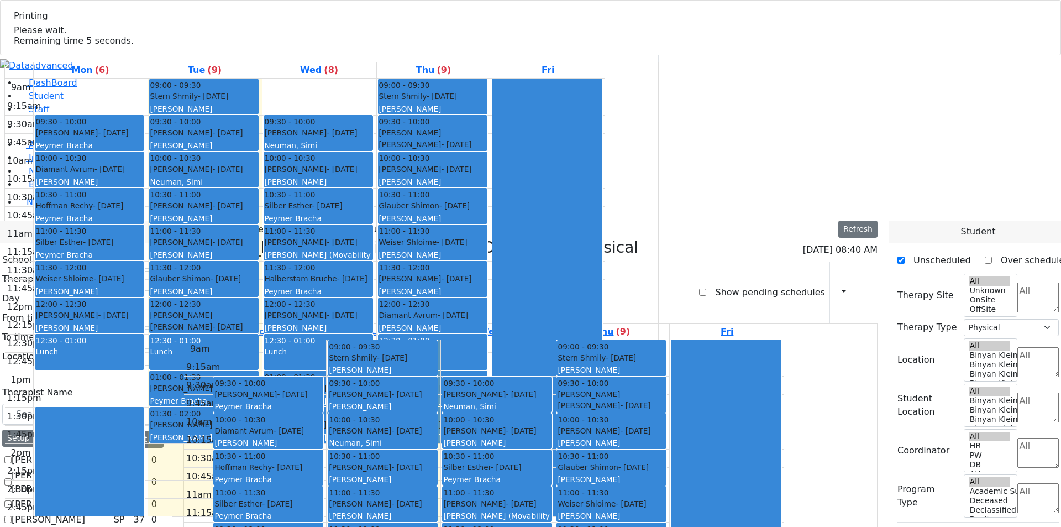
checkbox input "false"
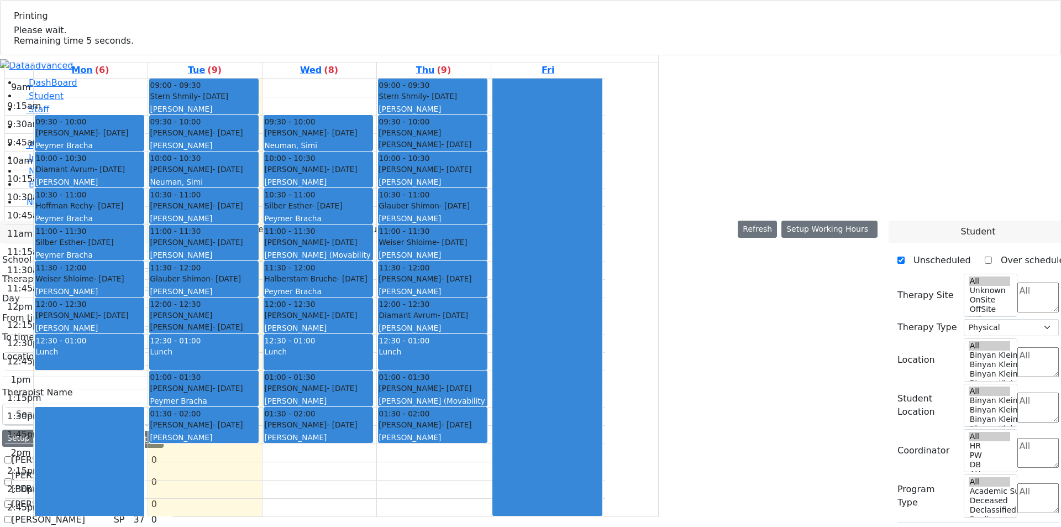
select select
checkbox input "true"
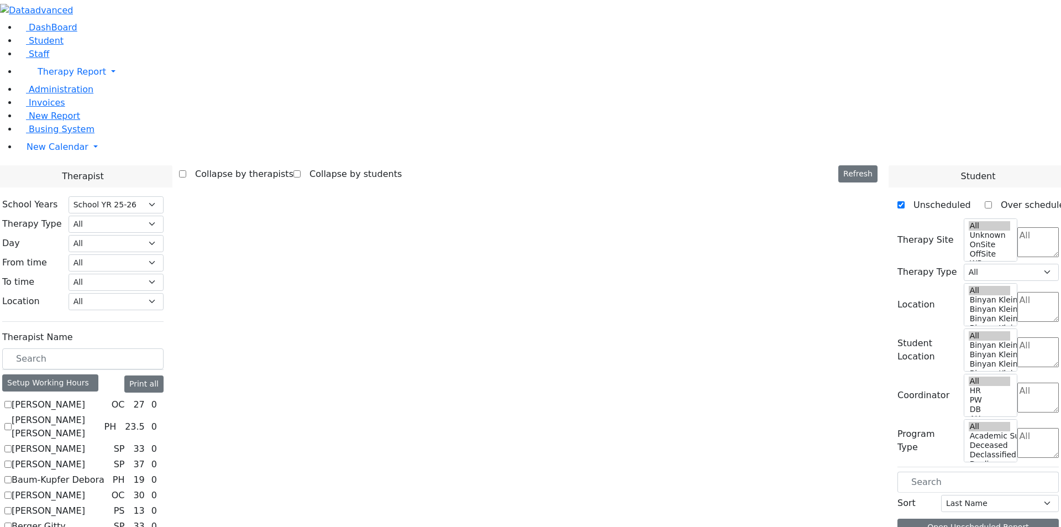
select select "1"
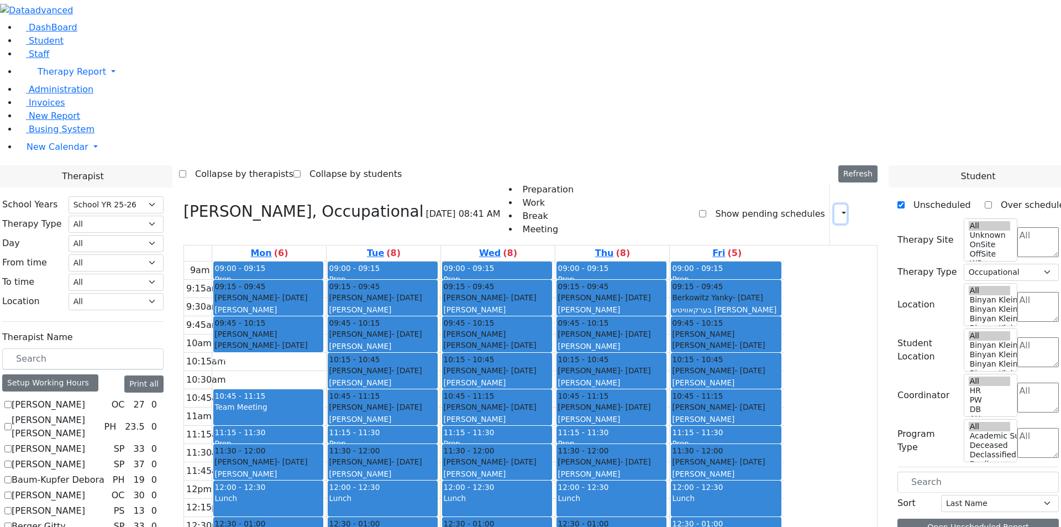
click at [837, 208] on icon "button" at bounding box center [837, 213] width 0 height 10
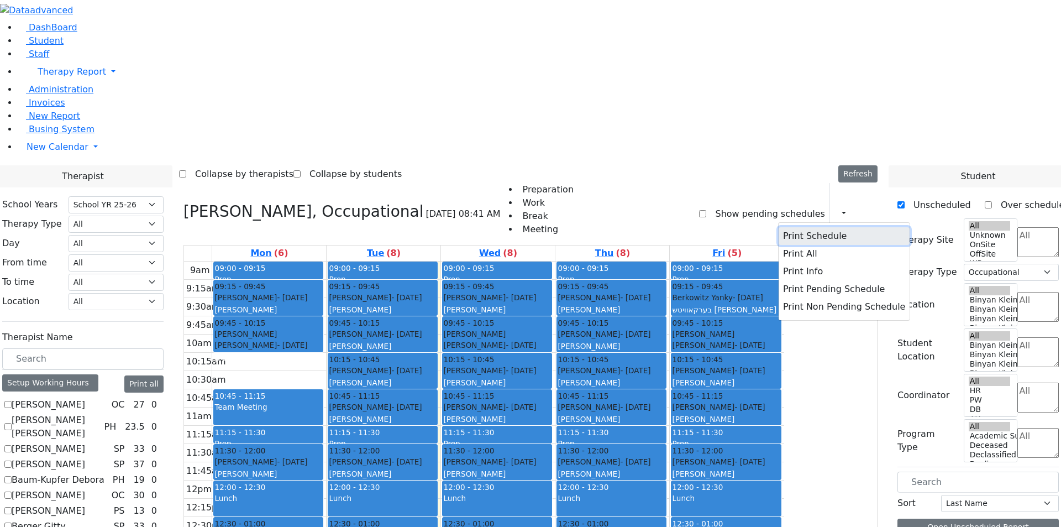
click at [808, 227] on button "Print Schedule" at bounding box center [844, 236] width 131 height 18
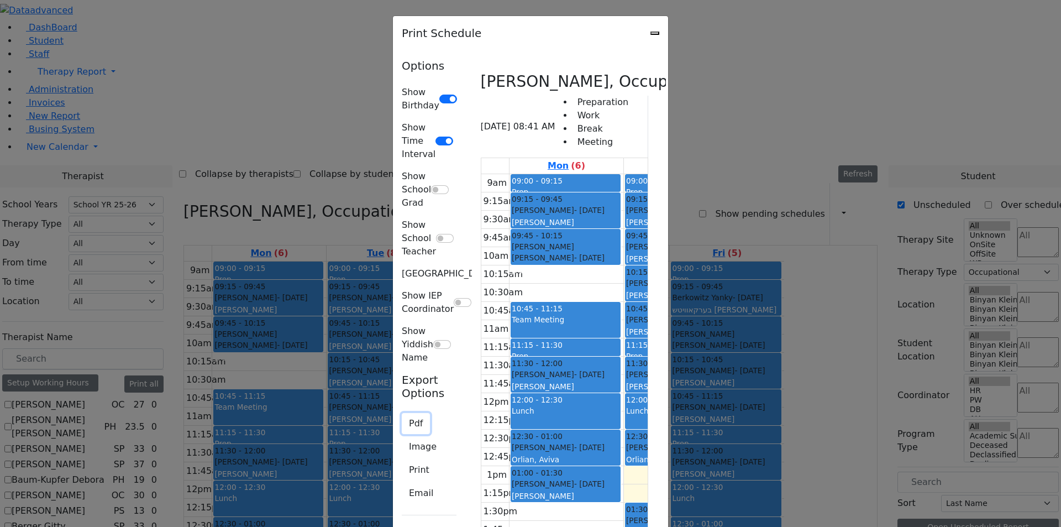
click at [402, 413] on button "Pdf" at bounding box center [416, 423] width 28 height 21
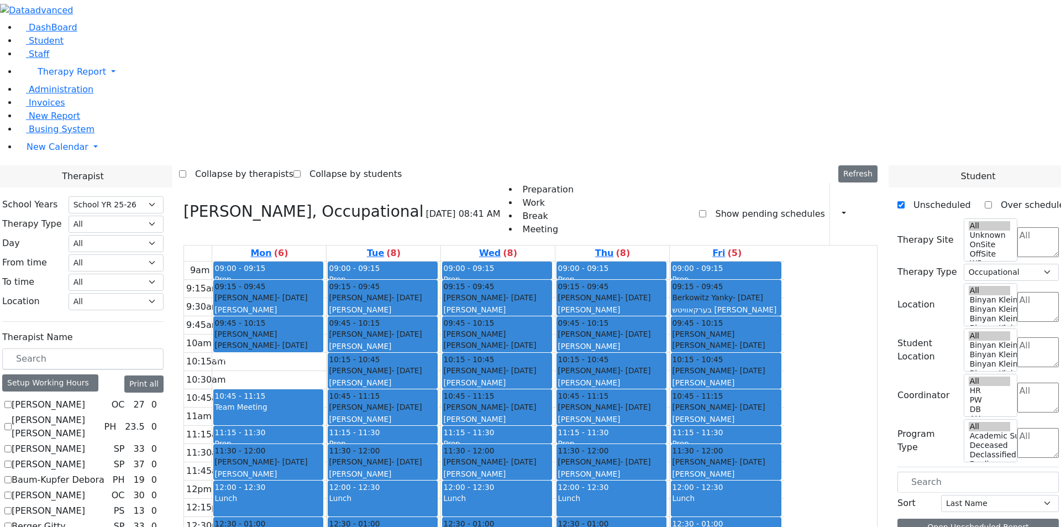
scroll to position [221, 0]
checkbox input "false"
select select
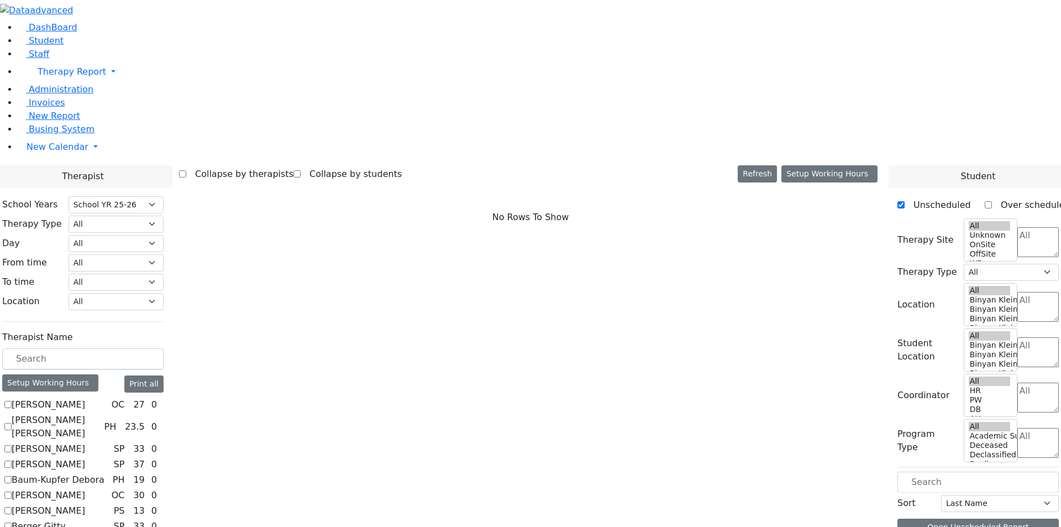
checkbox input "true"
select select "1"
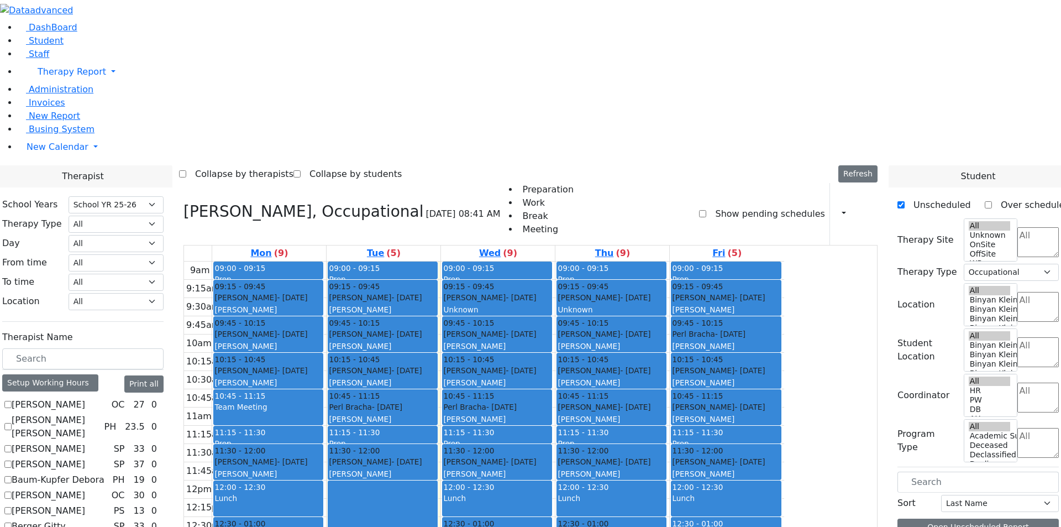
scroll to position [332, 0]
click at [837, 208] on icon "button" at bounding box center [837, 213] width 0 height 10
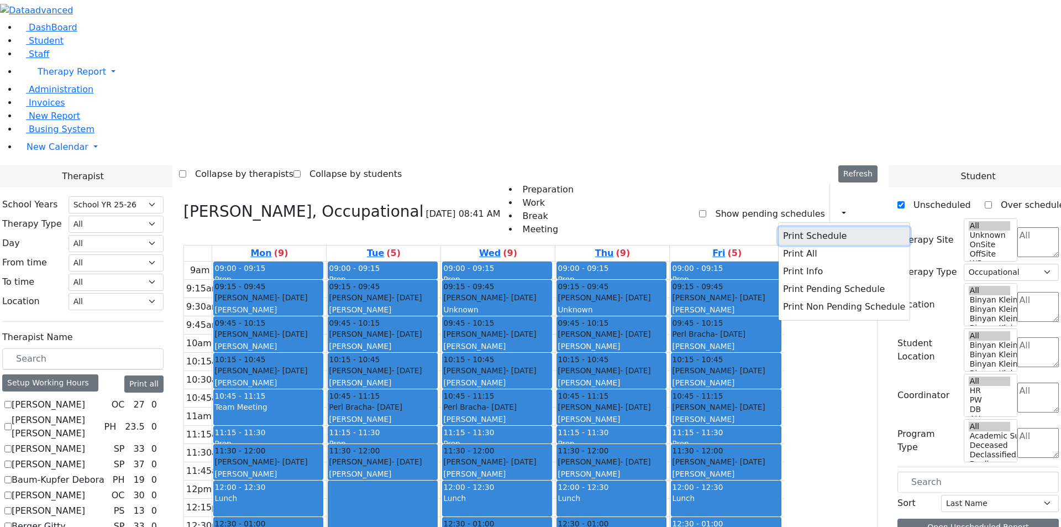
click at [800, 227] on button "Print Schedule" at bounding box center [844, 236] width 131 height 18
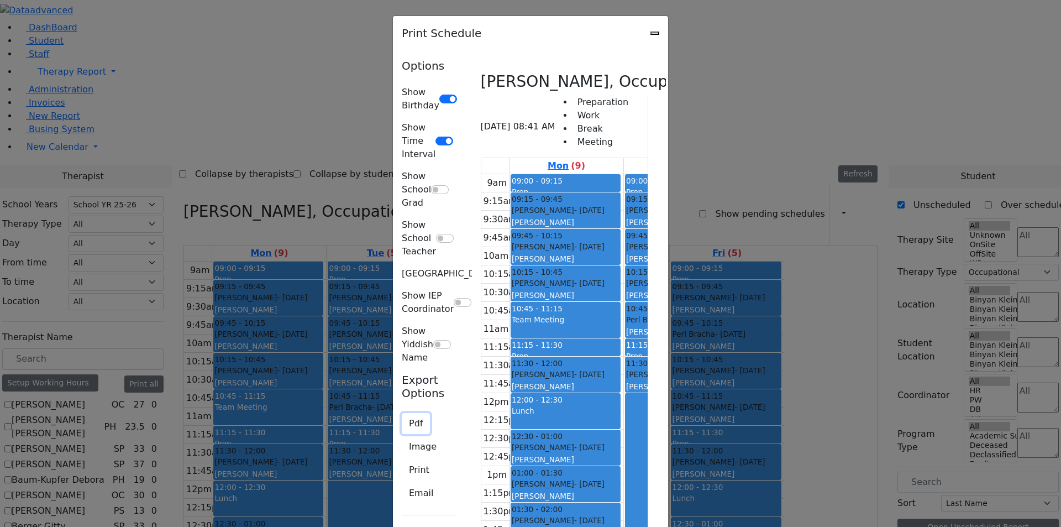
click at [402, 413] on button "Pdf" at bounding box center [416, 423] width 28 height 21
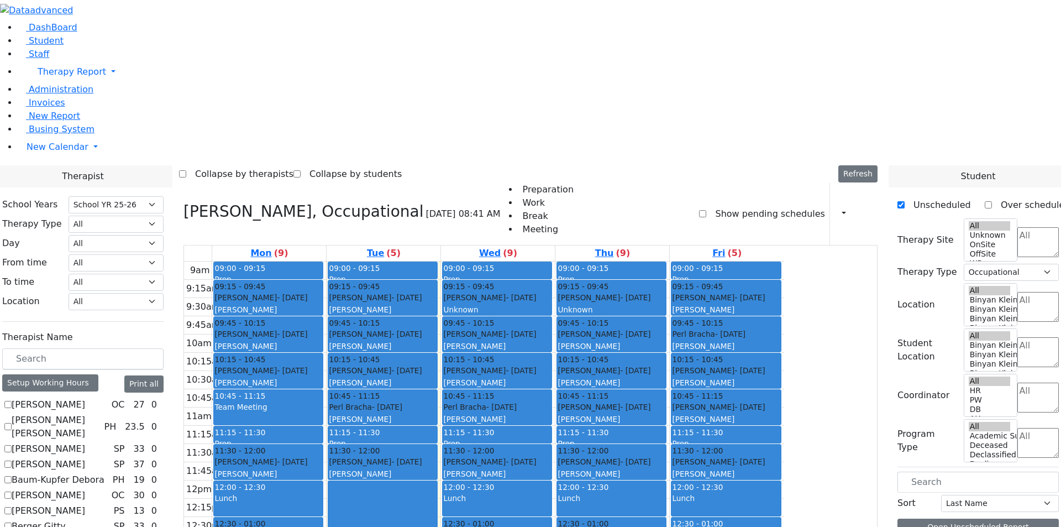
checkbox input "true"
select select
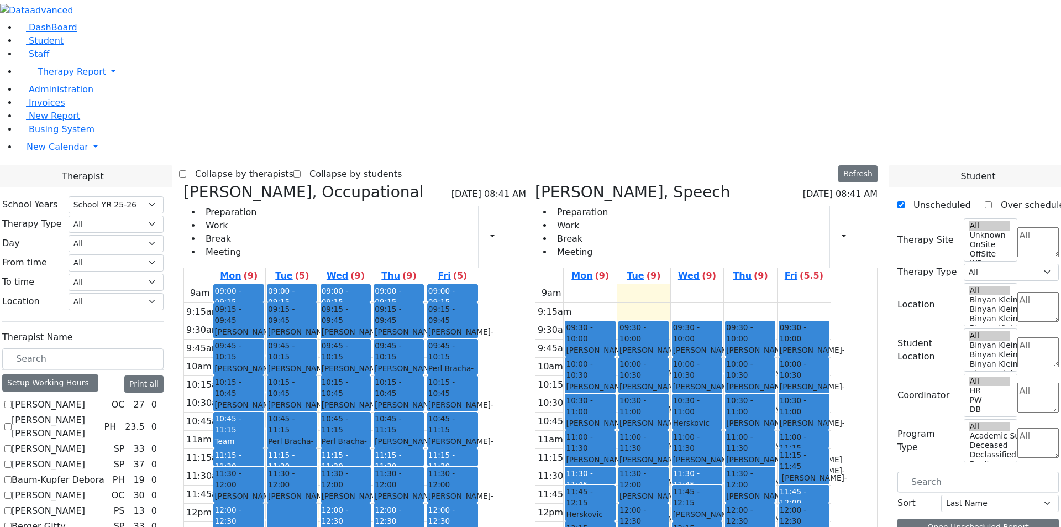
checkbox input "false"
select select "3"
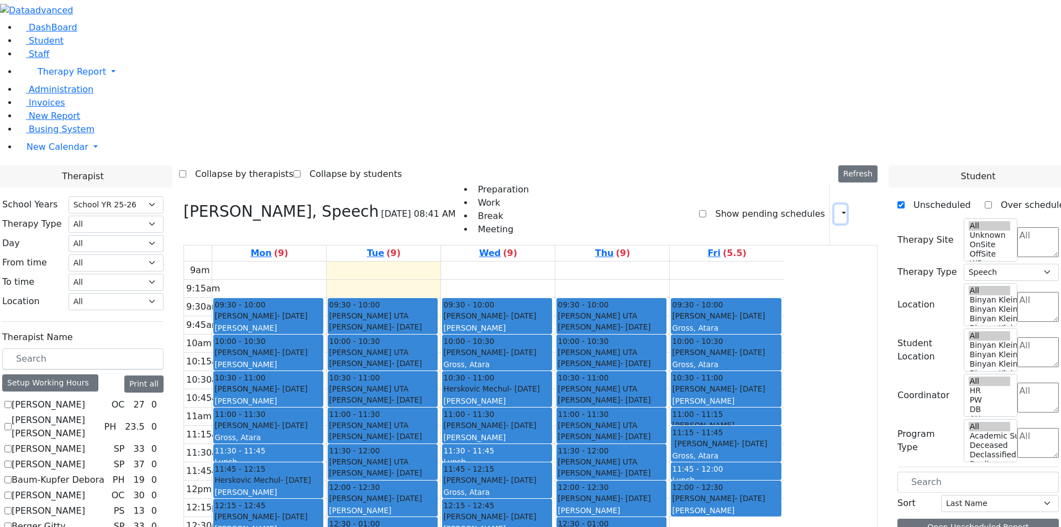
click at [837, 208] on icon "button" at bounding box center [837, 213] width 0 height 10
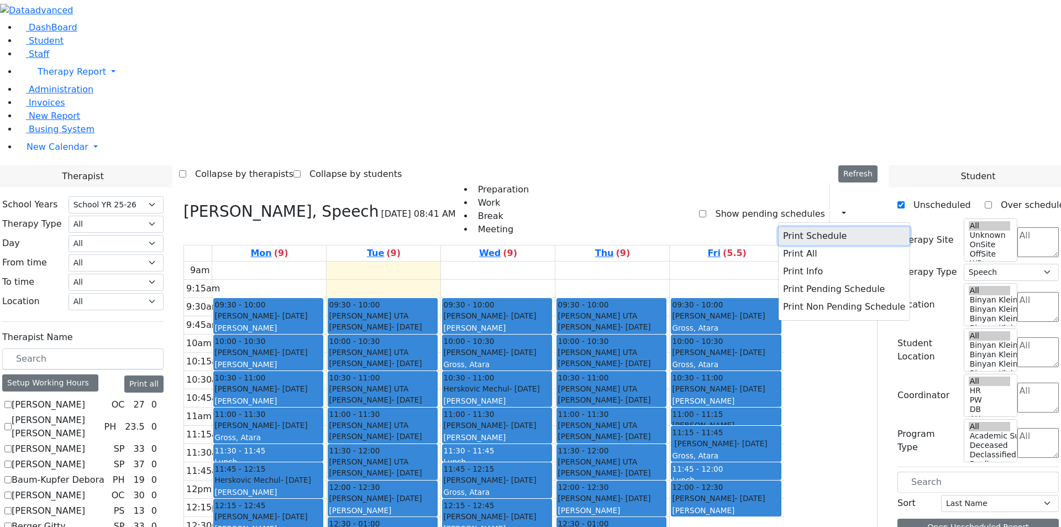
click at [812, 227] on button "Print Schedule" at bounding box center [844, 236] width 131 height 18
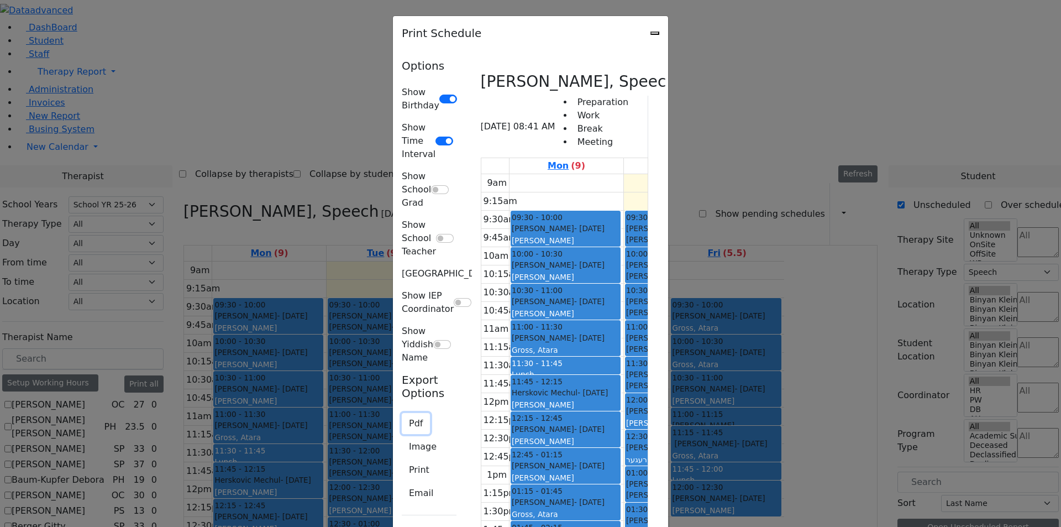
click at [402, 413] on button "Pdf" at bounding box center [416, 423] width 28 height 21
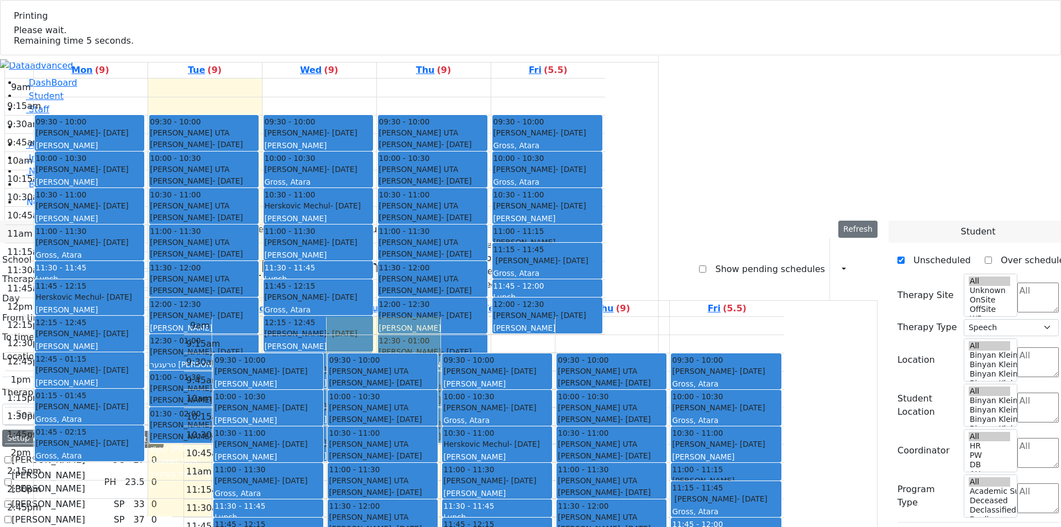
select select "212"
select select "3"
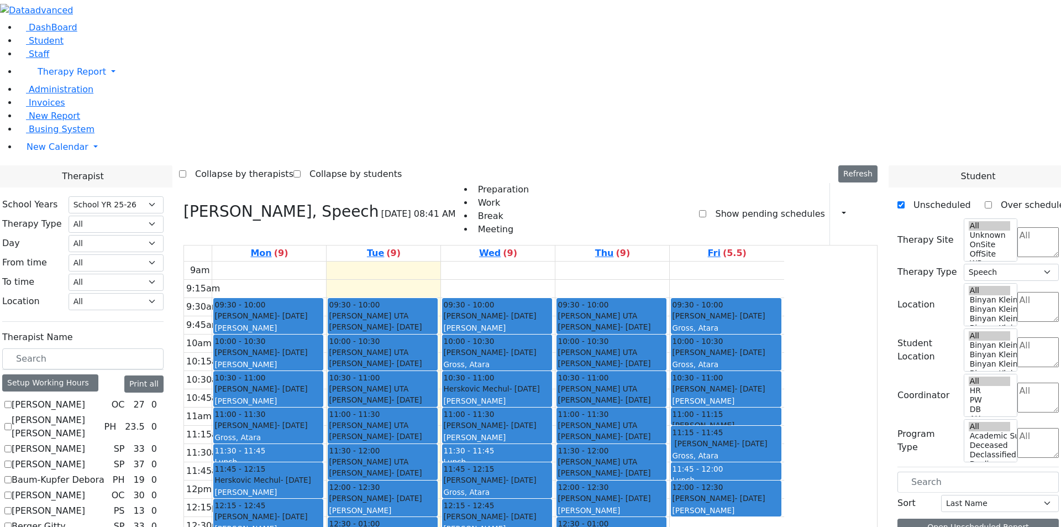
checkbox input "false"
select select
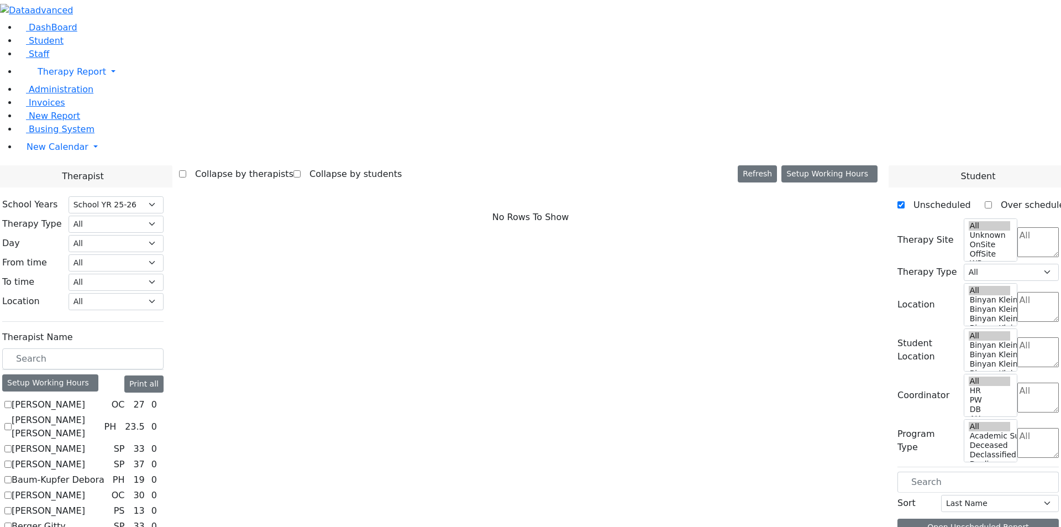
checkbox input "true"
select select "3"
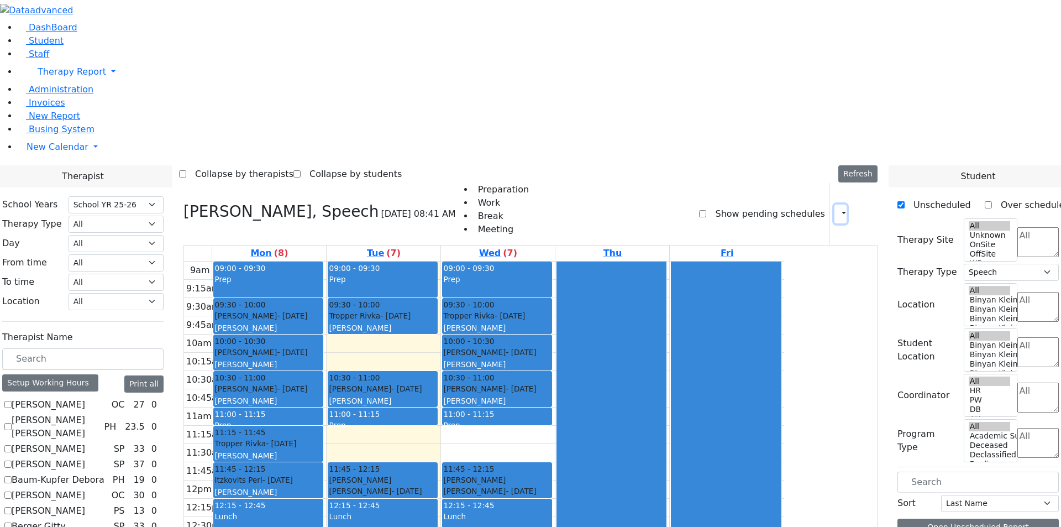
click at [838, 204] on button "button" at bounding box center [840, 213] width 12 height 19
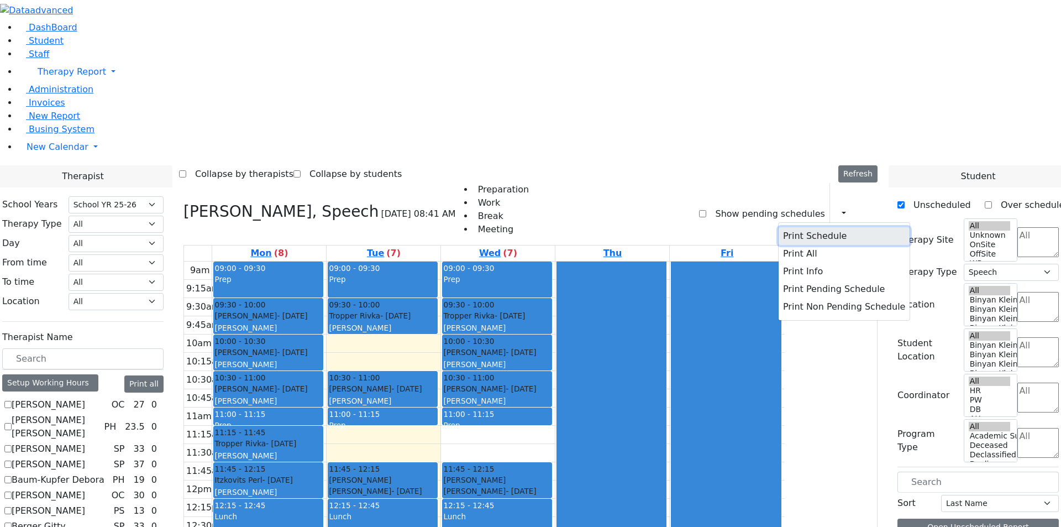
click at [802, 227] on button "Print Schedule" at bounding box center [844, 236] width 131 height 18
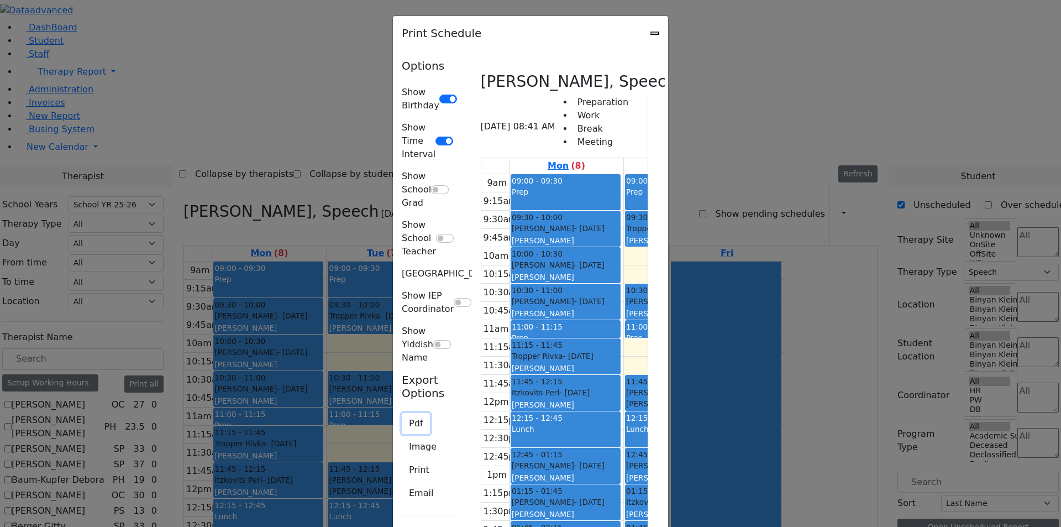
click at [402, 413] on button "Pdf" at bounding box center [416, 423] width 28 height 21
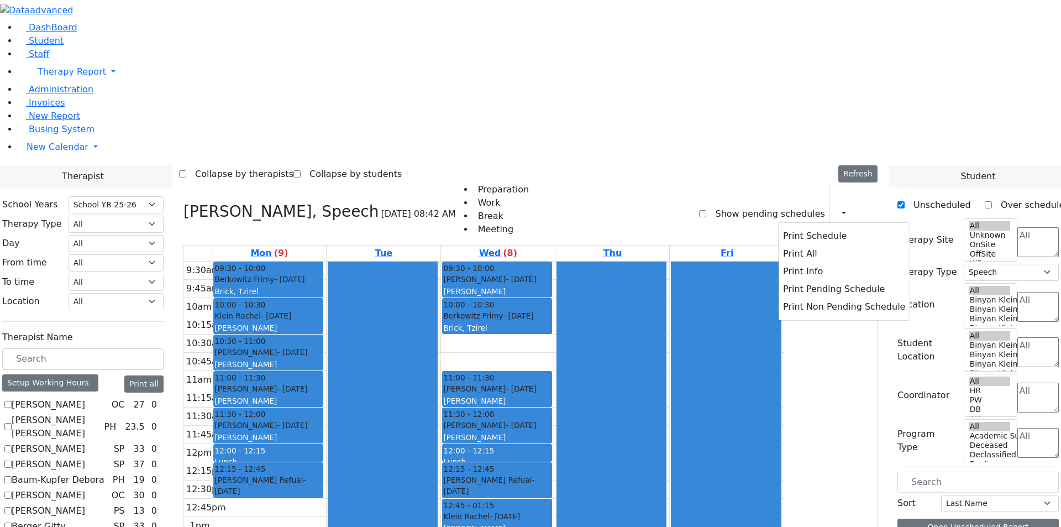
select select "212"
select select "3"
click at [815, 227] on button "Print Schedule" at bounding box center [844, 236] width 131 height 18
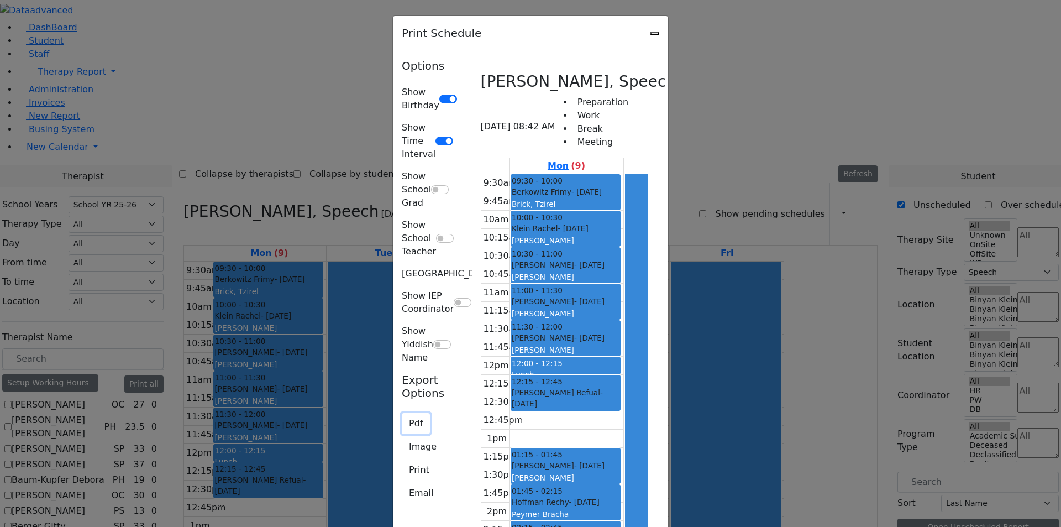
click at [402, 413] on button "Pdf" at bounding box center [416, 423] width 28 height 21
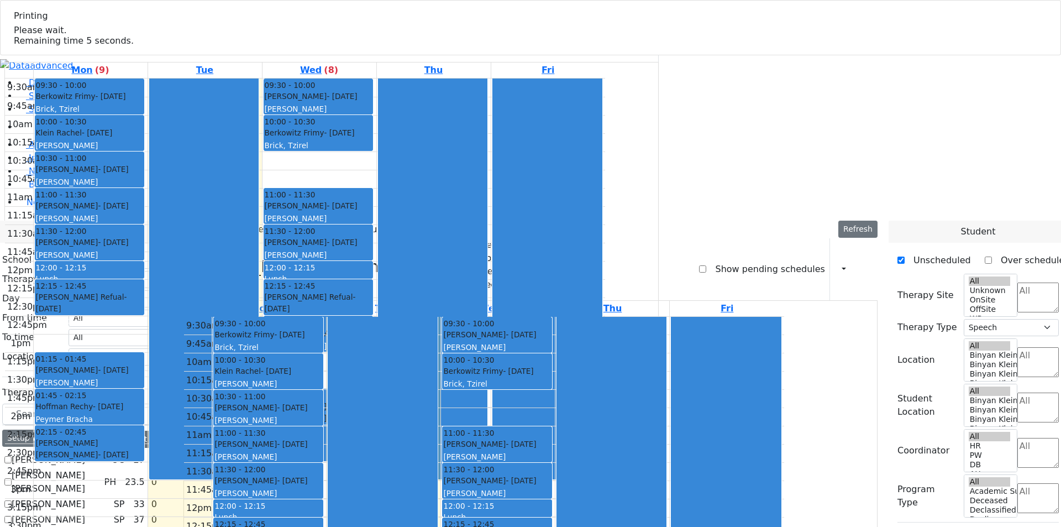
checkbox input "false"
click at [0, 0] on div at bounding box center [0, 0] width 0 height 0
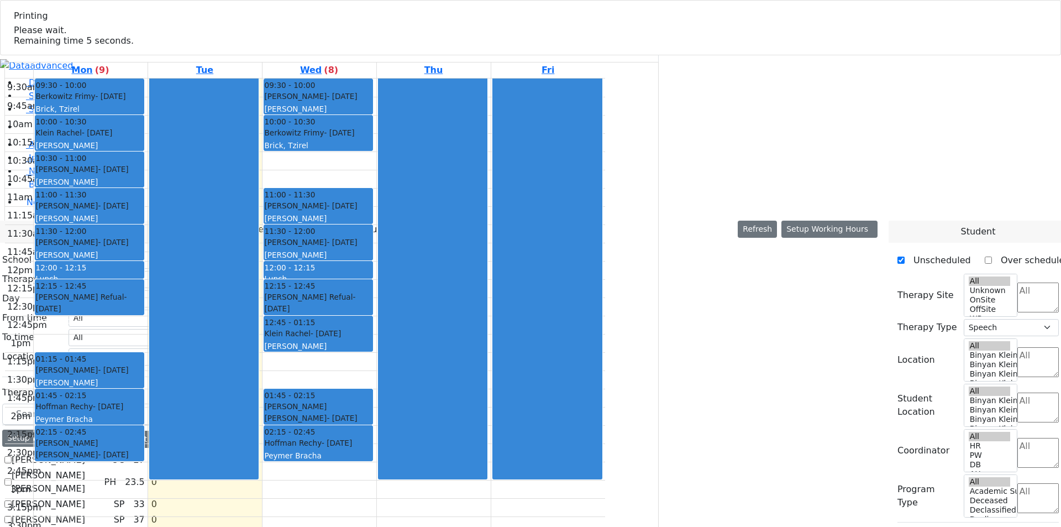
select select
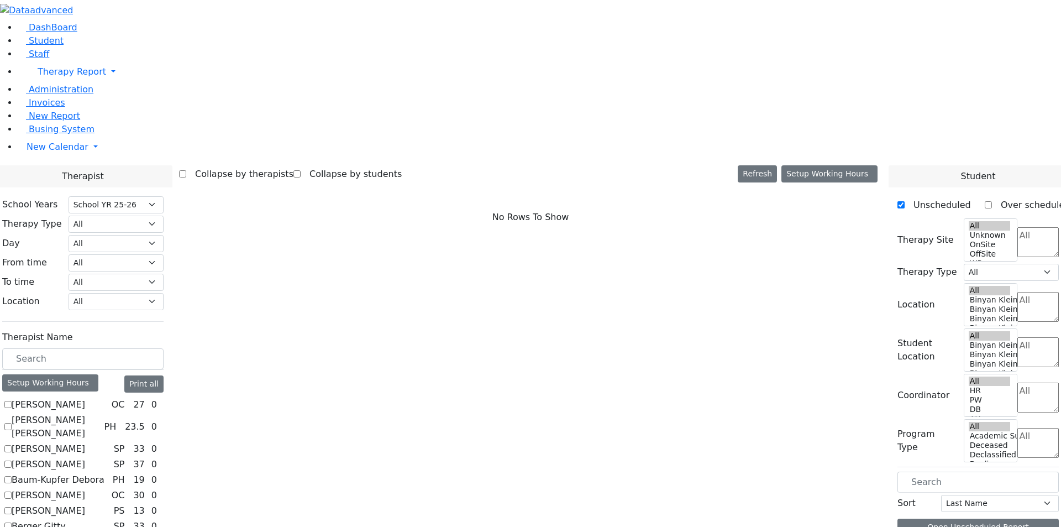
checkbox input "true"
select select "3"
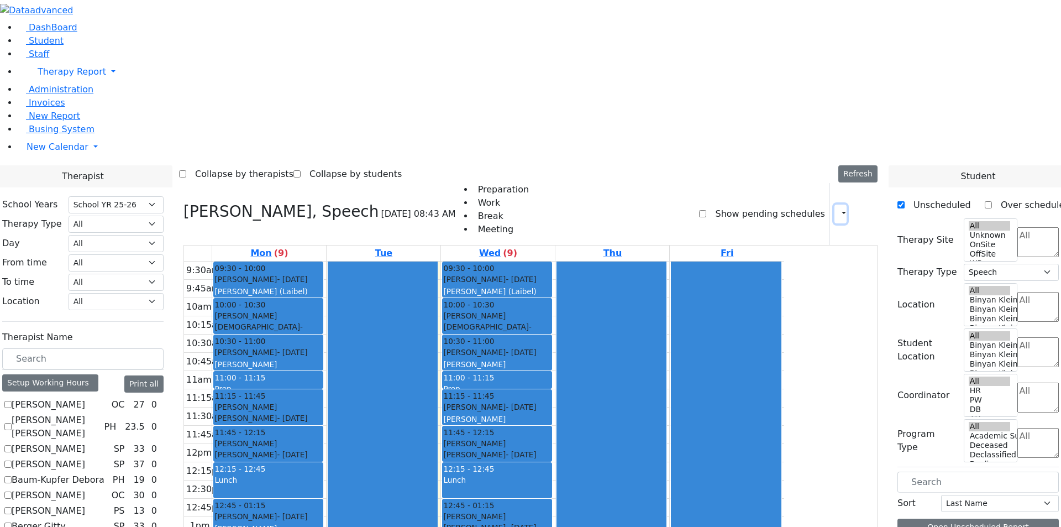
click at [834, 204] on button "button" at bounding box center [840, 213] width 12 height 19
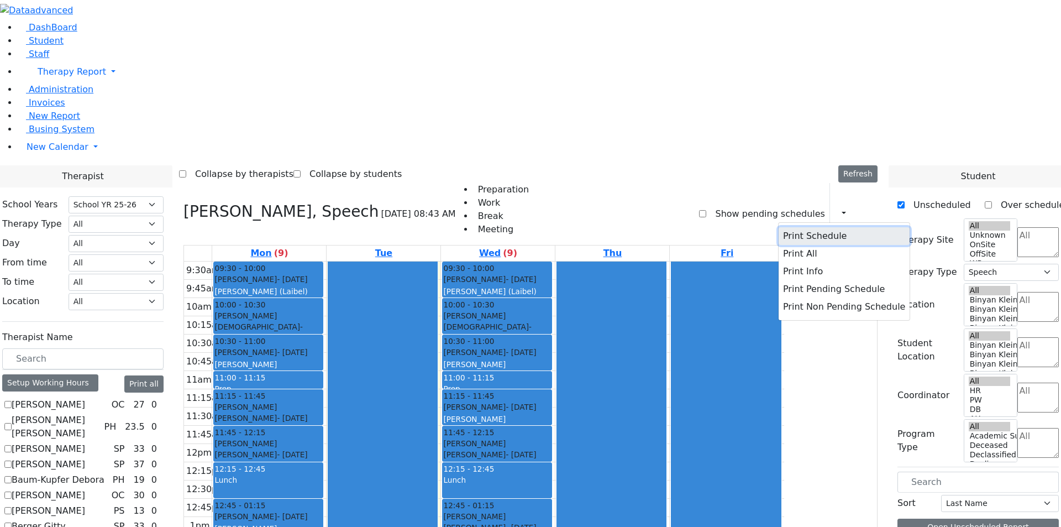
click at [819, 227] on button "Print Schedule" at bounding box center [844, 236] width 131 height 18
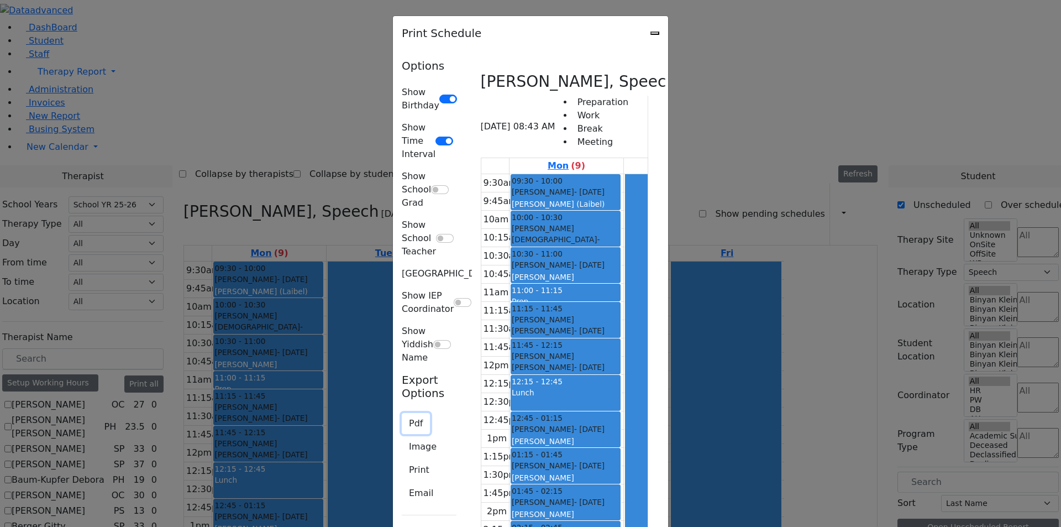
click at [402, 413] on button "Pdf" at bounding box center [416, 423] width 28 height 21
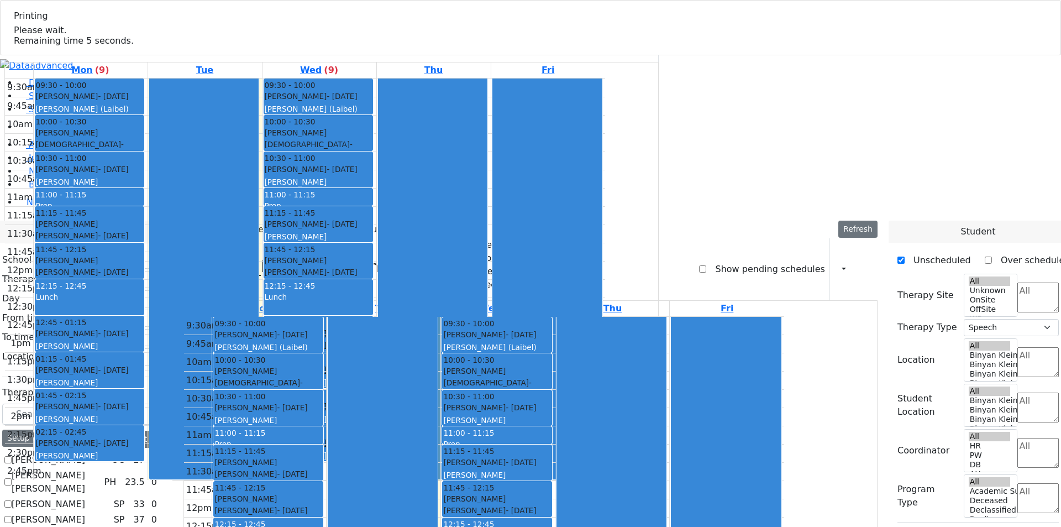
checkbox input "false"
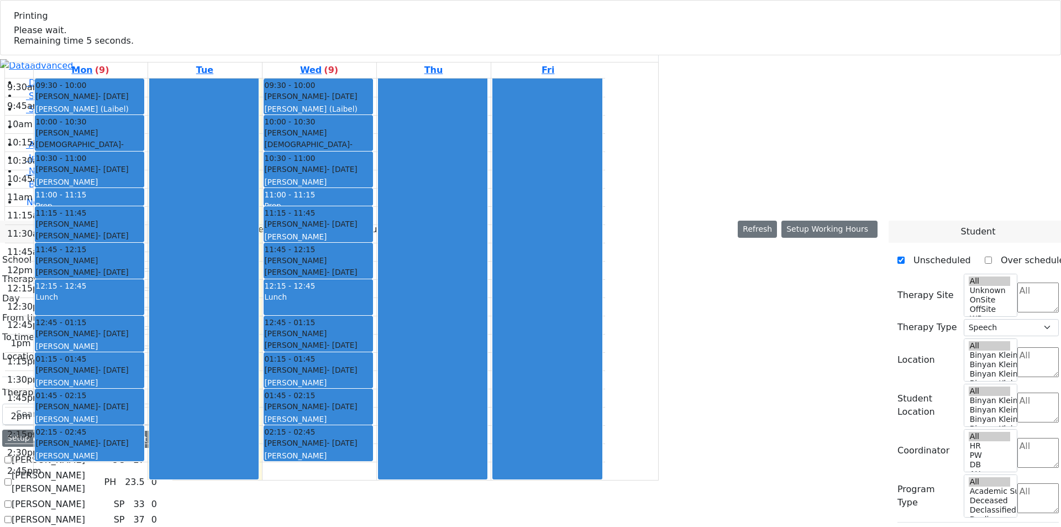
select select
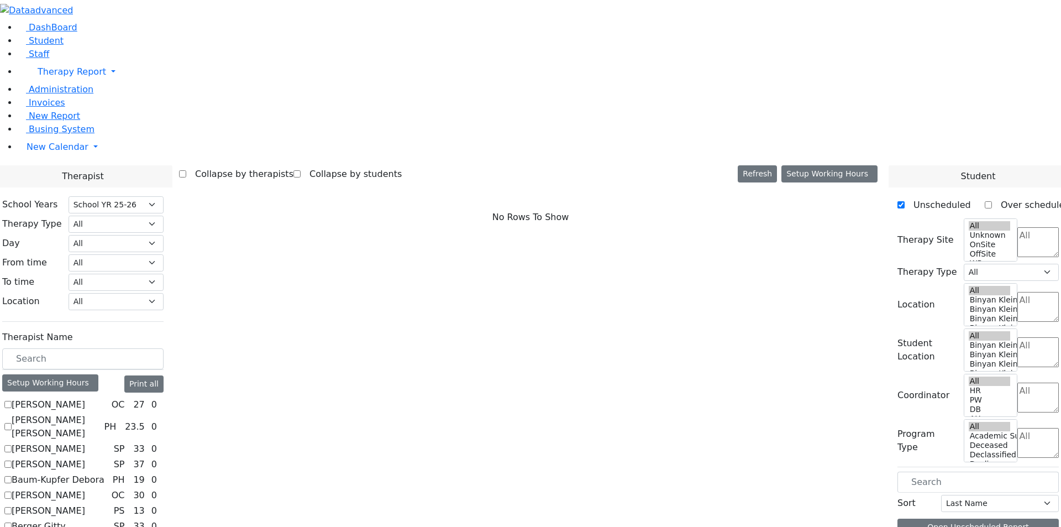
checkbox input "true"
select select "3"
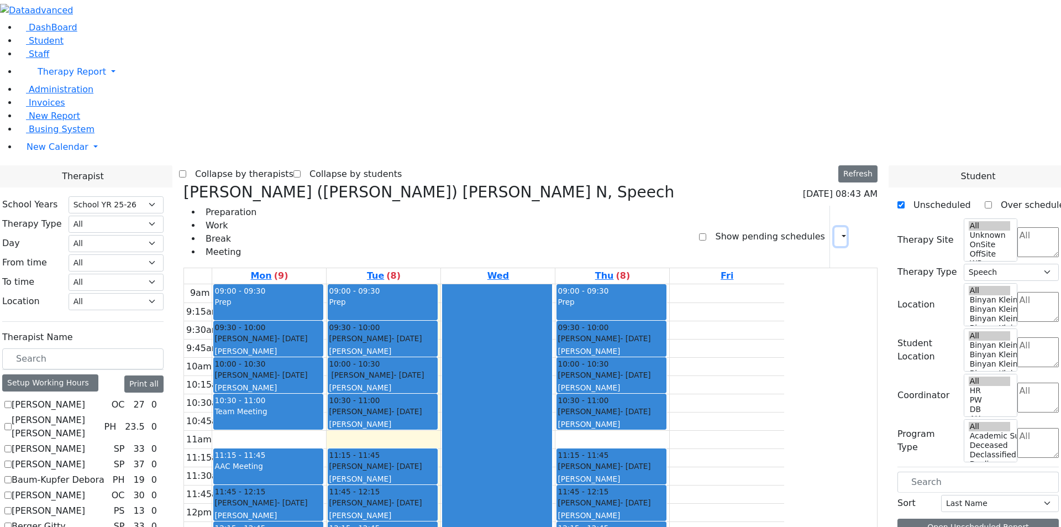
click at [834, 227] on button "button" at bounding box center [840, 236] width 12 height 19
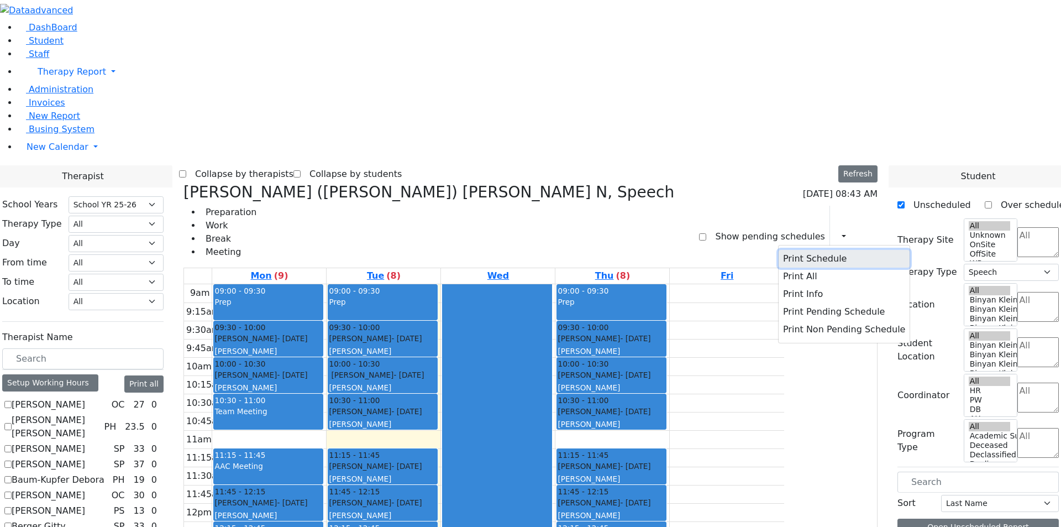
click at [789, 250] on button "Print Schedule" at bounding box center [844, 259] width 131 height 18
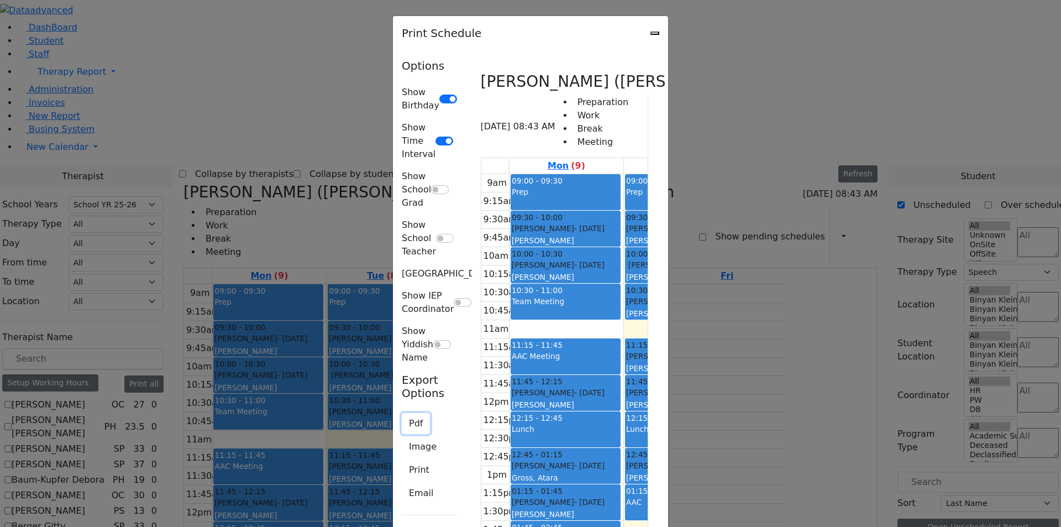
click at [402, 413] on button "Pdf" at bounding box center [416, 423] width 28 height 21
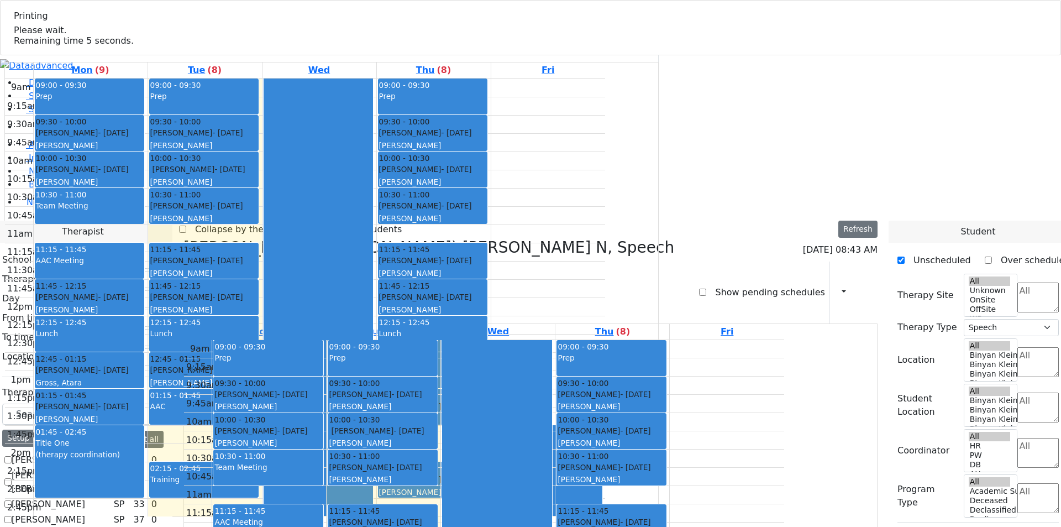
checkbox input "false"
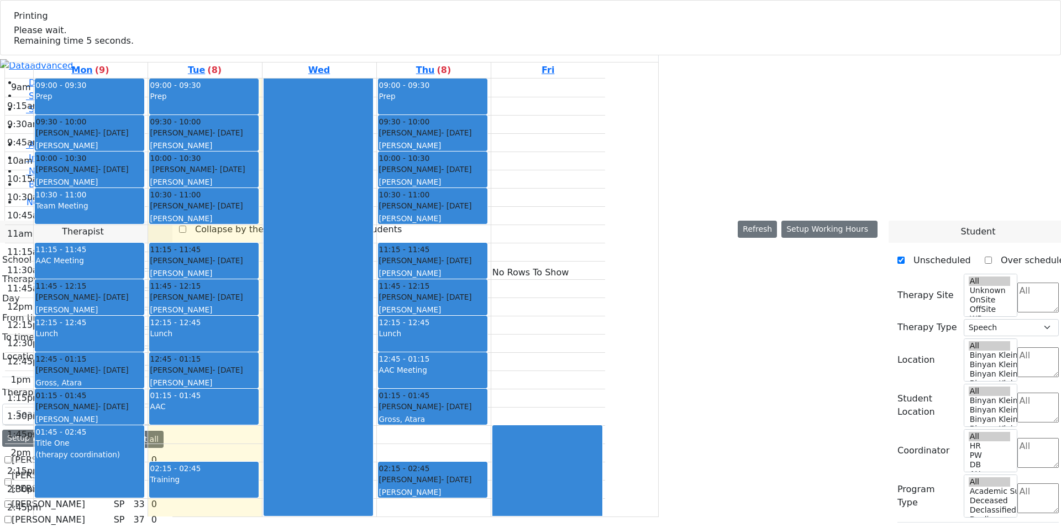
select select
select select "212"
select select "3"
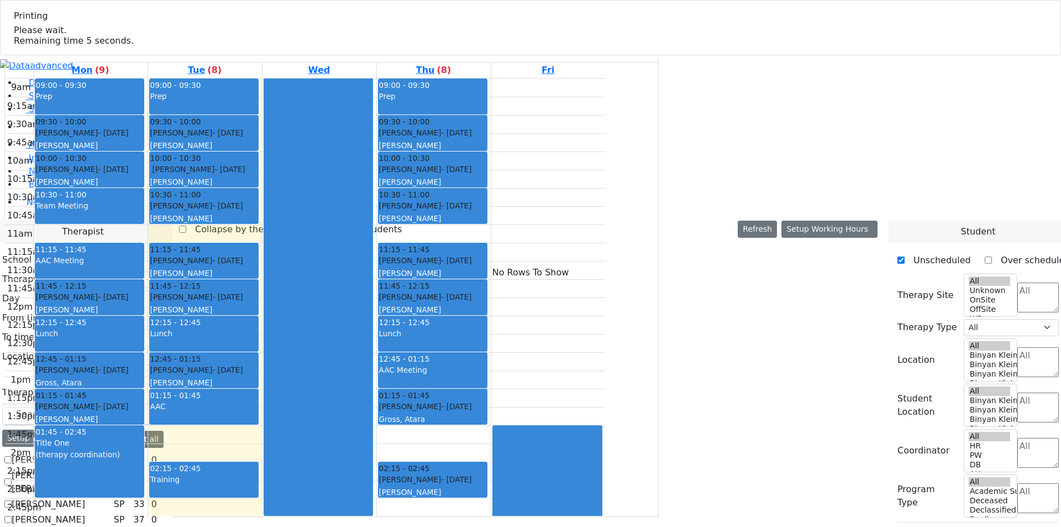
checkbox input "true"
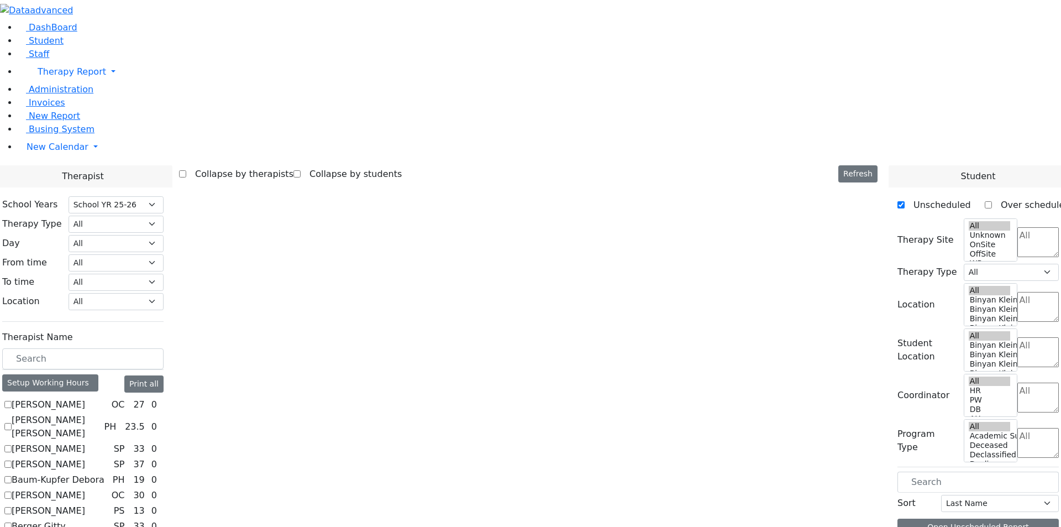
select select "1"
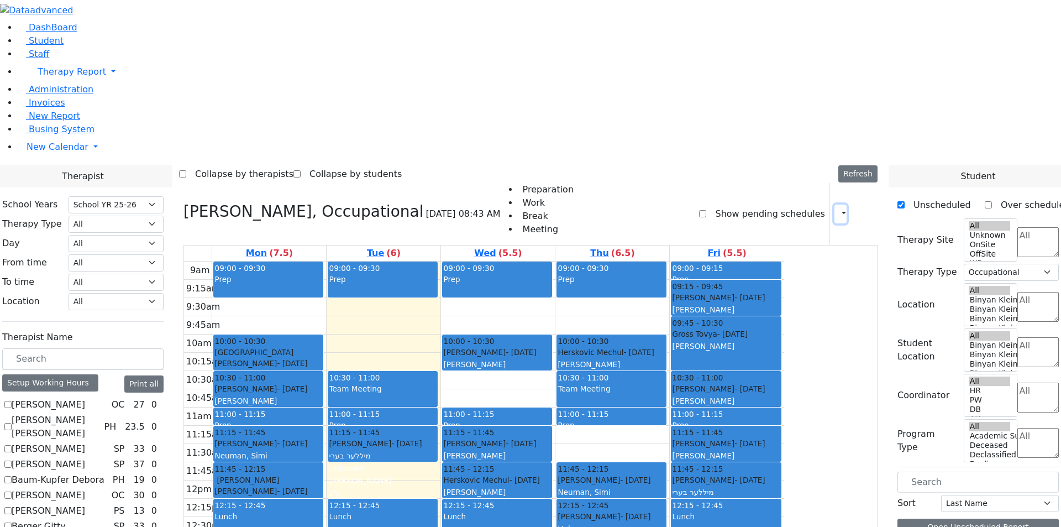
click at [834, 204] on button "button" at bounding box center [840, 213] width 12 height 19
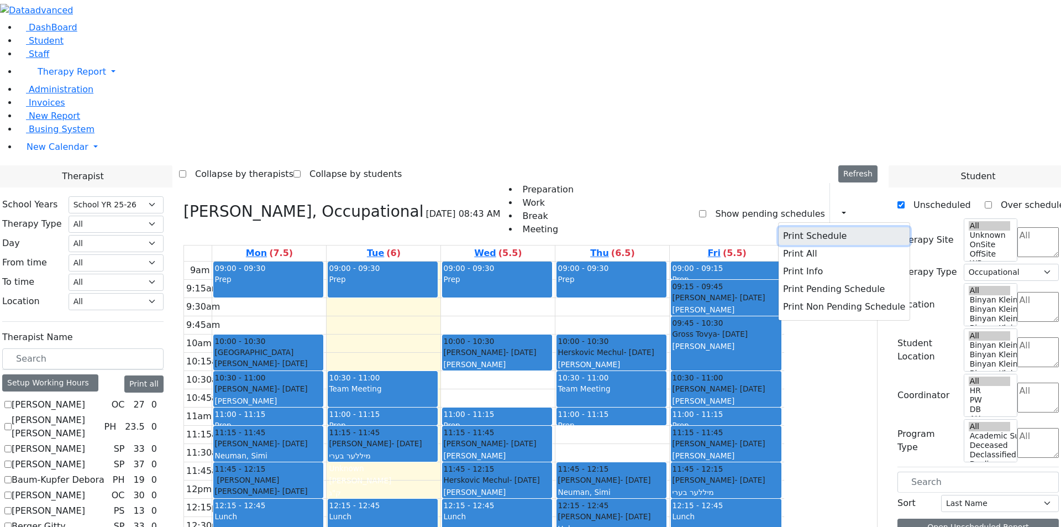
click at [824, 227] on button "Print Schedule" at bounding box center [844, 236] width 131 height 18
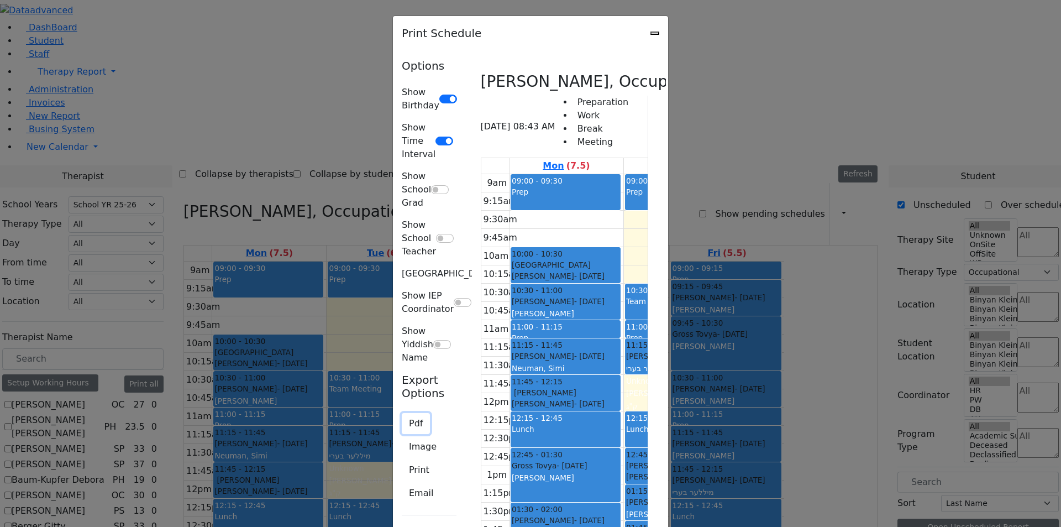
click at [402, 413] on button "Pdf" at bounding box center [416, 423] width 28 height 21
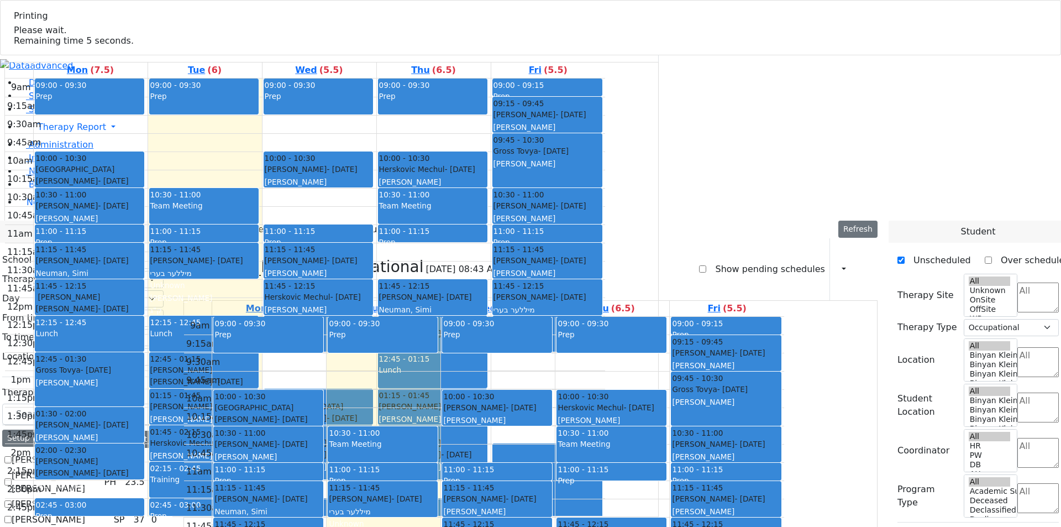
checkbox input "false"
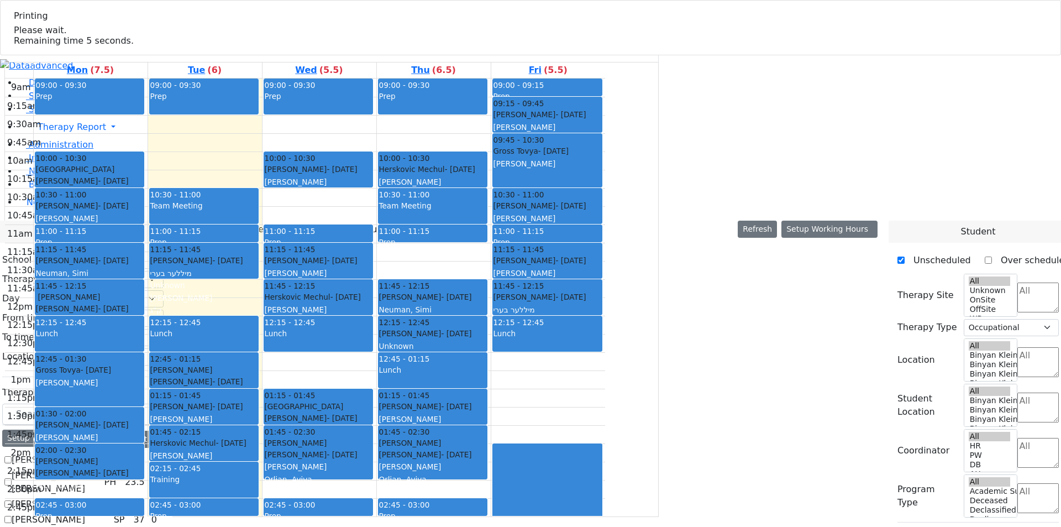
select select
checkbox input "true"
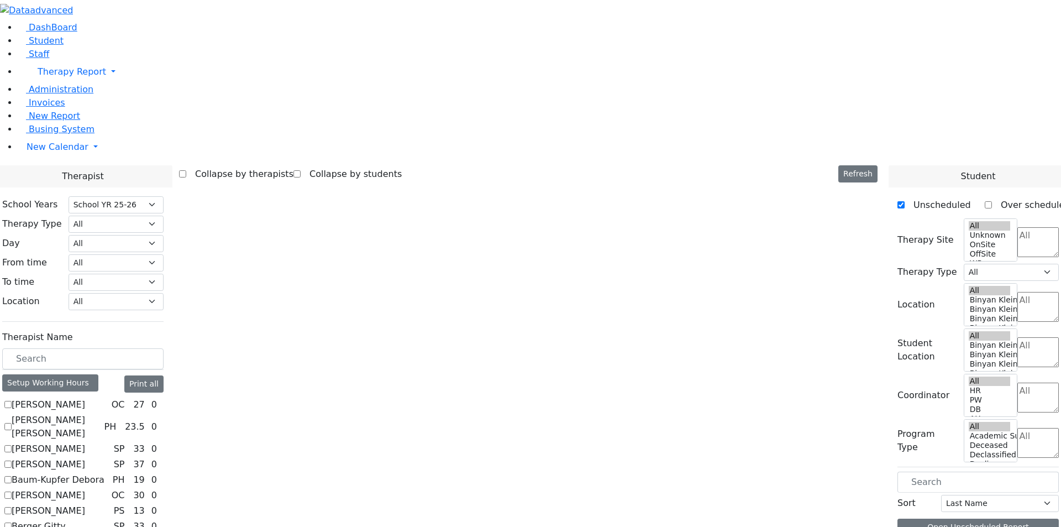
select select "3"
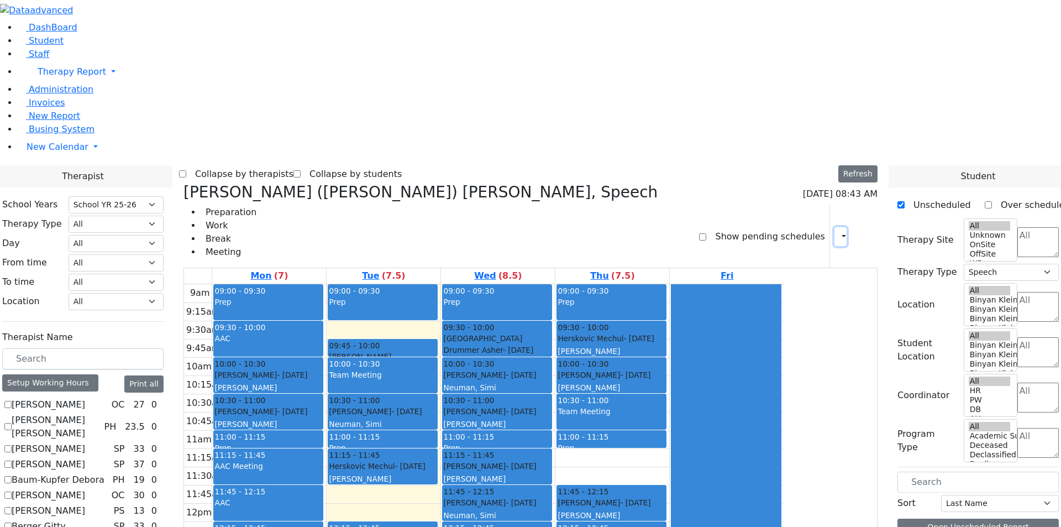
click at [837, 231] on icon "button" at bounding box center [837, 236] width 0 height 10
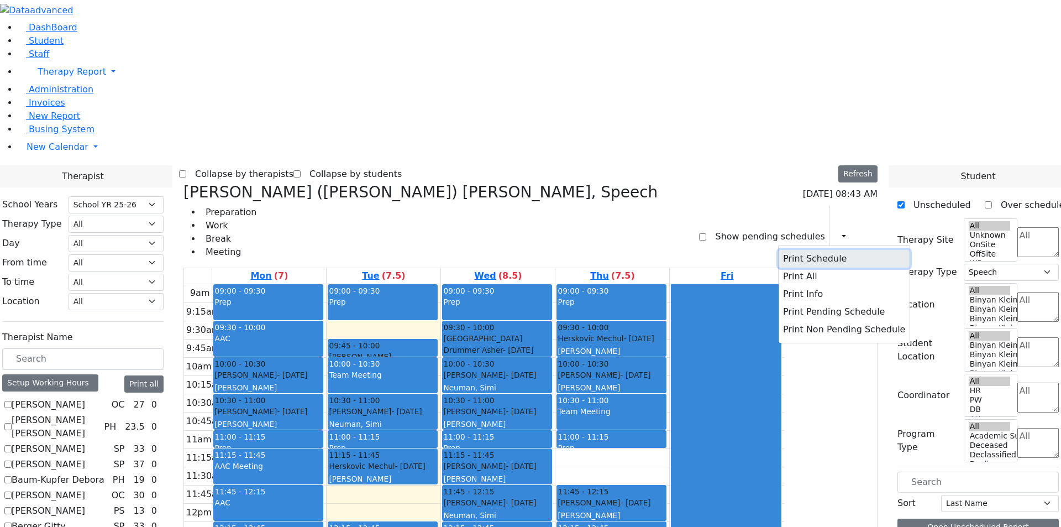
click at [816, 250] on button "Print Schedule" at bounding box center [844, 259] width 131 height 18
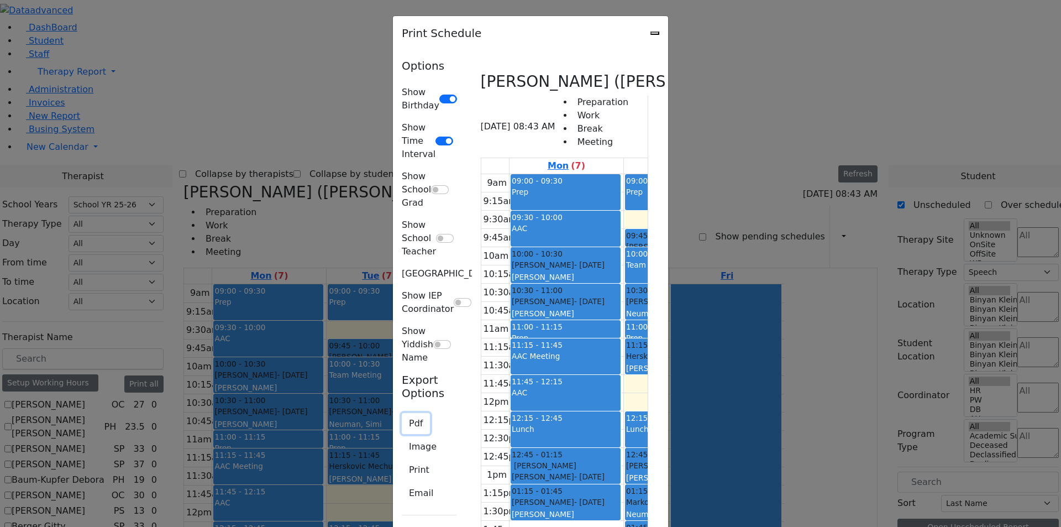
click at [402, 413] on button "Pdf" at bounding box center [416, 423] width 28 height 21
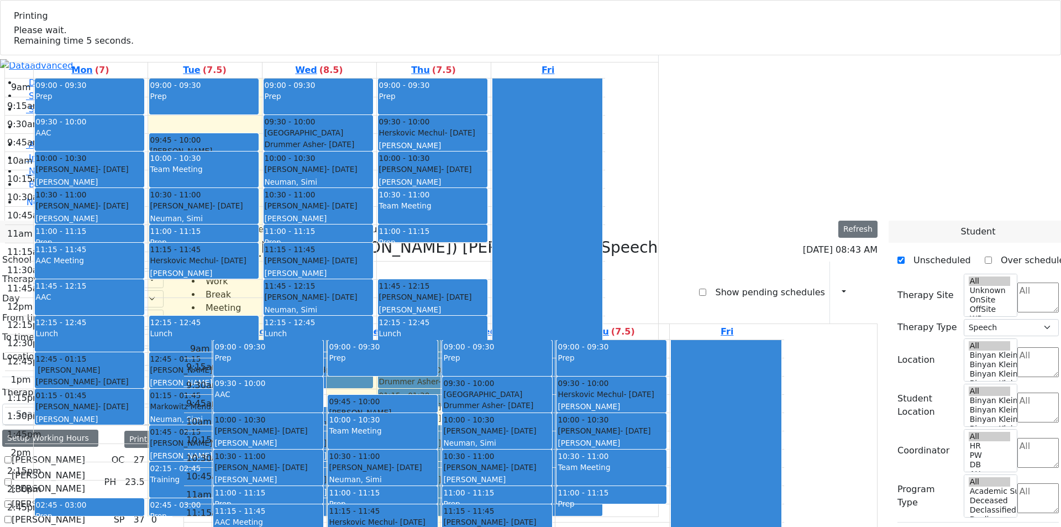
checkbox input "false"
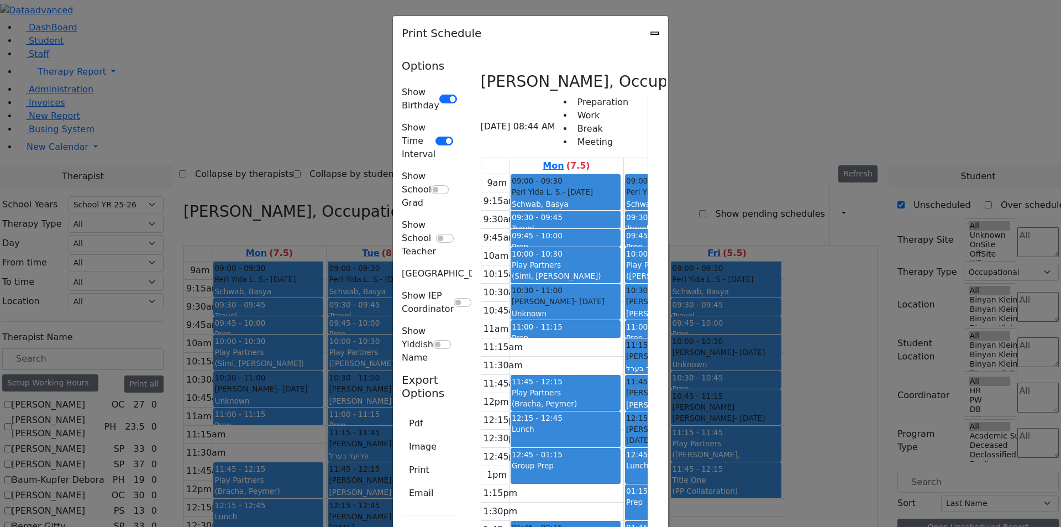
select select "212"
select select "1"
click at [402, 413] on button "Pdf" at bounding box center [416, 423] width 28 height 21
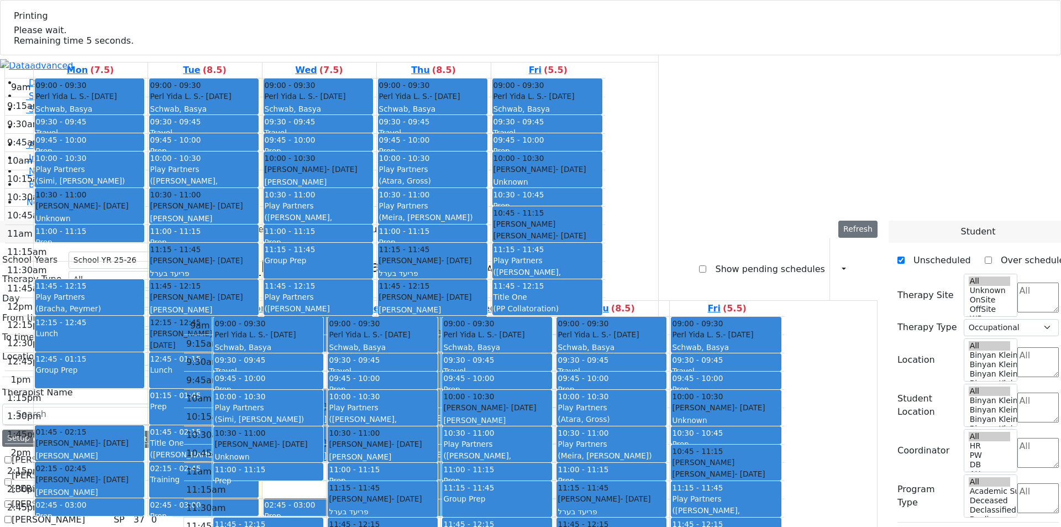
checkbox input "false"
select select
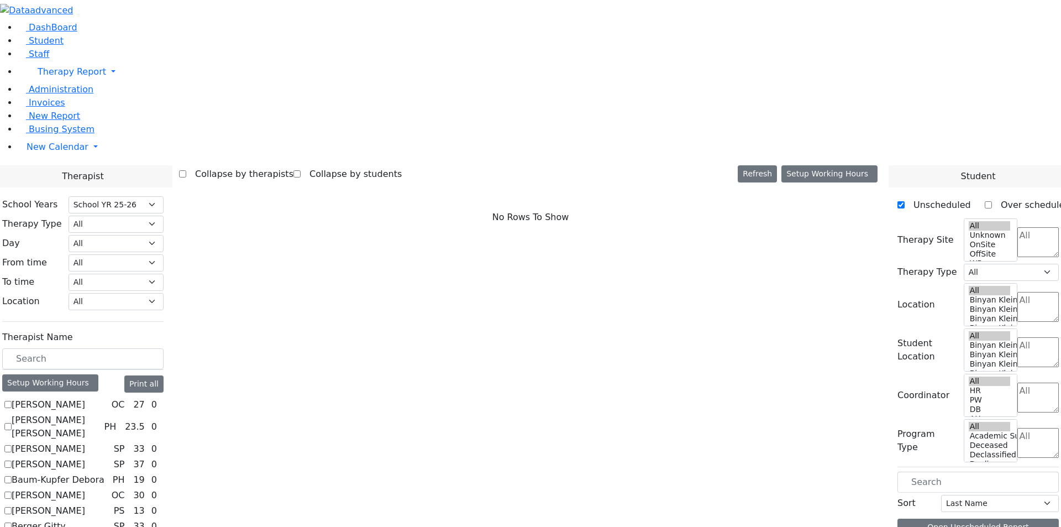
checkbox input "true"
select select "3"
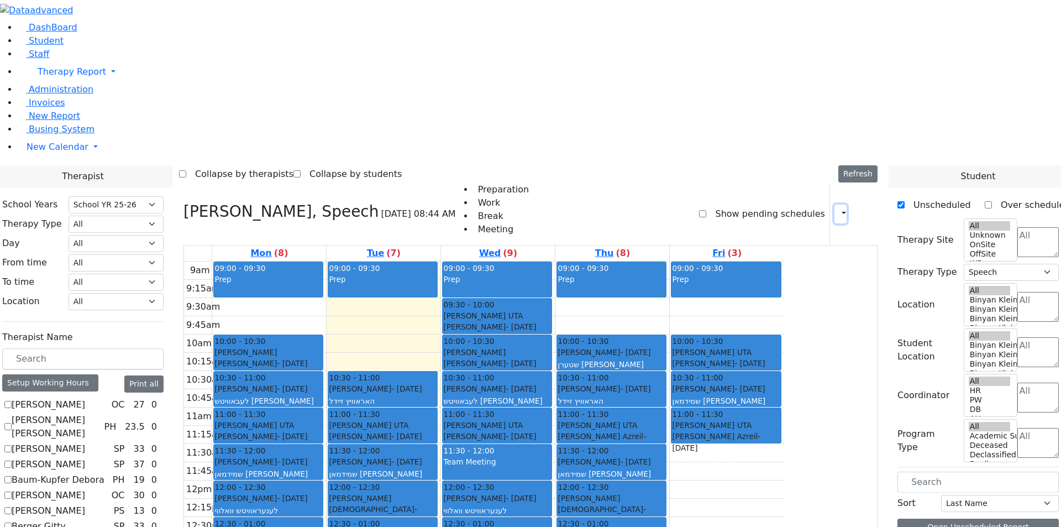
click at [835, 204] on button "button" at bounding box center [840, 213] width 12 height 19
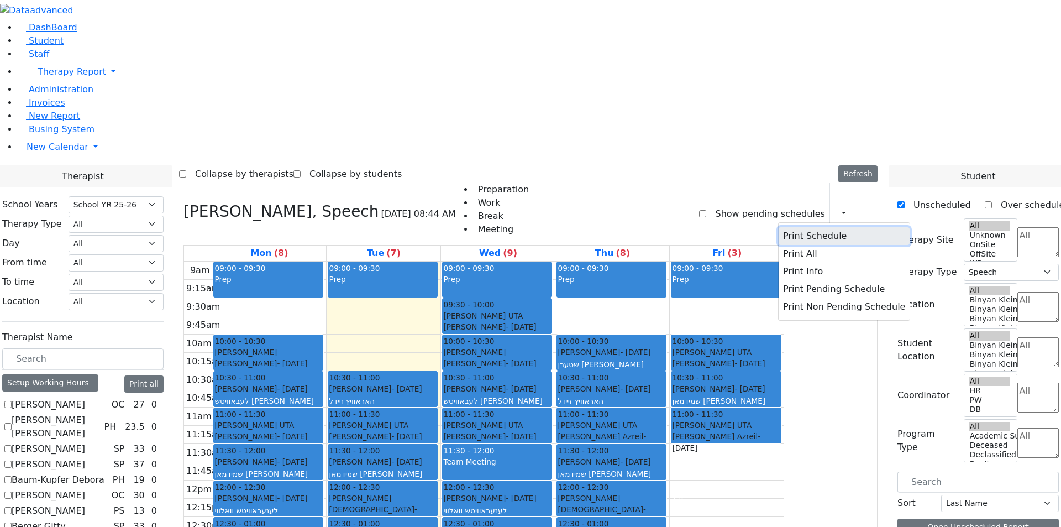
click at [791, 227] on button "Print Schedule" at bounding box center [844, 236] width 131 height 18
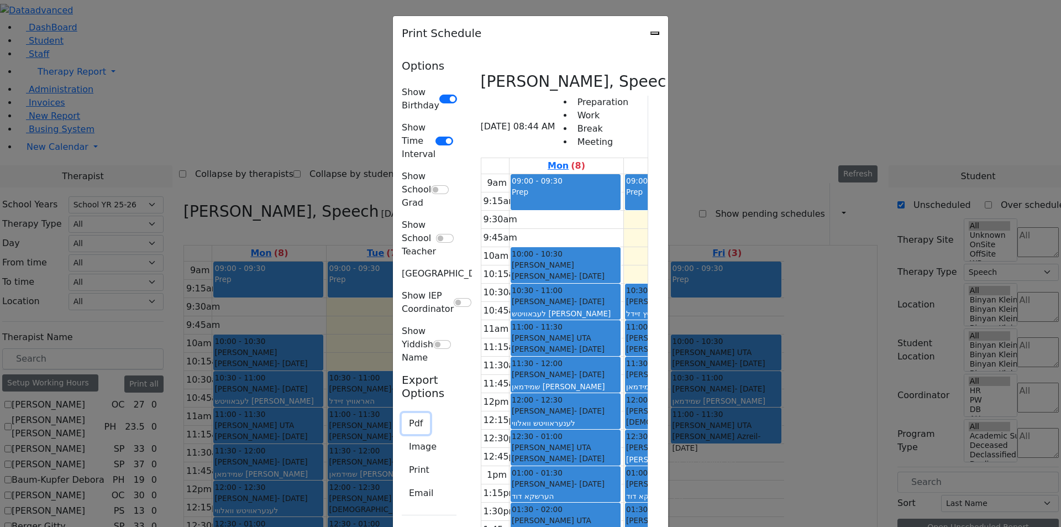
click at [402, 413] on button "Pdf" at bounding box center [416, 423] width 28 height 21
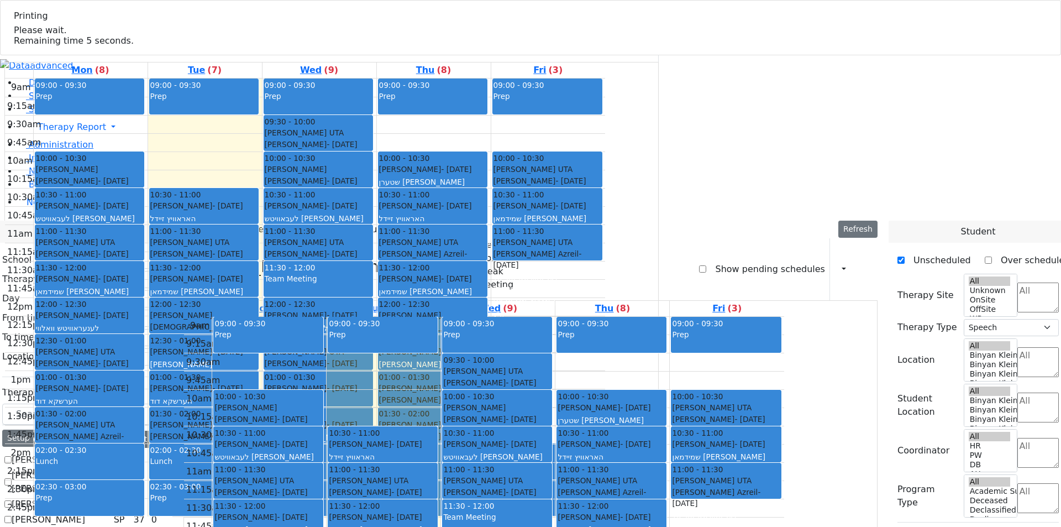
checkbox input "false"
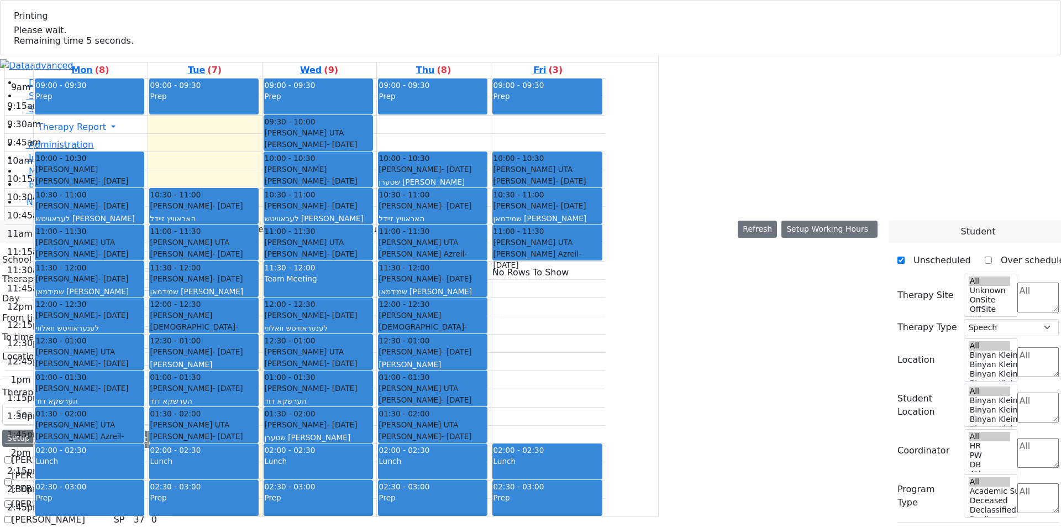
select select
select select "212"
select select "3"
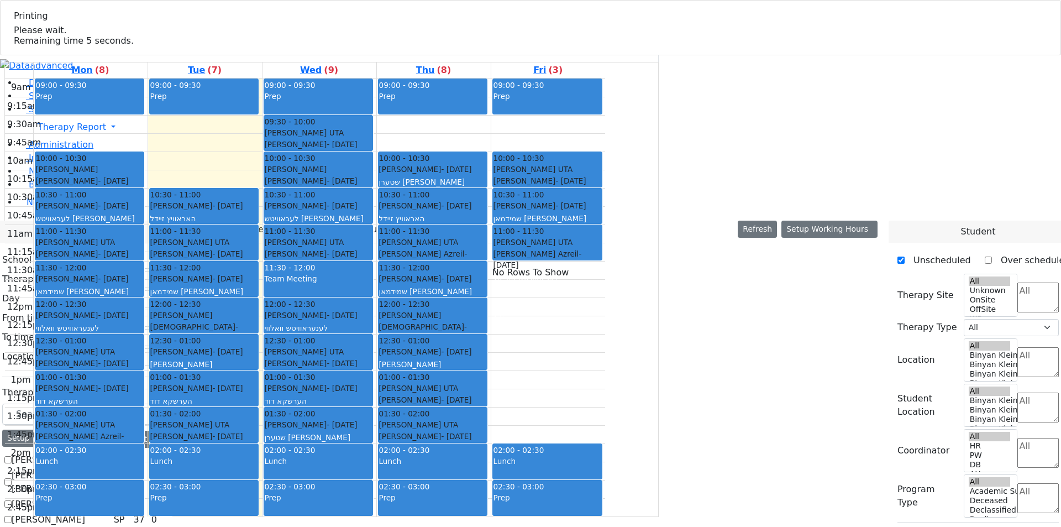
checkbox input "true"
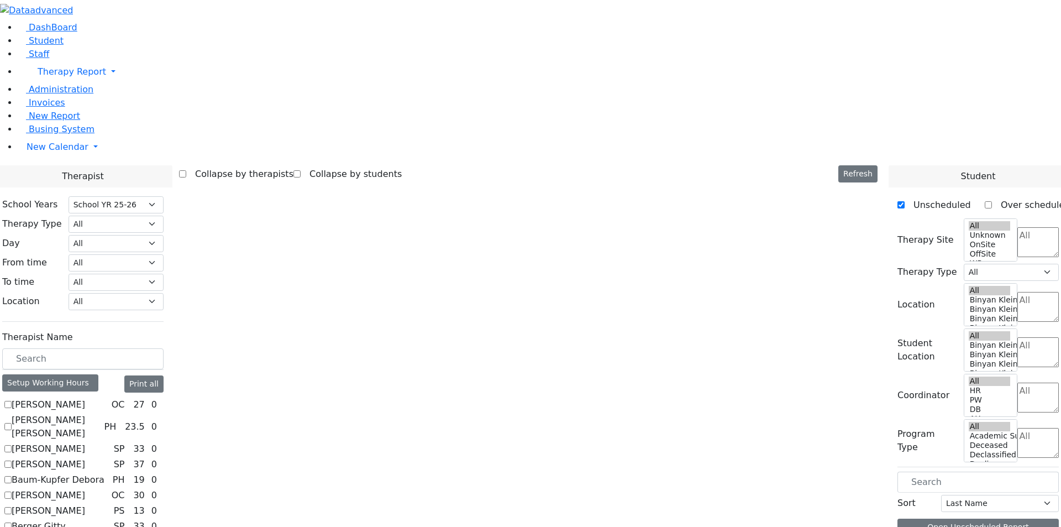
select select "3"
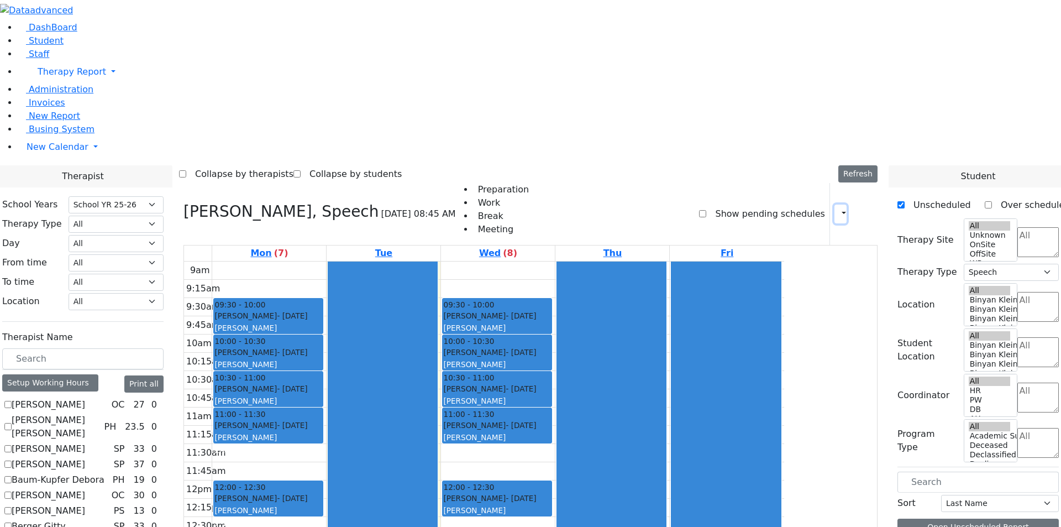
click at [834, 204] on button "button" at bounding box center [840, 213] width 12 height 19
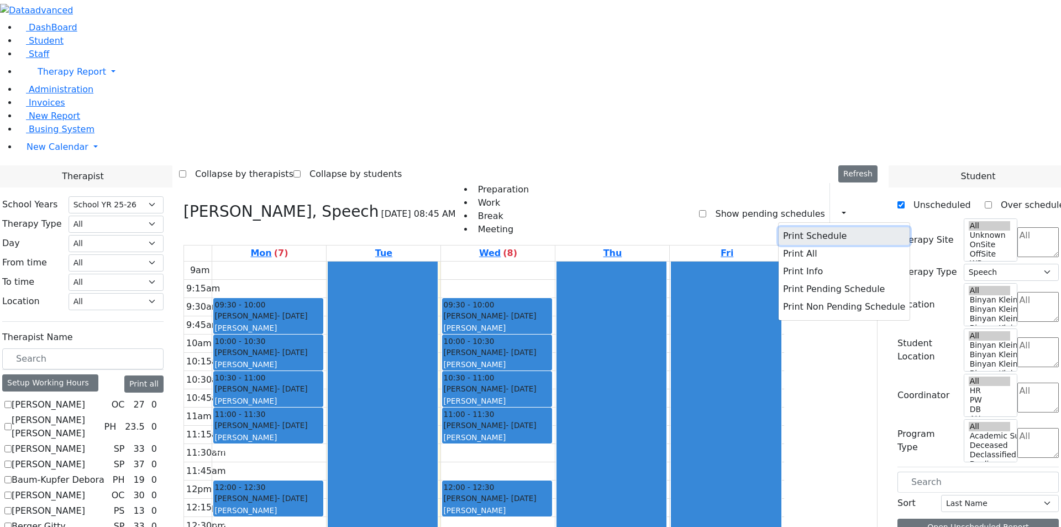
click at [817, 227] on button "Print Schedule" at bounding box center [844, 236] width 131 height 18
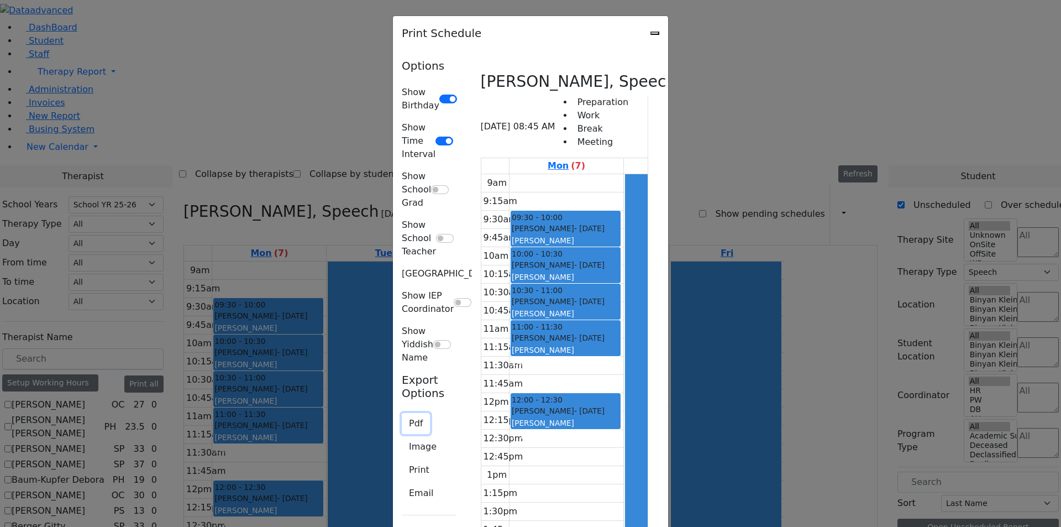
click at [402, 413] on button "Pdf" at bounding box center [416, 423] width 28 height 21
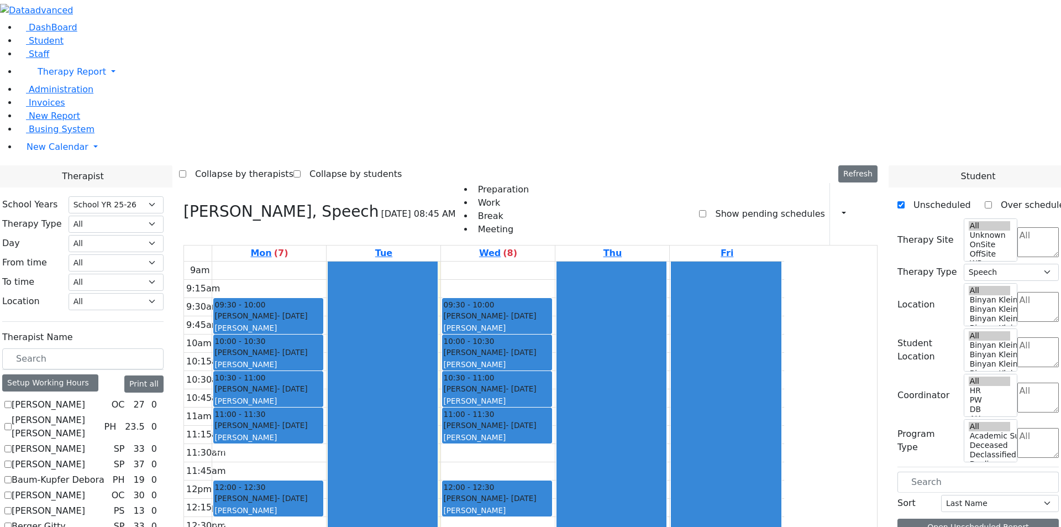
scroll to position [553, 0]
checkbox input "false"
select select
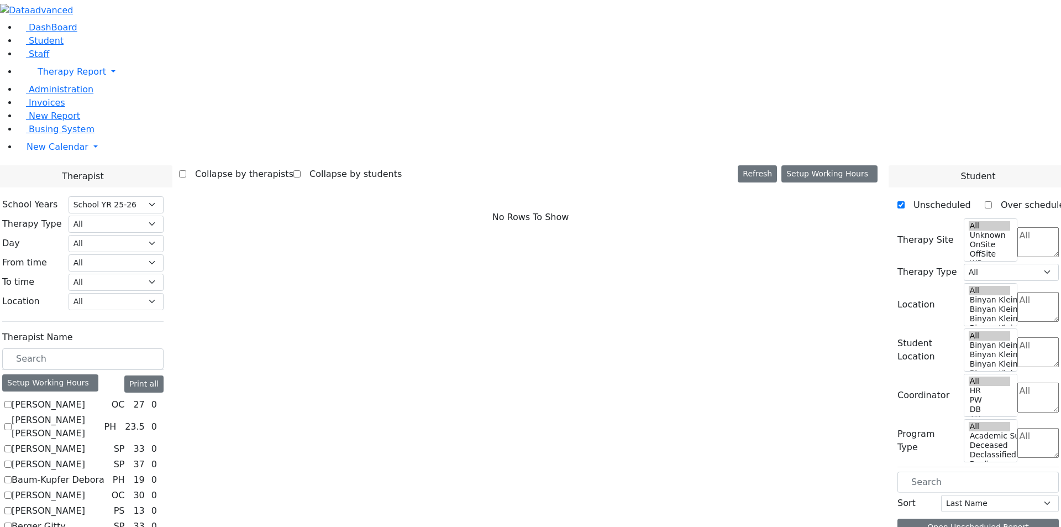
checkbox input "true"
select select "1"
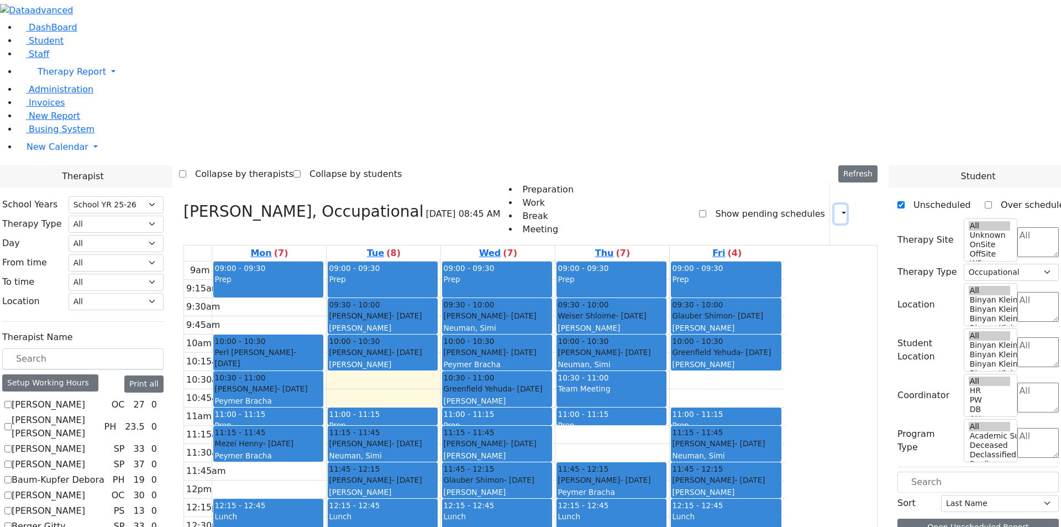
click at [837, 208] on icon "button" at bounding box center [837, 213] width 0 height 10
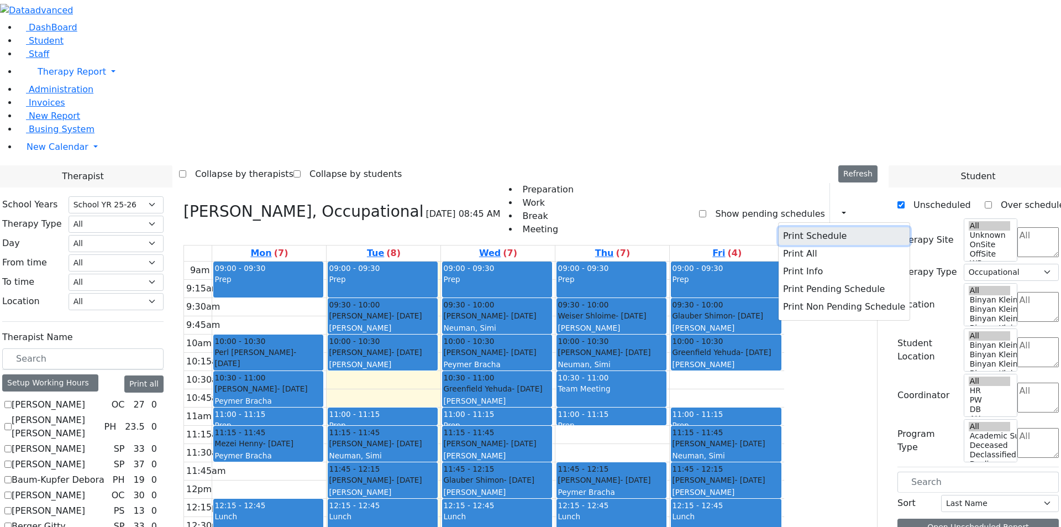
click at [815, 227] on button "Print Schedule" at bounding box center [844, 236] width 131 height 18
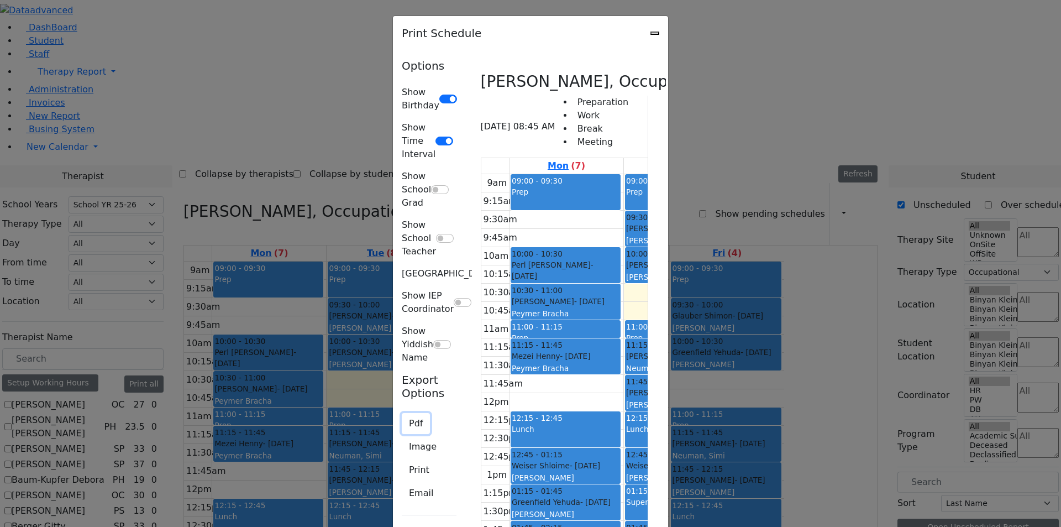
click at [402, 413] on button "Pdf" at bounding box center [416, 423] width 28 height 21
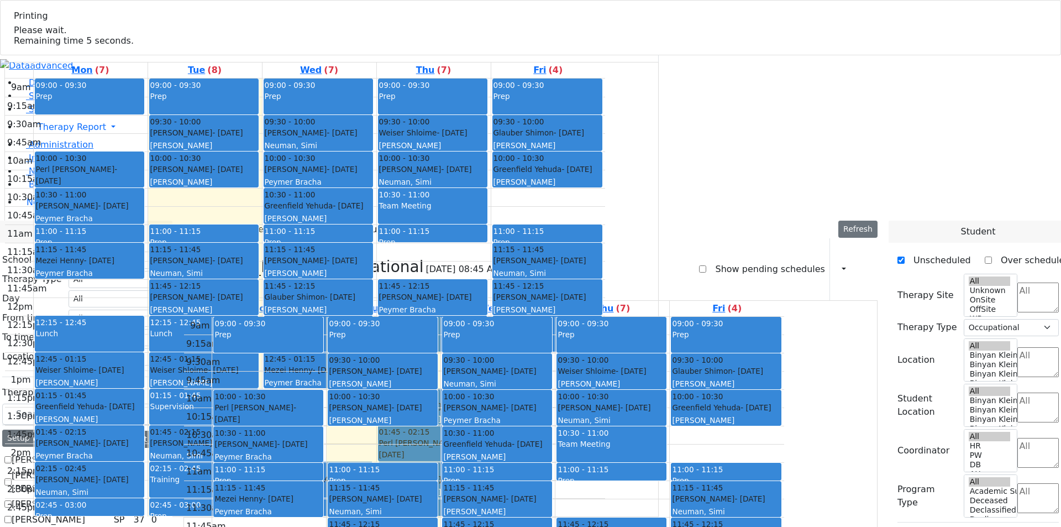
checkbox input "false"
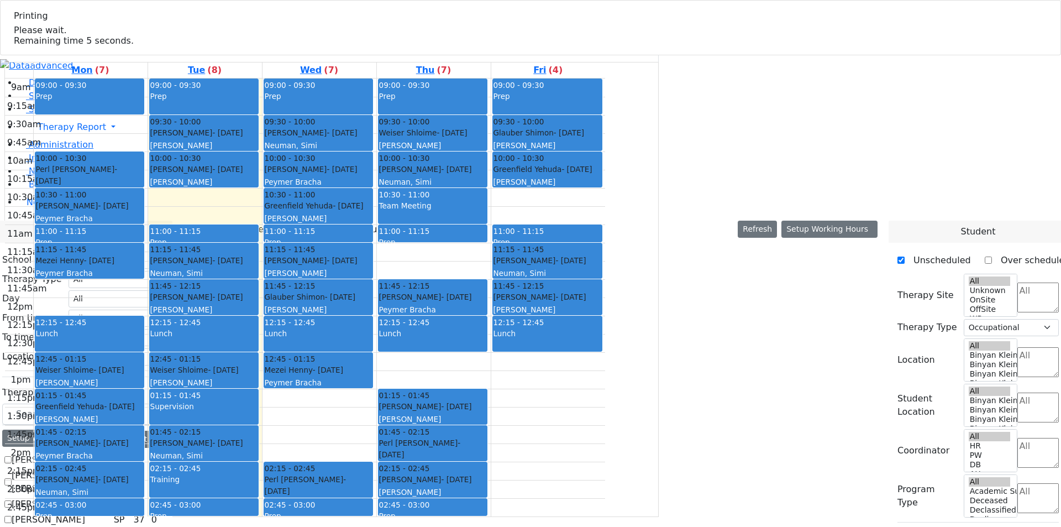
select select
select select "212"
select select "1"
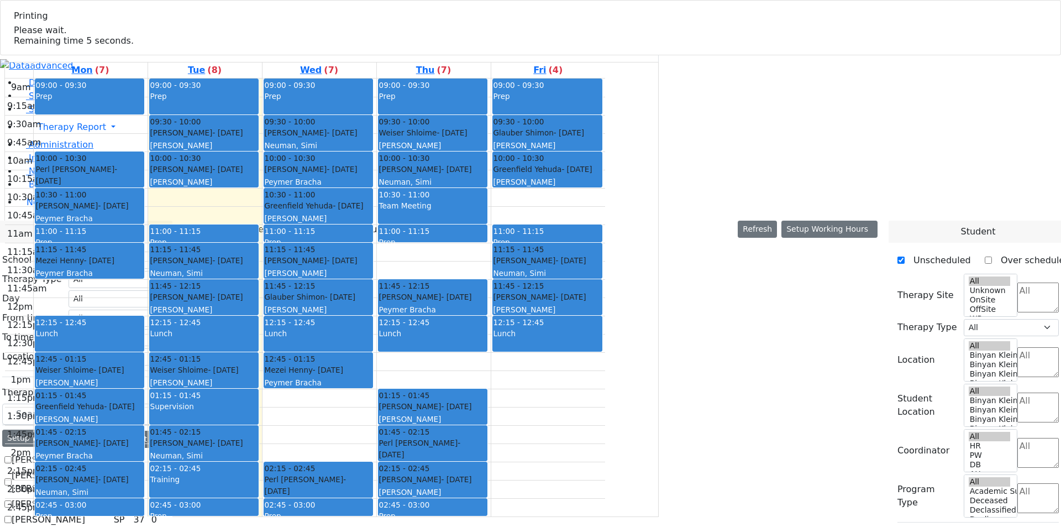
checkbox input "true"
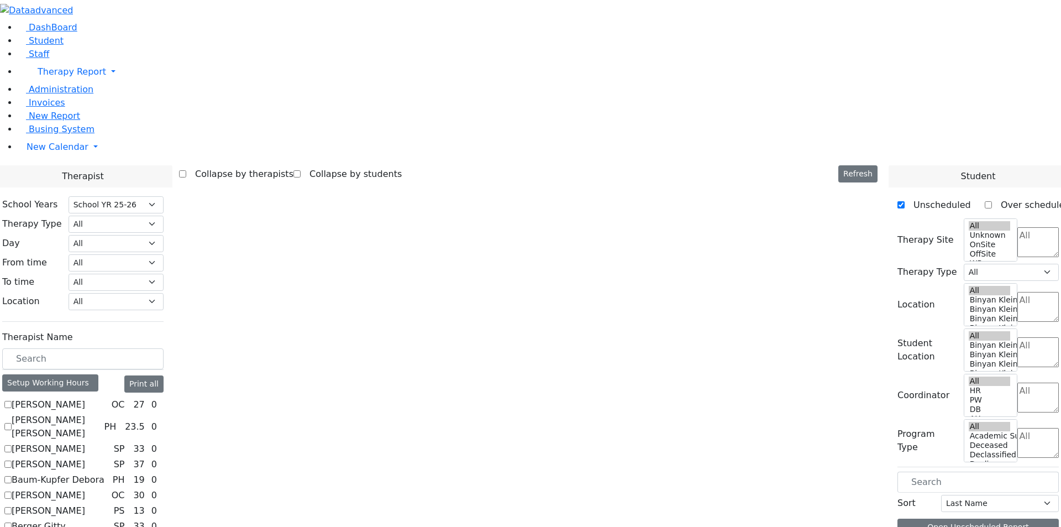
select select "1"
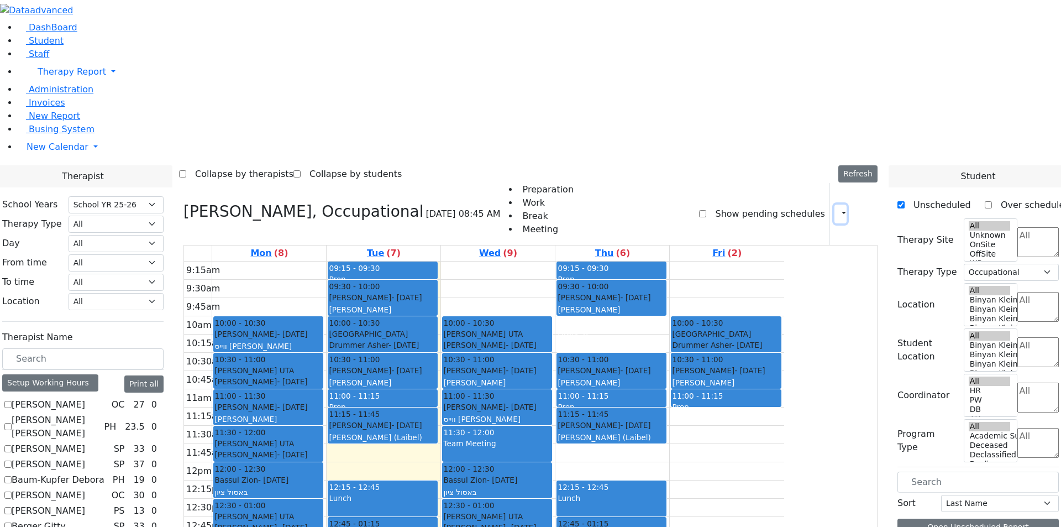
click at [834, 204] on button "button" at bounding box center [840, 213] width 12 height 19
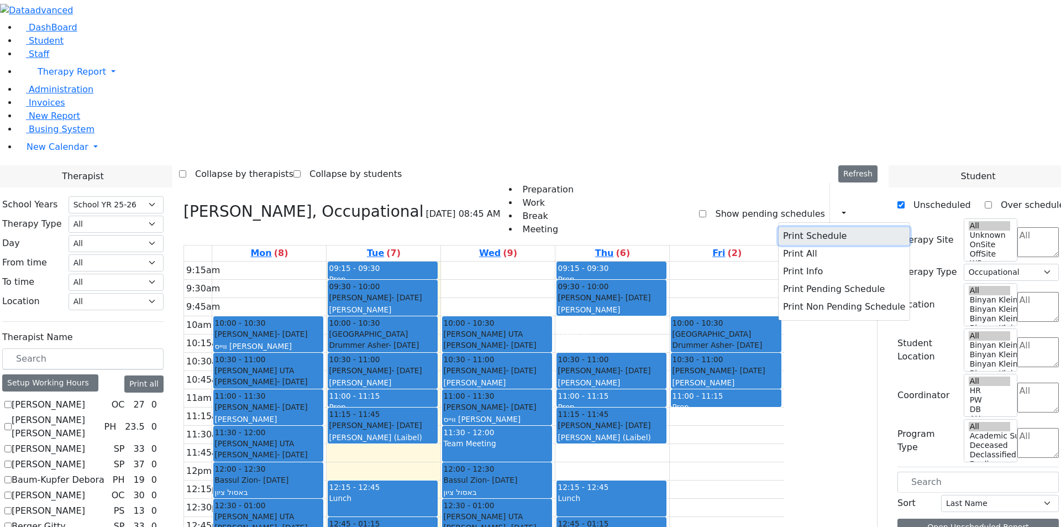
click at [808, 227] on button "Print Schedule" at bounding box center [844, 236] width 131 height 18
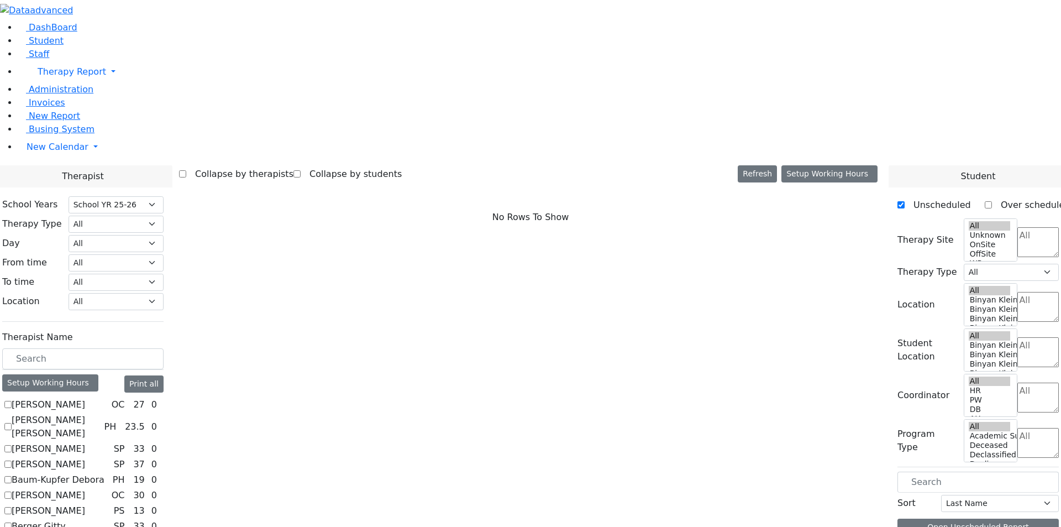
select select "212"
checkbox input "true"
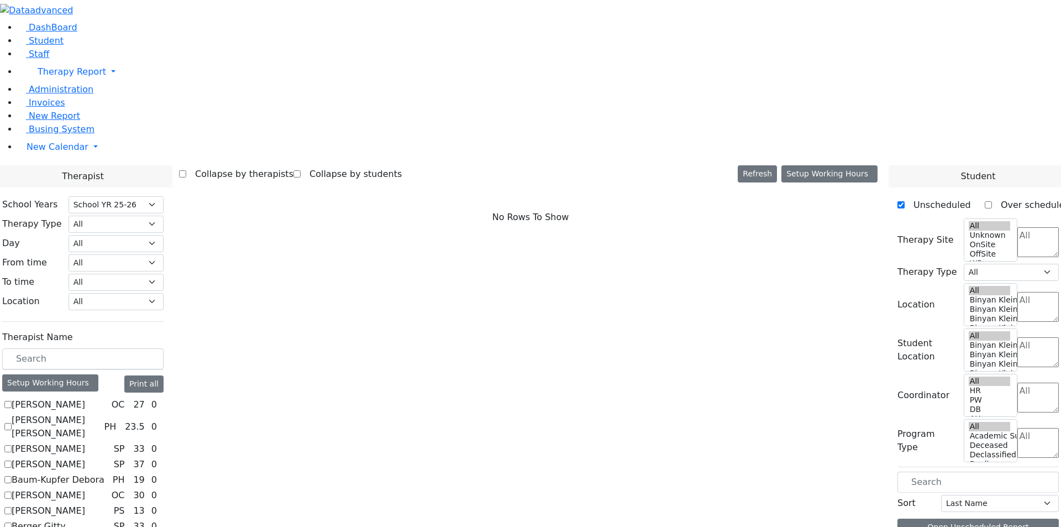
select select "3"
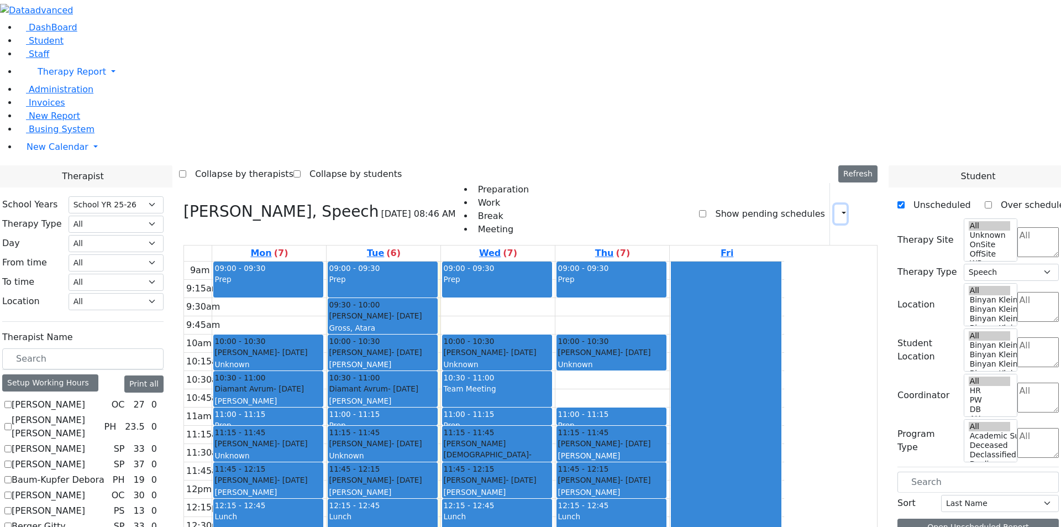
click at [834, 204] on button "button" at bounding box center [840, 213] width 12 height 19
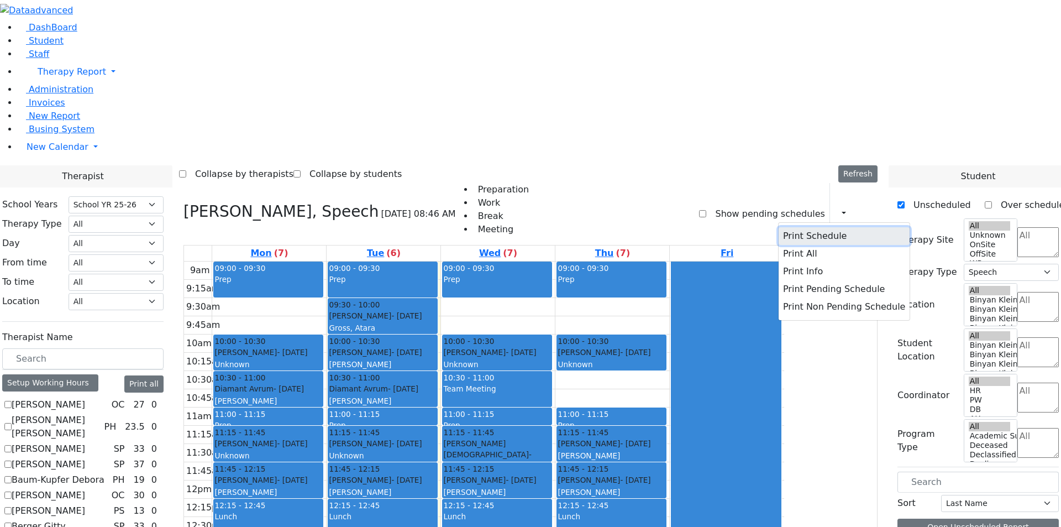
click at [832, 227] on button "Print Schedule" at bounding box center [844, 236] width 131 height 18
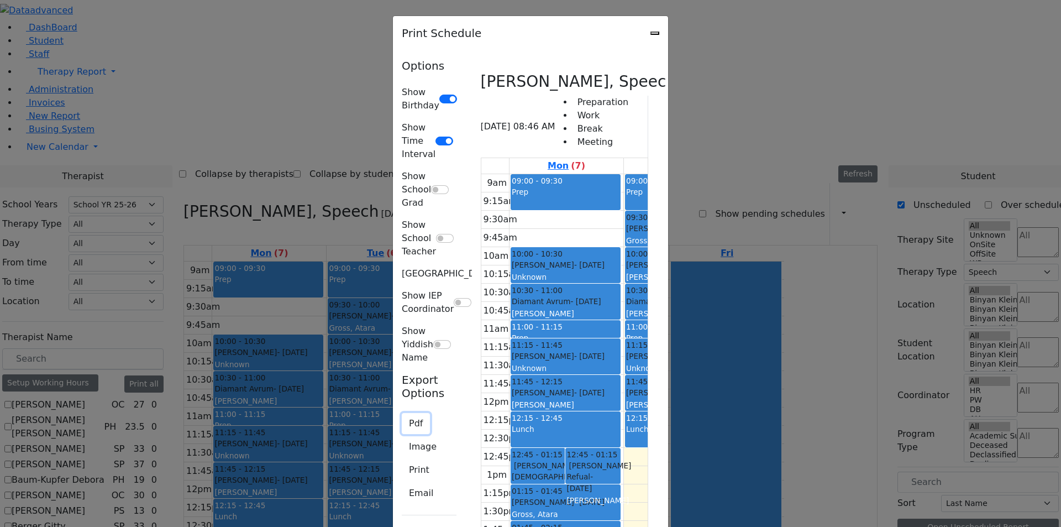
click at [402, 413] on button "Pdf" at bounding box center [416, 423] width 28 height 21
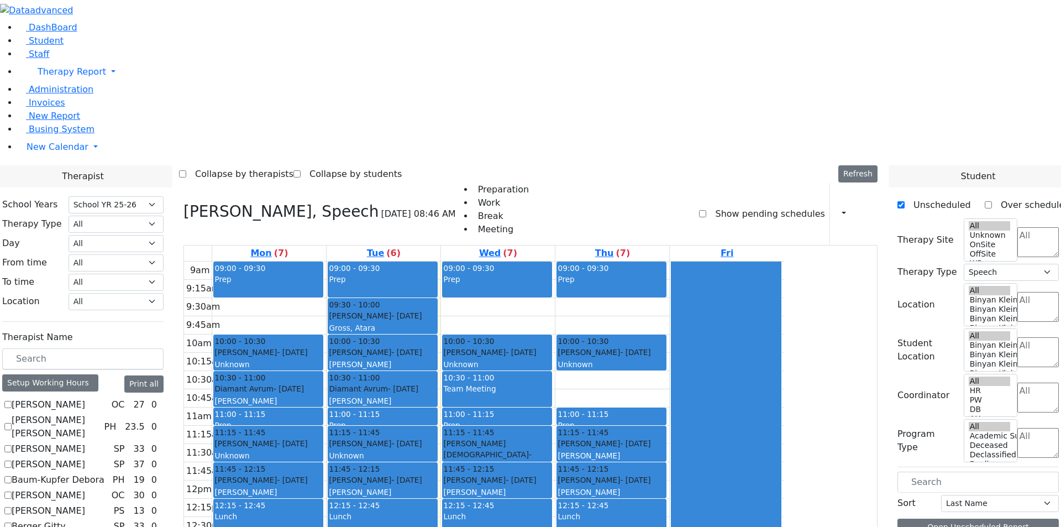
drag, startPoint x: 711, startPoint y: 12, endPoint x: 717, endPoint y: 13, distance: 5.6
click at [711, 165] on div "Collapse by therapists Collapse by students Refresh Setup Working Hours Print S…" at bounding box center [530, 174] width 703 height 18
click at [837, 204] on button "button" at bounding box center [840, 213] width 12 height 19
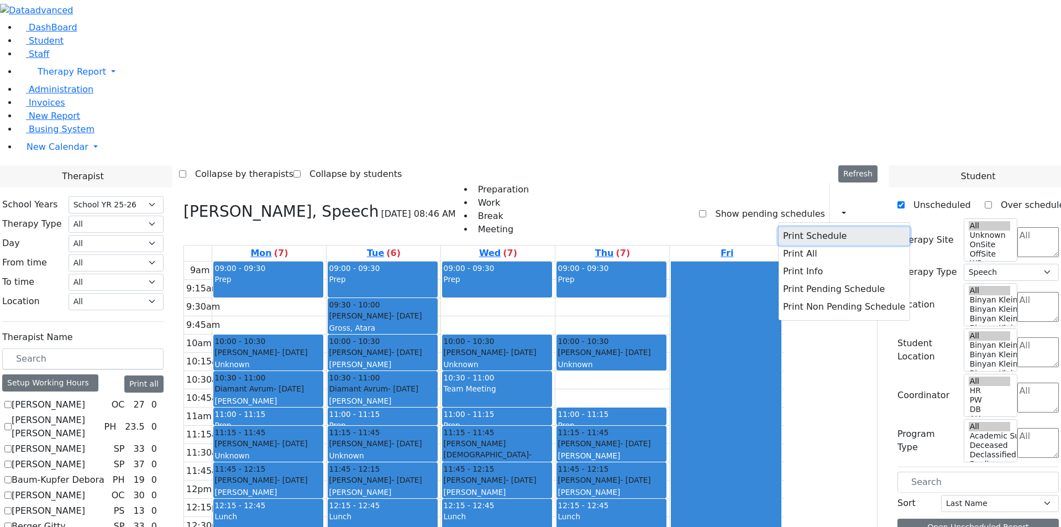
click at [816, 227] on button "Print Schedule" at bounding box center [844, 236] width 131 height 18
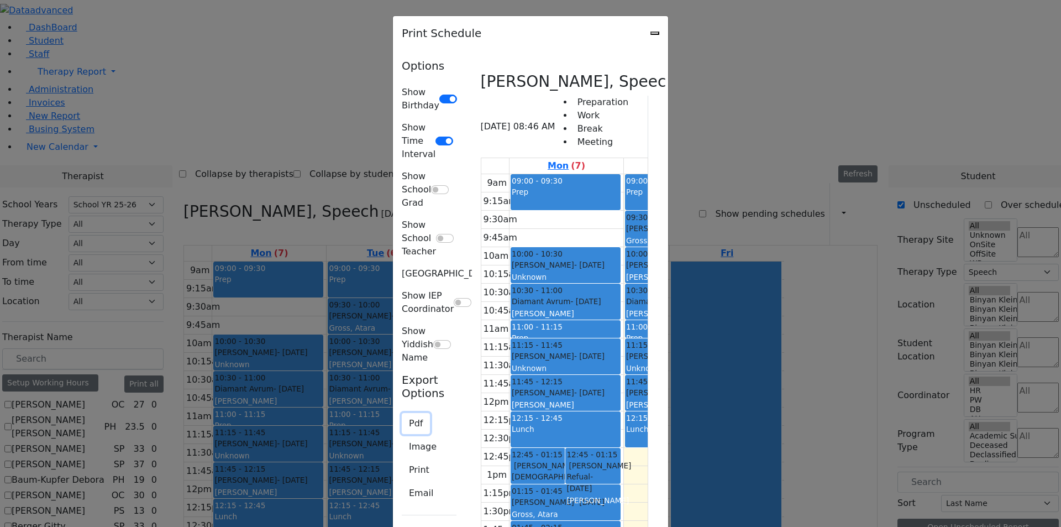
click at [402, 413] on button "Pdf" at bounding box center [416, 423] width 28 height 21
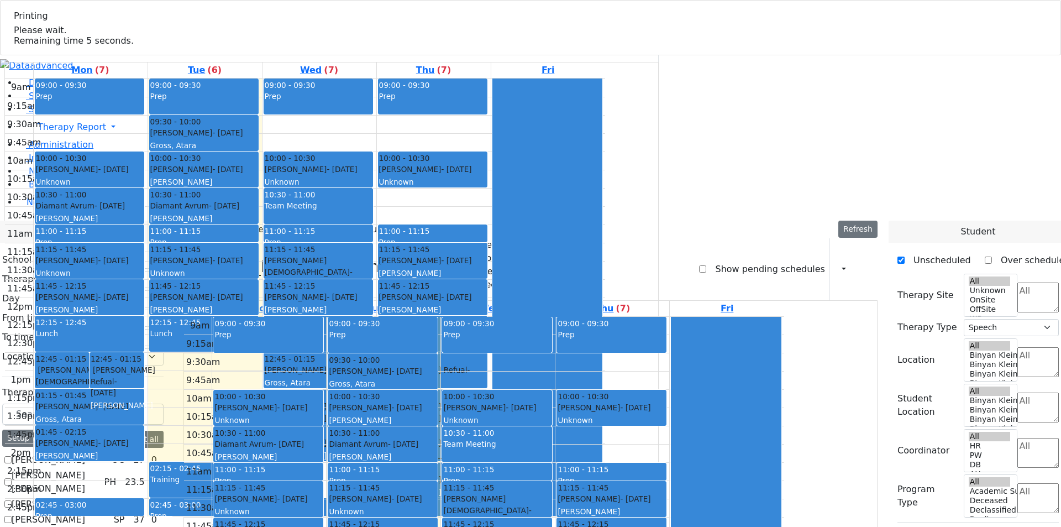
checkbox input "false"
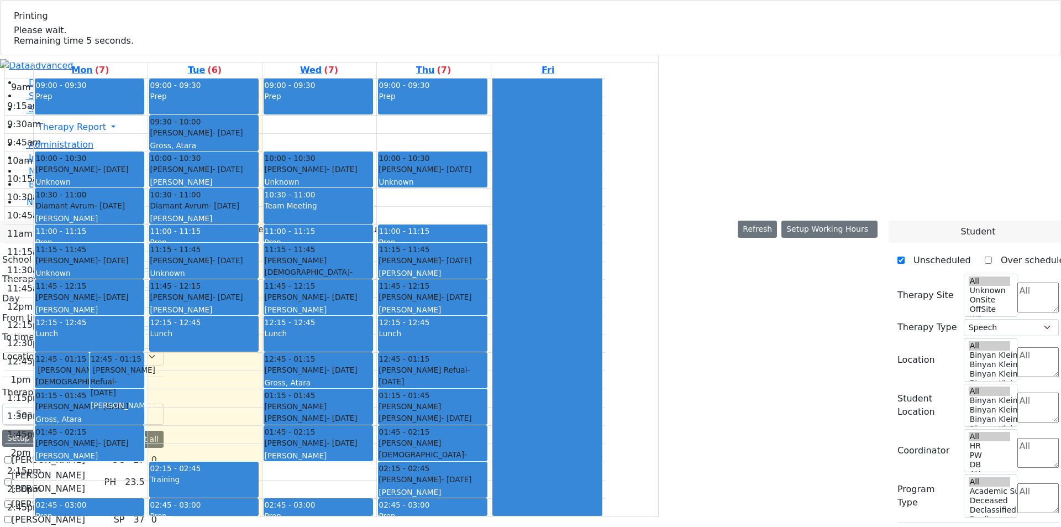
select select
checkbox input "true"
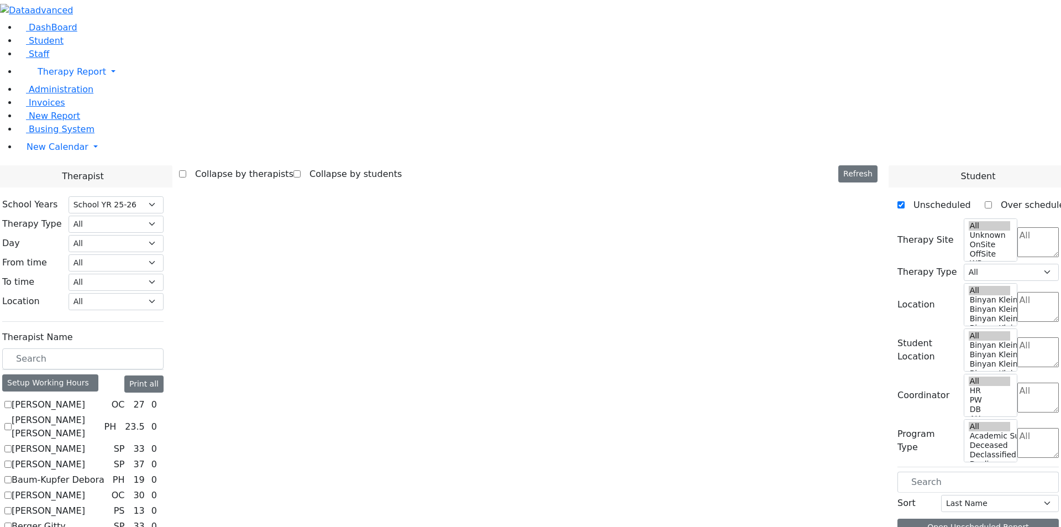
select select "2"
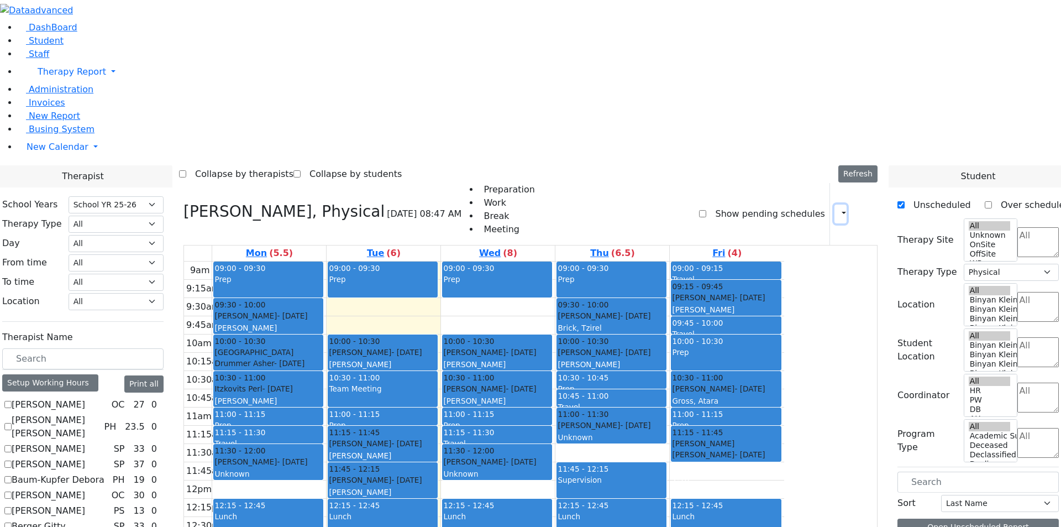
click at [834, 204] on button "button" at bounding box center [840, 213] width 12 height 19
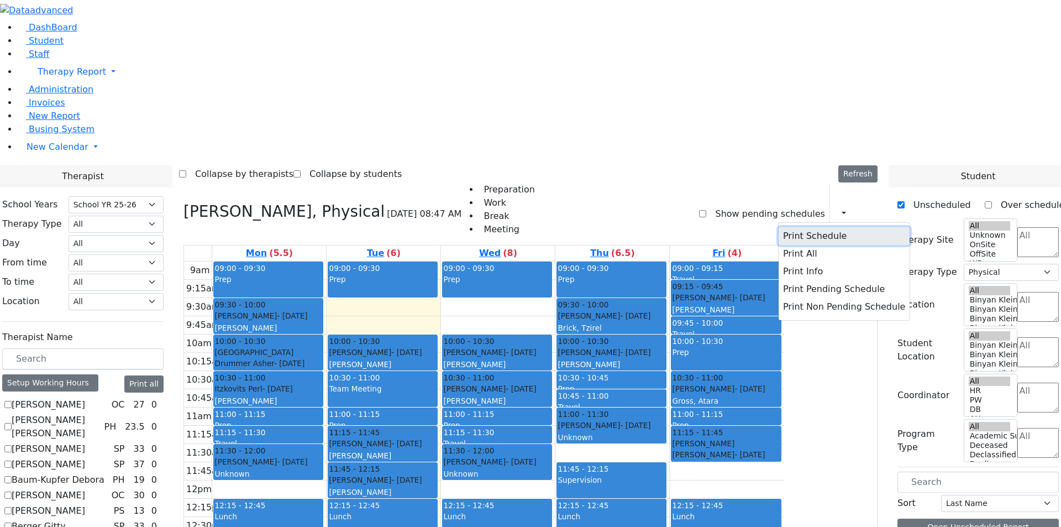
click at [827, 227] on button "Print Schedule" at bounding box center [844, 236] width 131 height 18
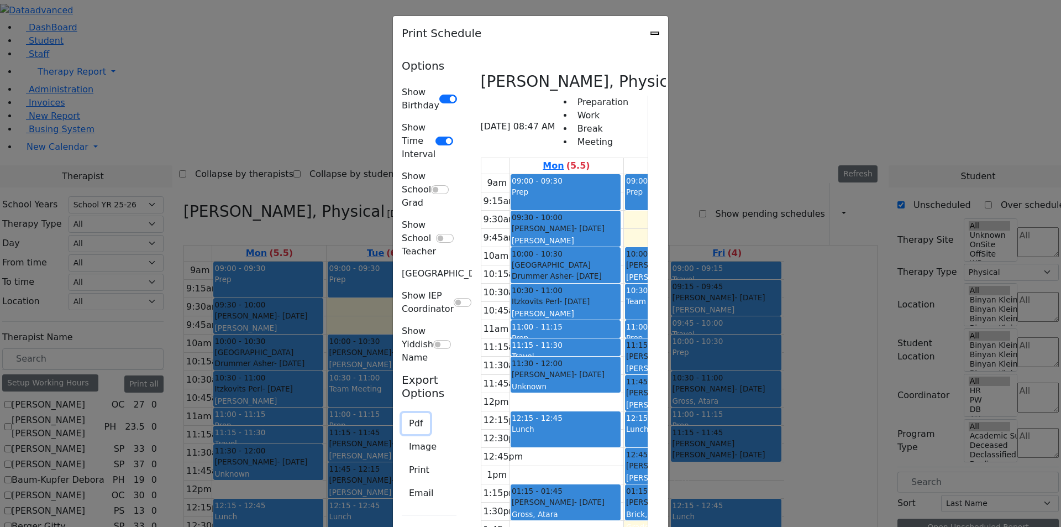
click at [402, 413] on button "Pdf" at bounding box center [416, 423] width 28 height 21
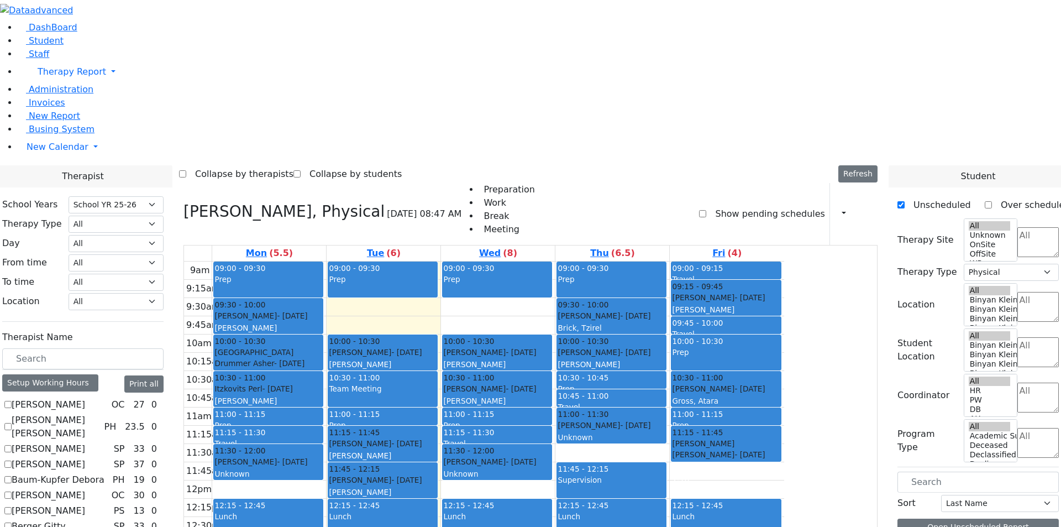
scroll to position [774, 0]
click at [164, 293] on select "All [PERSON_NAME] 5 [PERSON_NAME] 4 [PERSON_NAME] 3 [PERSON_NAME] 2 [PERSON_NAM…" at bounding box center [116, 301] width 95 height 17
checkbox input "false"
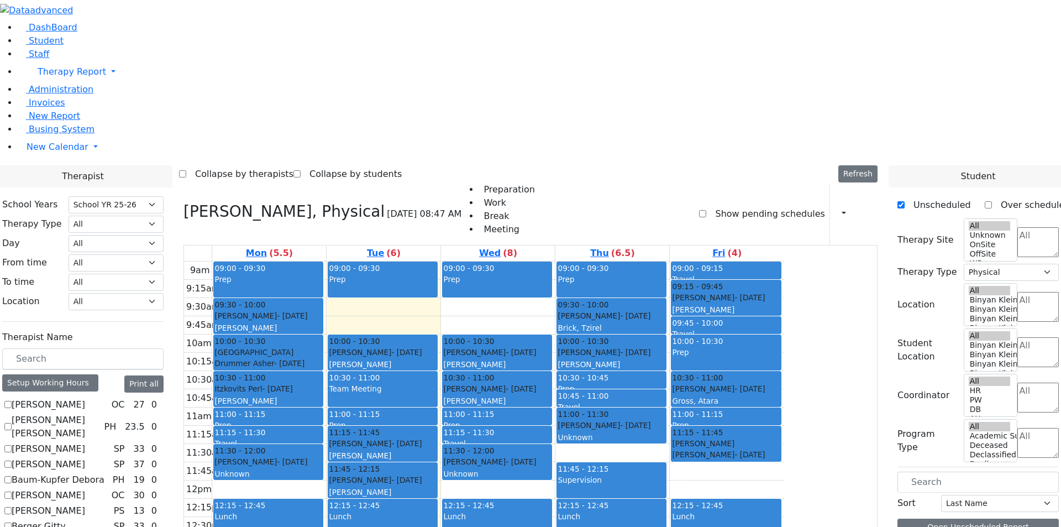
select select
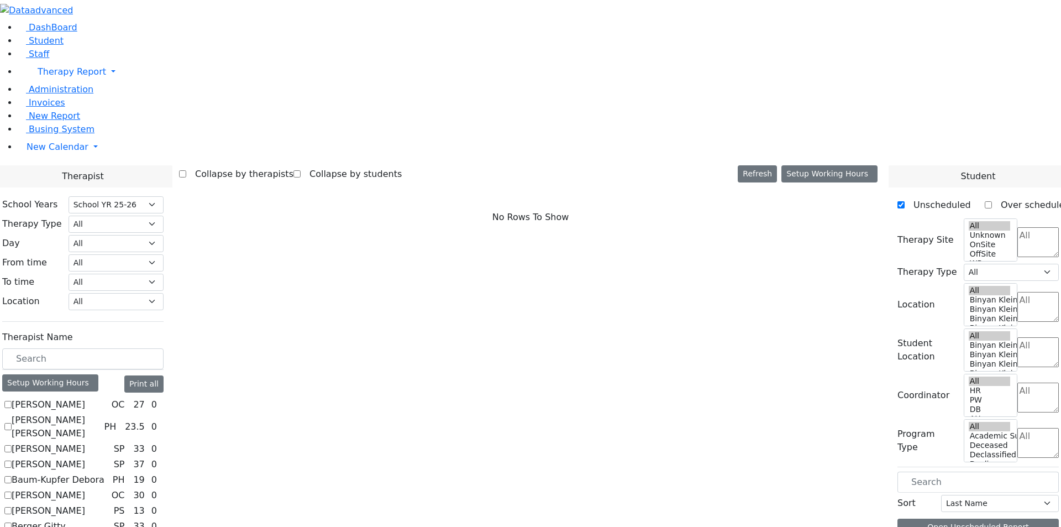
scroll to position [0, 0]
click at [85, 398] on label "[PERSON_NAME]" at bounding box center [48, 404] width 73 height 13
click at [12, 401] on input "[PERSON_NAME]" at bounding box center [7, 404] width 7 height 7
checkbox input "true"
select select "1"
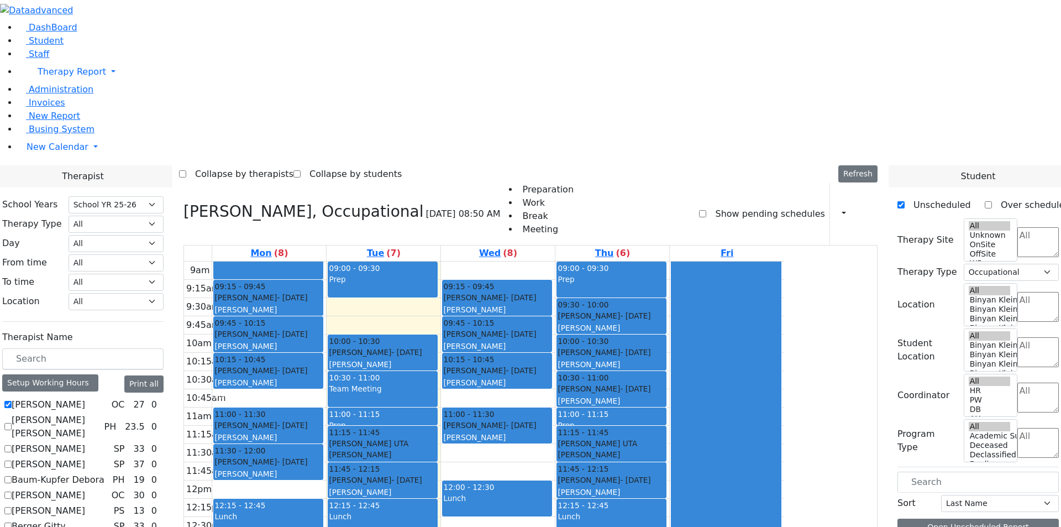
click at [85, 398] on label "[PERSON_NAME]" at bounding box center [48, 404] width 73 height 13
click at [12, 401] on input "[PERSON_NAME]" at bounding box center [7, 404] width 7 height 7
checkbox input "false"
select select
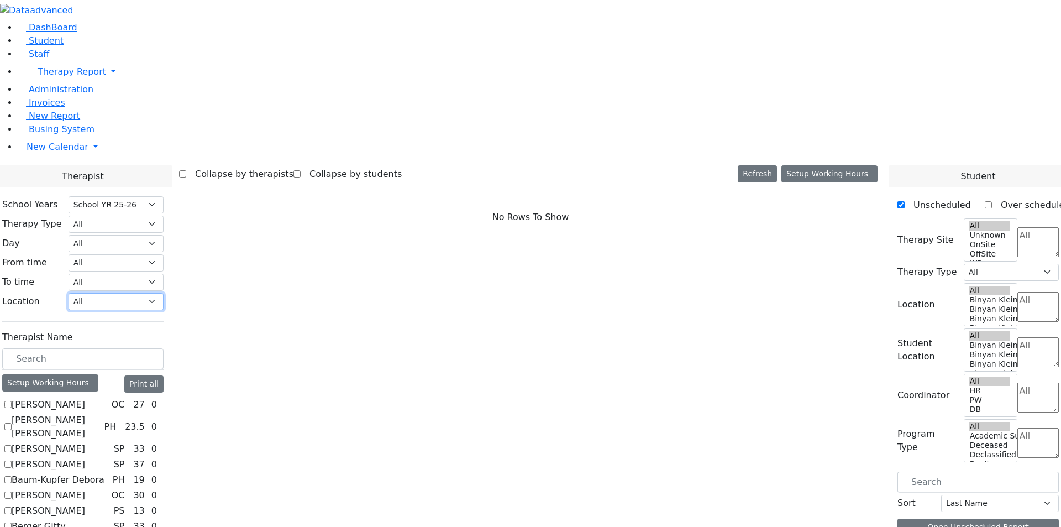
click at [164, 293] on select "All [PERSON_NAME] 5 [PERSON_NAME] 4 [PERSON_NAME] 3 [PERSON_NAME] 2 [PERSON_NAM…" at bounding box center [116, 301] width 95 height 17
click at [164, 375] on button "Print all" at bounding box center [143, 383] width 39 height 17
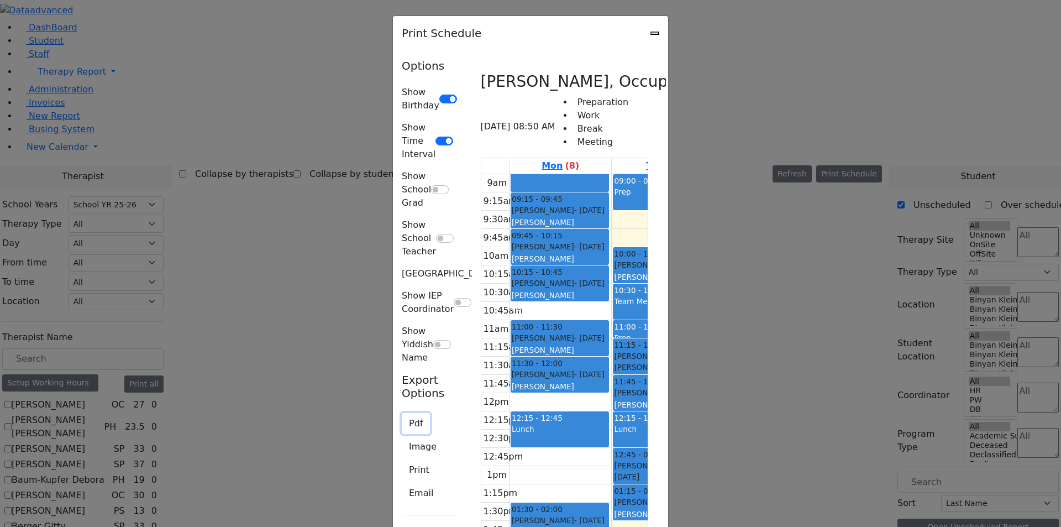
click at [402, 413] on button "Pdf" at bounding box center [416, 423] width 28 height 21
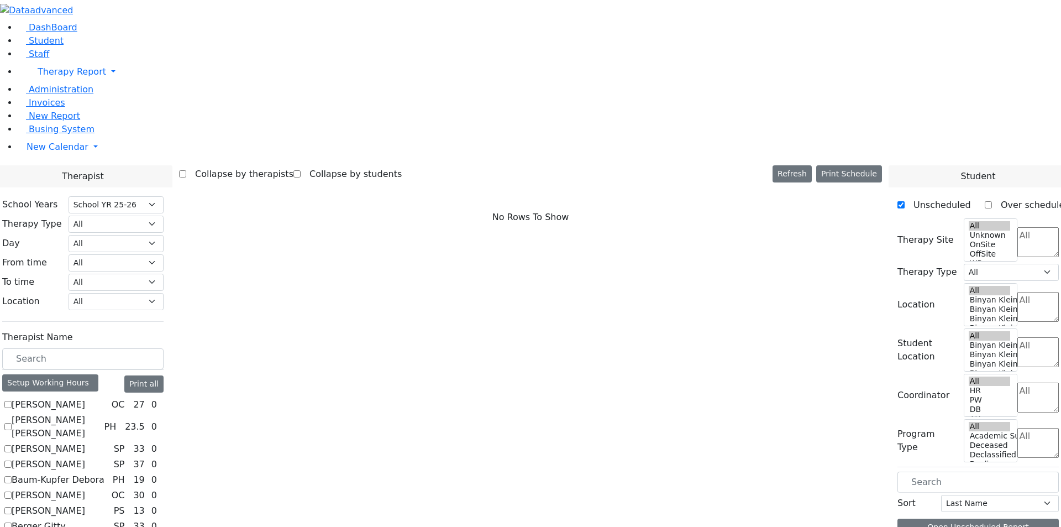
click at [660, 183] on div "No Rows To Show" at bounding box center [530, 217] width 703 height 69
